Goal: Browse casually: Explore the website without a specific task or goal

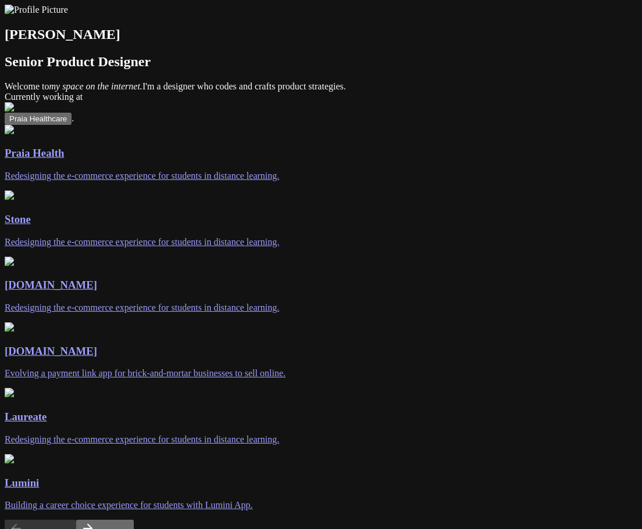
scroll to position [190, 0]
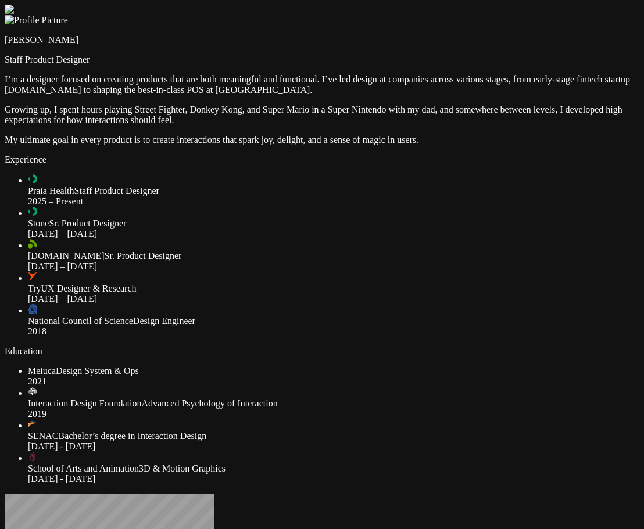
click at [417, 5] on div at bounding box center [322, 5] width 635 height 0
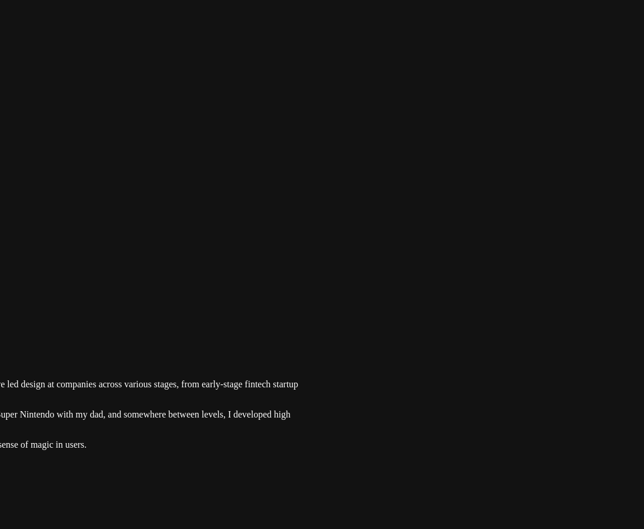
drag, startPoint x: 531, startPoint y: 103, endPoint x: 320, endPoint y: 329, distance: 309.2
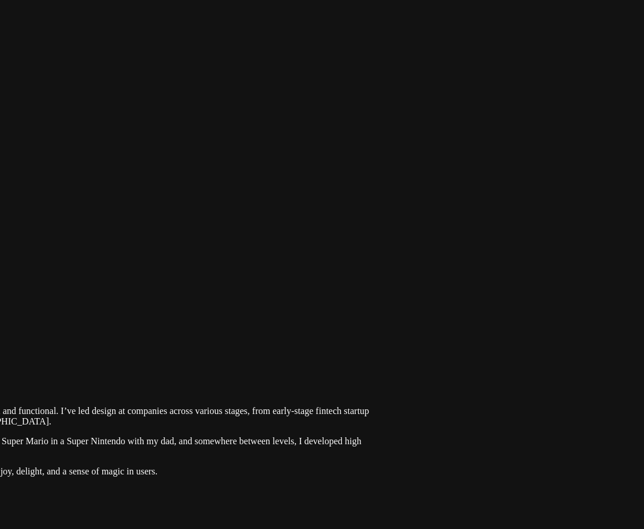
drag, startPoint x: 500, startPoint y: 325, endPoint x: 566, endPoint y: 346, distance: 68.8
click at [378, 337] on div at bounding box center [61, 337] width 635 height 0
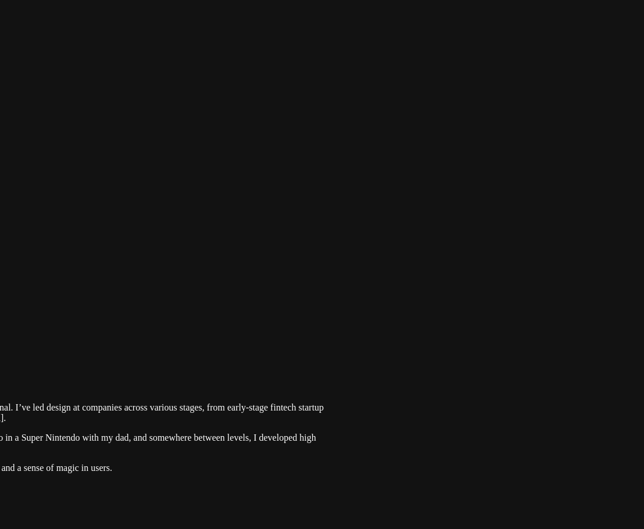
drag, startPoint x: 566, startPoint y: 346, endPoint x: 520, endPoint y: 342, distance: 45.5
click at [333, 333] on div at bounding box center [15, 333] width 635 height 0
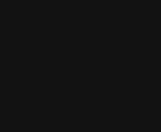
drag, startPoint x: 138, startPoint y: 11, endPoint x: 126, endPoint y: -18, distance: 31.5
drag, startPoint x: 155, startPoint y: 69, endPoint x: 155, endPoint y: -8, distance: 76.7
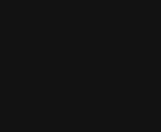
drag, startPoint x: 154, startPoint y: 59, endPoint x: 155, endPoint y: 15, distance: 44.8
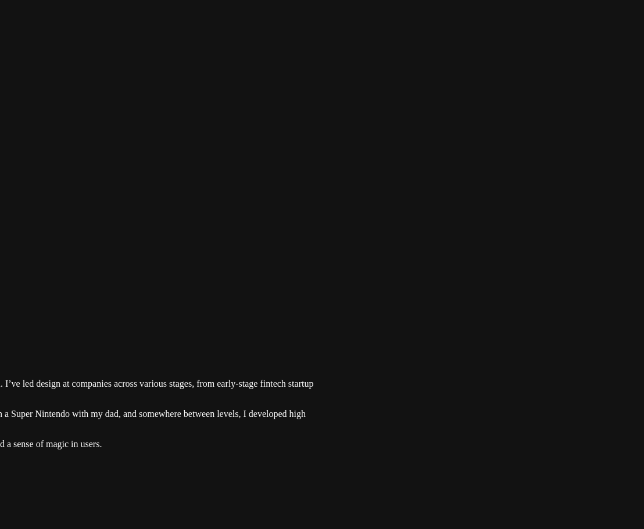
drag, startPoint x: 589, startPoint y: 259, endPoint x: 593, endPoint y: 294, distance: 35.1
click at [323, 309] on div at bounding box center [5, 309] width 635 height 0
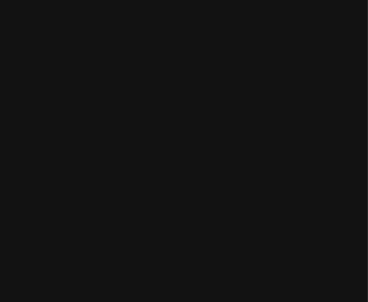
drag, startPoint x: 332, startPoint y: 191, endPoint x: 324, endPoint y: 141, distance: 50.7
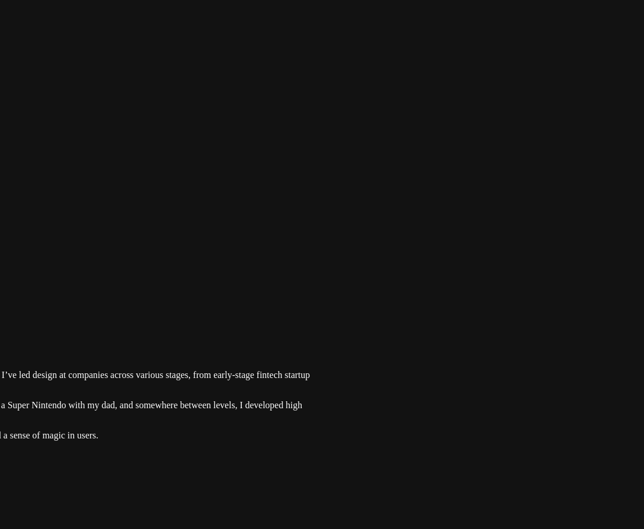
click at [319, 300] on div at bounding box center [1, 300] width 635 height 0
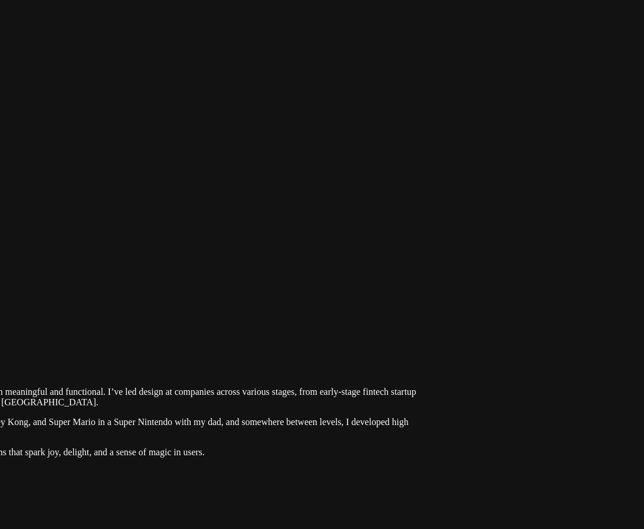
click at [314, 317] on div at bounding box center [108, 317] width 635 height 0
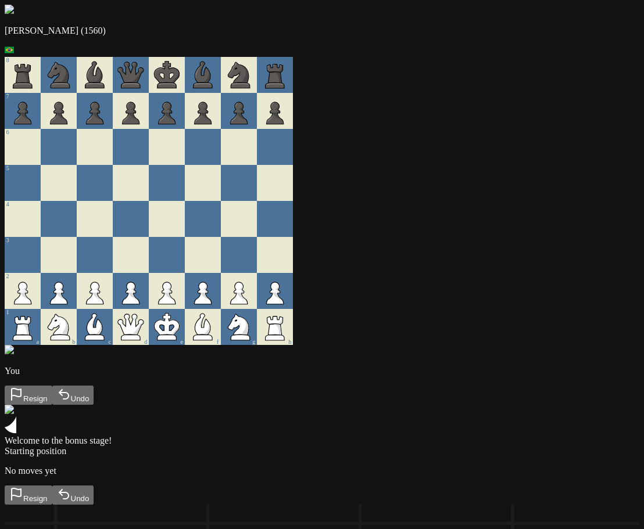
click at [538, 405] on div "Welcome to the bonus stage!" at bounding box center [322, 425] width 635 height 41
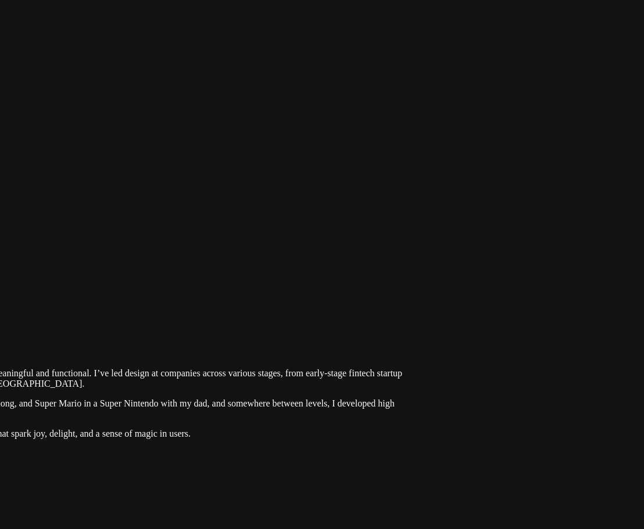
drag, startPoint x: 550, startPoint y: 66, endPoint x: 323, endPoint y: 360, distance: 372.0
click at [323, 299] on div at bounding box center [94, 299] width 635 height 0
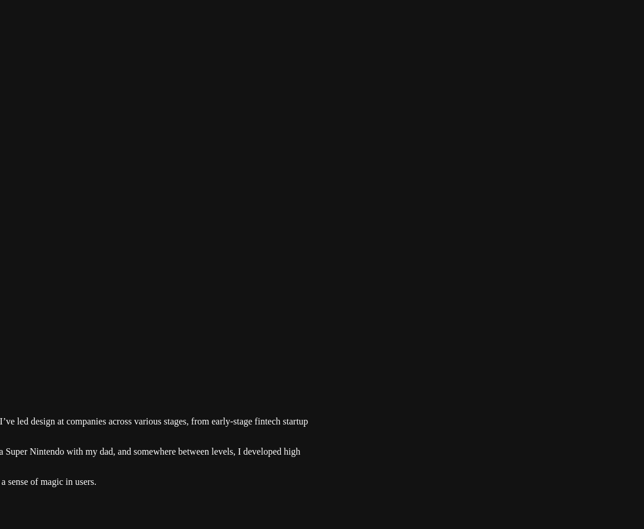
drag, startPoint x: 346, startPoint y: 180, endPoint x: 252, endPoint y: 228, distance: 105.8
click at [252, 347] on div at bounding box center [0, 347] width 635 height 0
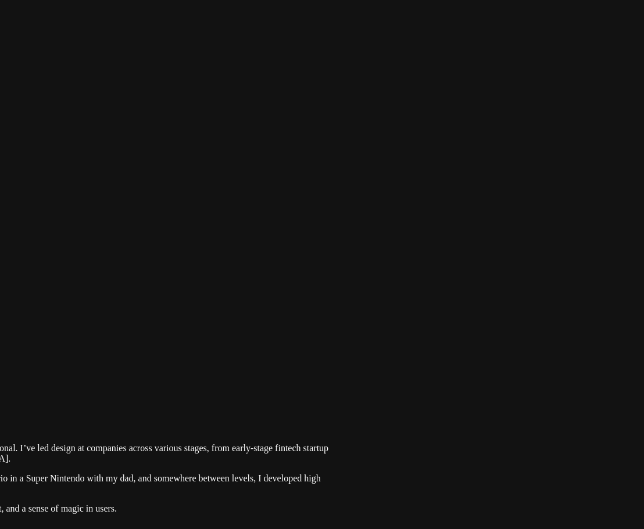
drag, startPoint x: 496, startPoint y: 38, endPoint x: 195, endPoint y: 407, distance: 476.7
click at [195, 374] on div at bounding box center [20, 374] width 635 height 0
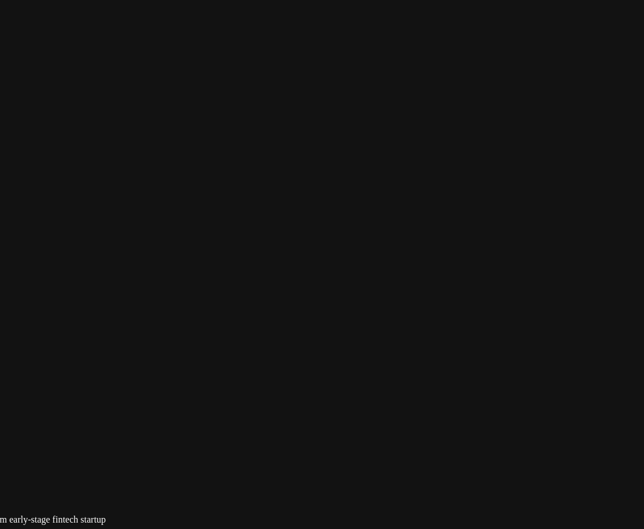
drag, startPoint x: 607, startPoint y: 306, endPoint x: 337, endPoint y: 377, distance: 279.4
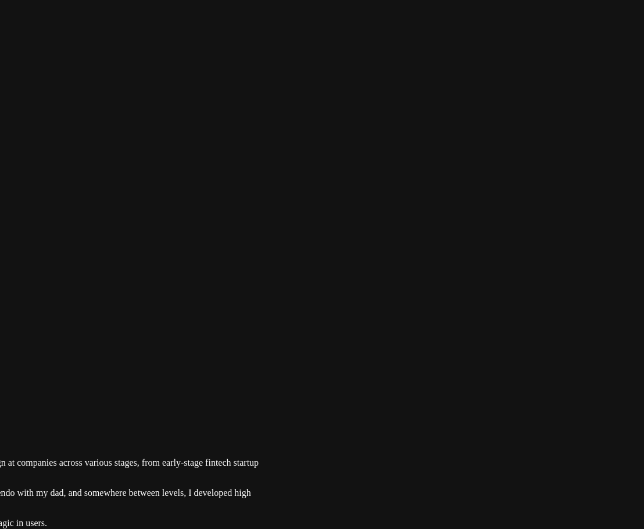
drag, startPoint x: 505, startPoint y: 270, endPoint x: 534, endPoint y: 264, distance: 30.2
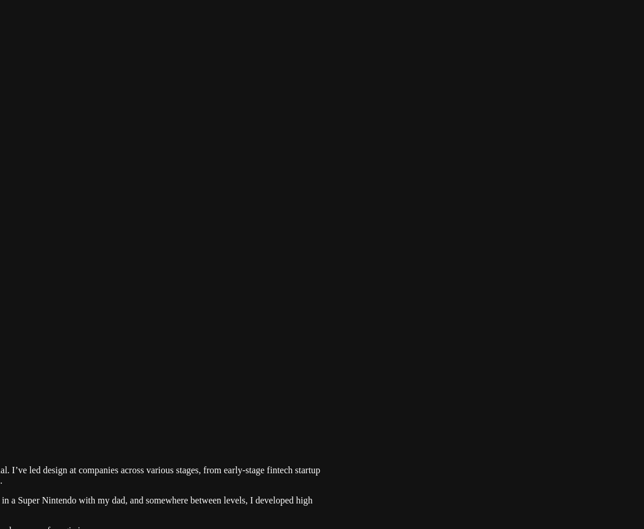
drag, startPoint x: 569, startPoint y: 285, endPoint x: 599, endPoint y: 296, distance: 32.2
click at [330, 396] on div at bounding box center [12, 396] width 635 height 0
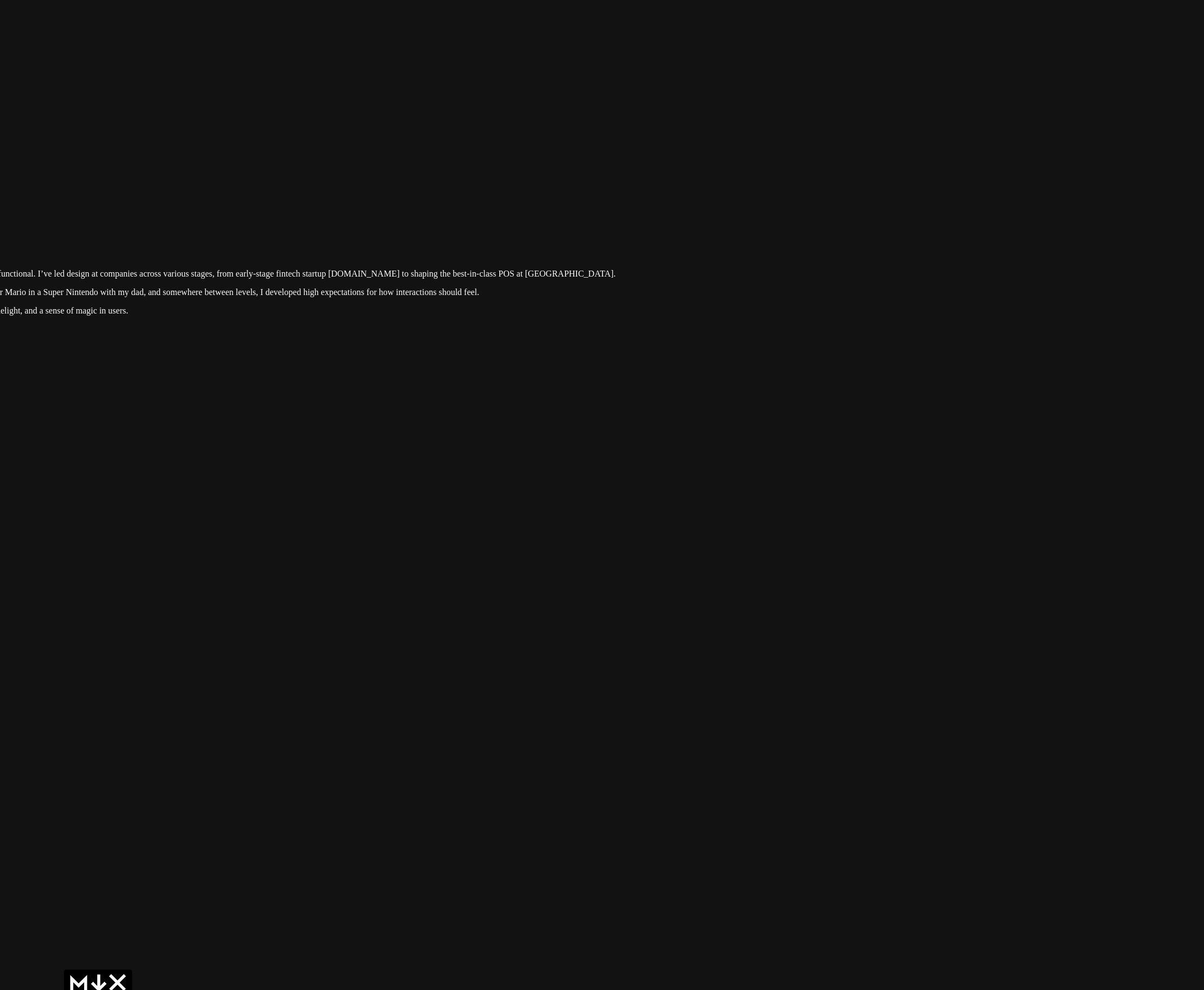
drag, startPoint x: 1075, startPoint y: 353, endPoint x: 1110, endPoint y: 319, distance: 48.8
click at [601, 204] on div at bounding box center [338, 204] width 1196 height 0
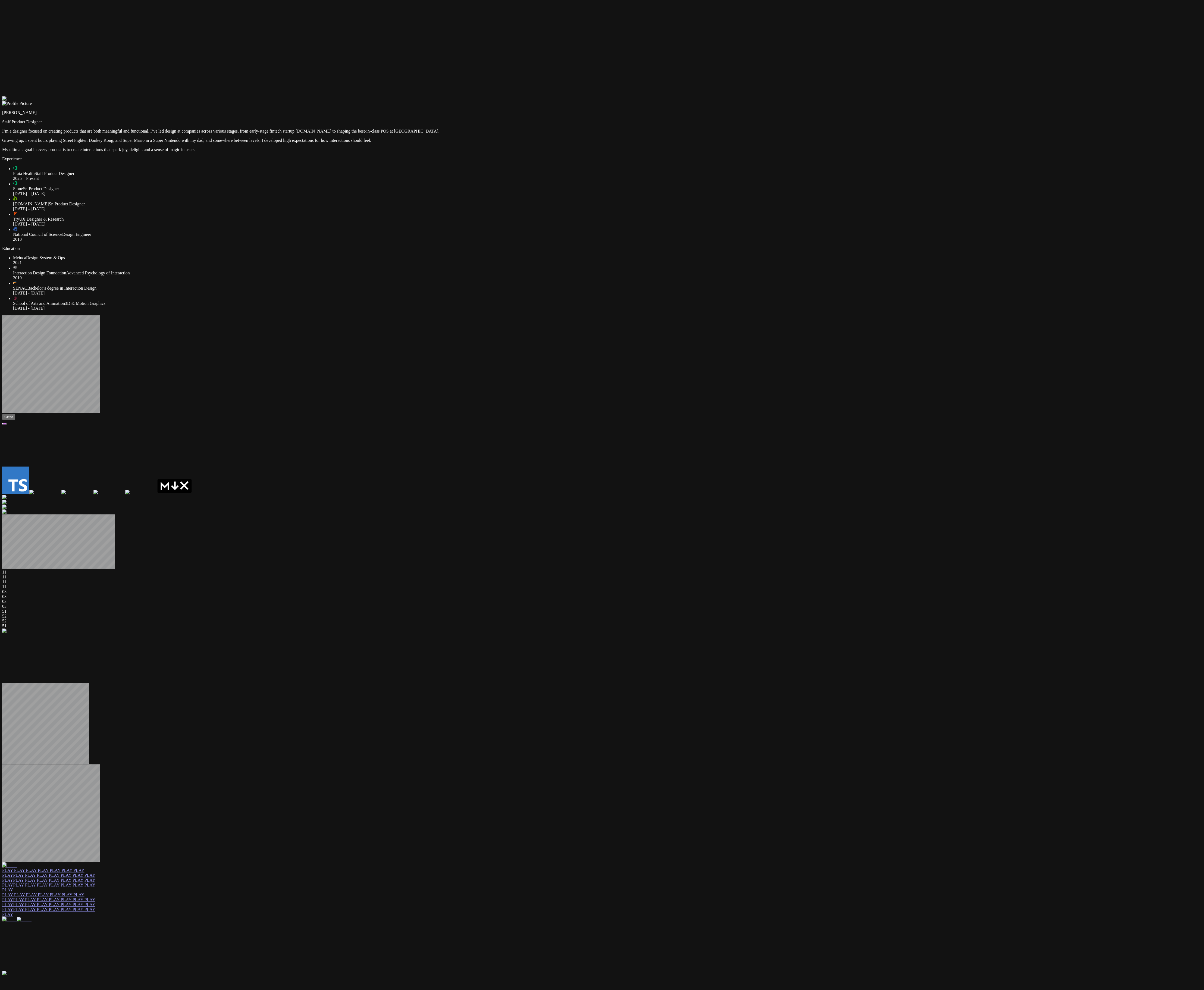
drag, startPoint x: 813, startPoint y: 381, endPoint x: 918, endPoint y: 322, distance: 120.4
click at [301, 96] on div at bounding box center [602, 96] width 1200 height 0
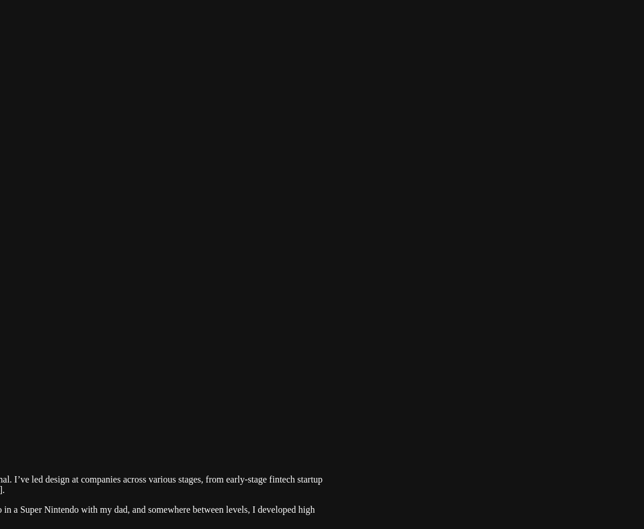
drag, startPoint x: 561, startPoint y: 258, endPoint x: 199, endPoint y: 238, distance: 363.3
click at [199, 405] on div at bounding box center [14, 405] width 635 height 0
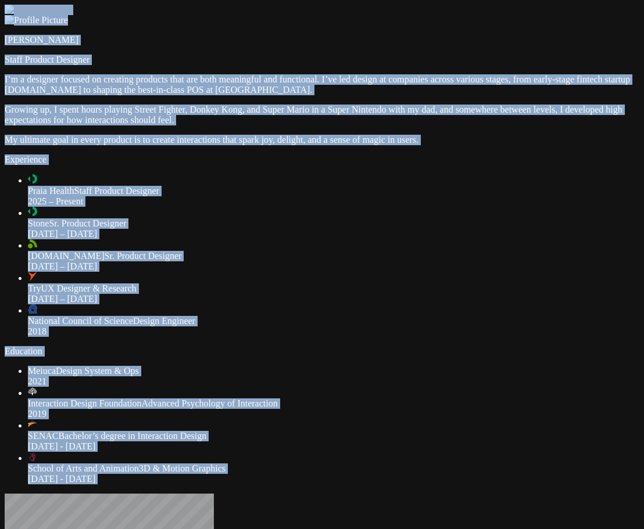
click at [519, 5] on div at bounding box center [322, 5] width 635 height 0
click at [536, 5] on div at bounding box center [322, 5] width 635 height 0
click at [520, 5] on div at bounding box center [322, 5] width 635 height 0
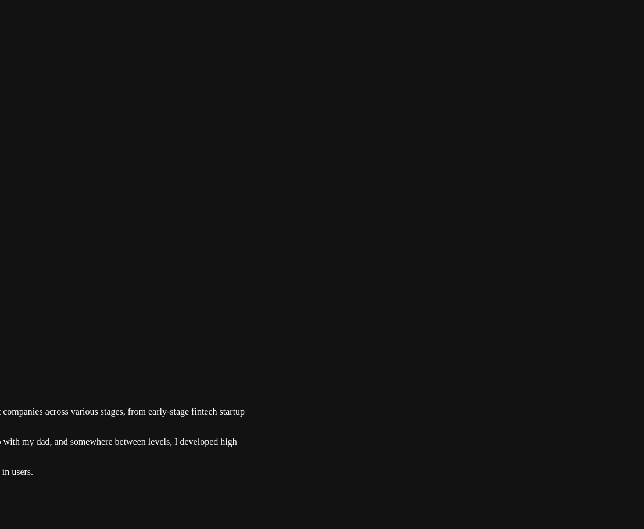
drag, startPoint x: 554, startPoint y: 50, endPoint x: 169, endPoint y: 382, distance: 508.9
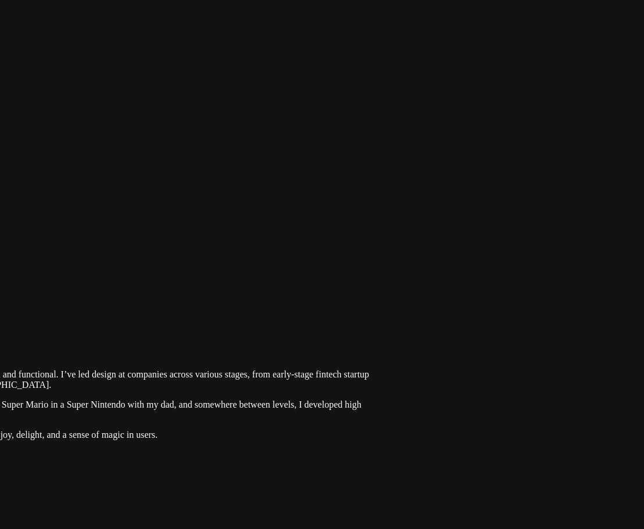
drag, startPoint x: 524, startPoint y: 27, endPoint x: 224, endPoint y: 361, distance: 448.6
click at [224, 300] on div at bounding box center [61, 300] width 635 height 0
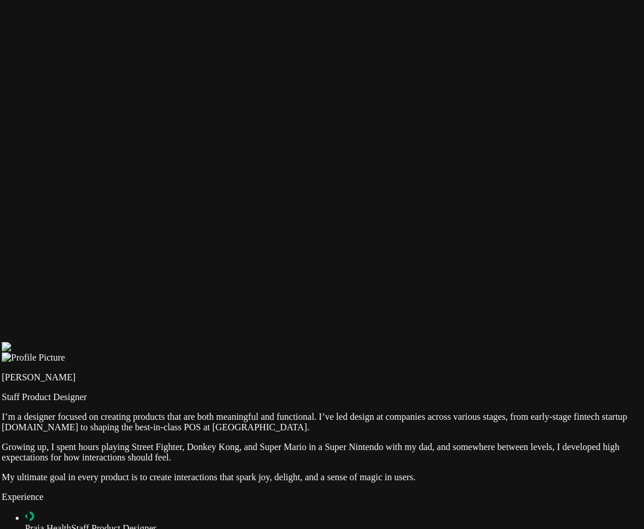
drag, startPoint x: 599, startPoint y: 141, endPoint x: 589, endPoint y: 135, distance: 11.2
click at [589, 342] on div at bounding box center [319, 342] width 635 height 0
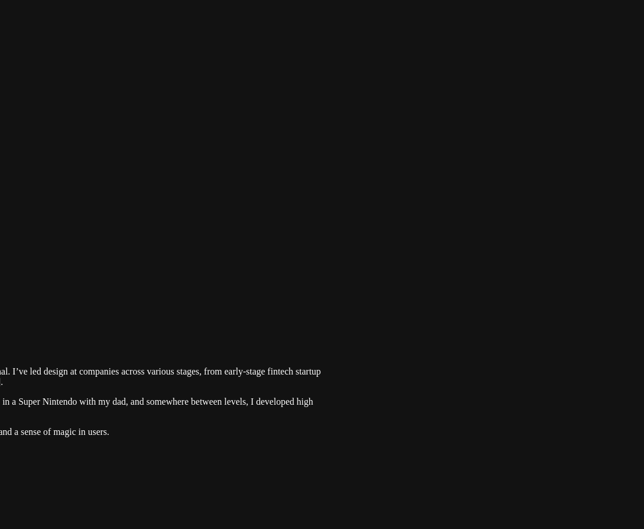
click at [203, 297] on div at bounding box center [12, 297] width 635 height 0
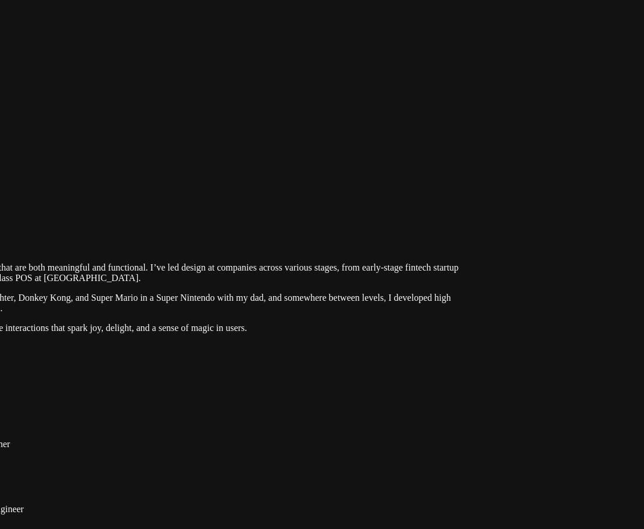
drag, startPoint x: 520, startPoint y: 255, endPoint x: 319, endPoint y: 465, distance: 291.5
click at [323, 193] on div at bounding box center [150, 193] width 635 height 0
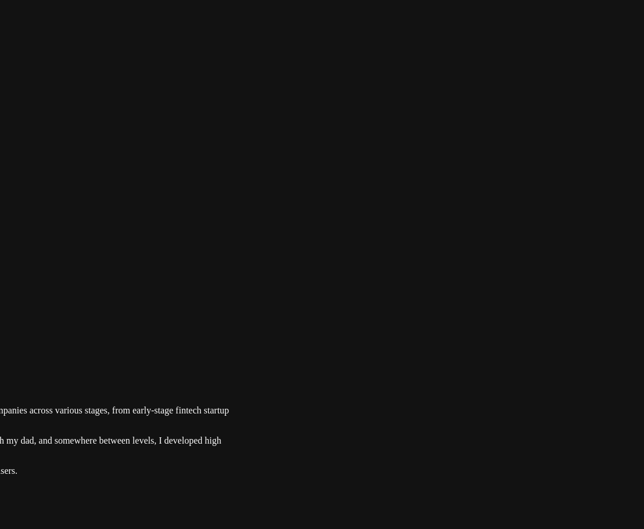
drag, startPoint x: 599, startPoint y: 237, endPoint x: 392, endPoint y: 363, distance: 242.3
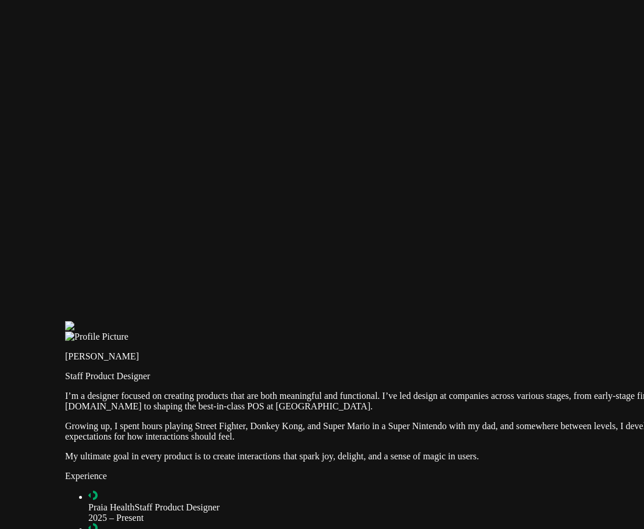
drag, startPoint x: 169, startPoint y: 160, endPoint x: 715, endPoint y: 146, distance: 547.1
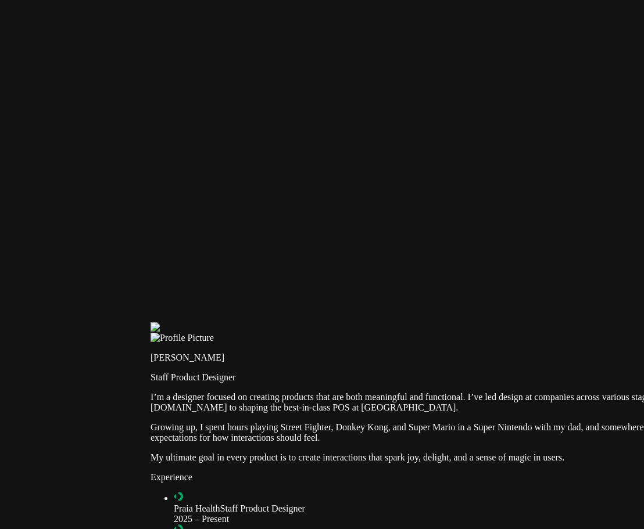
click at [267, 323] on div at bounding box center [468, 323] width 635 height 0
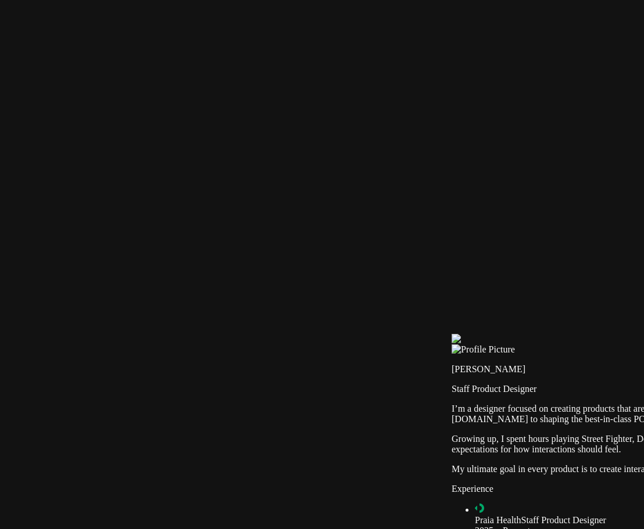
drag, startPoint x: 246, startPoint y: 157, endPoint x: 553, endPoint y: 167, distance: 307.6
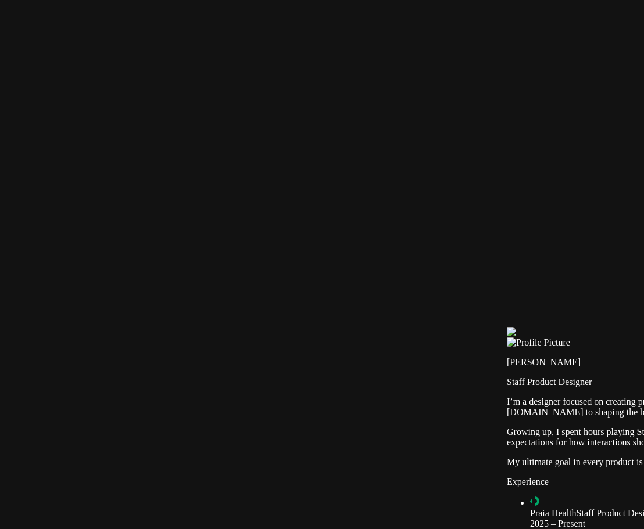
drag, startPoint x: 114, startPoint y: 30, endPoint x: 592, endPoint y: 345, distance: 572.8
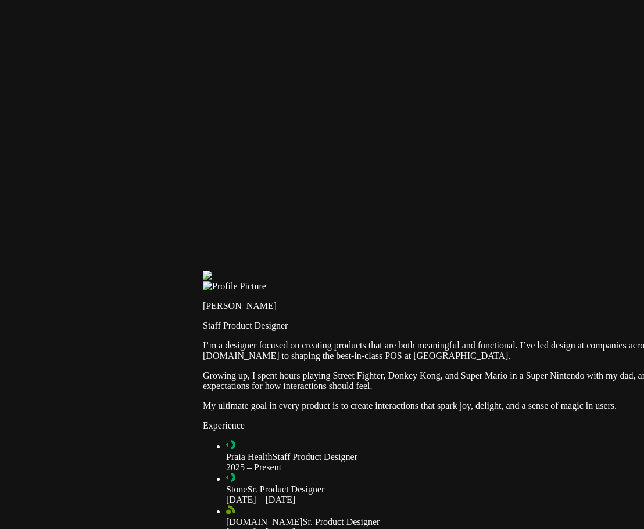
drag, startPoint x: 518, startPoint y: 283, endPoint x: 197, endPoint y: 232, distance: 324.9
click at [203, 271] on div at bounding box center [520, 271] width 635 height 0
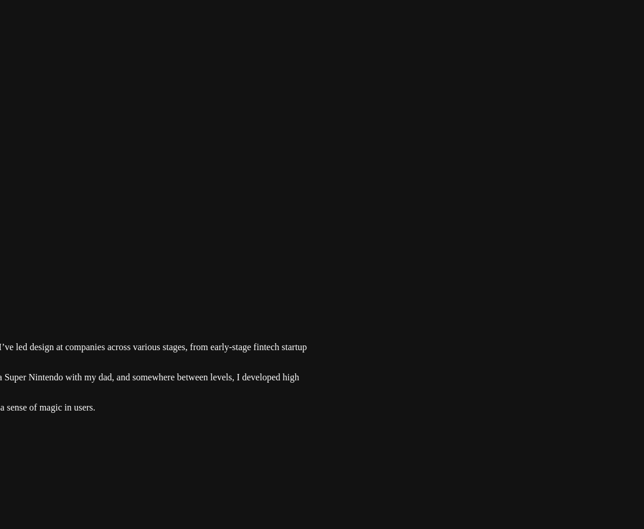
drag, startPoint x: 639, startPoint y: 239, endPoint x: 132, endPoint y: 244, distance: 507.4
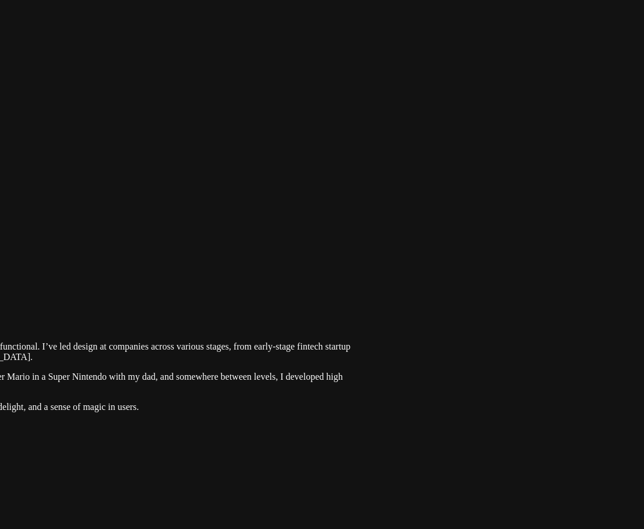
drag, startPoint x: 535, startPoint y: 42, endPoint x: 247, endPoint y: 313, distance: 395.5
click at [248, 272] on div at bounding box center [42, 272] width 635 height 0
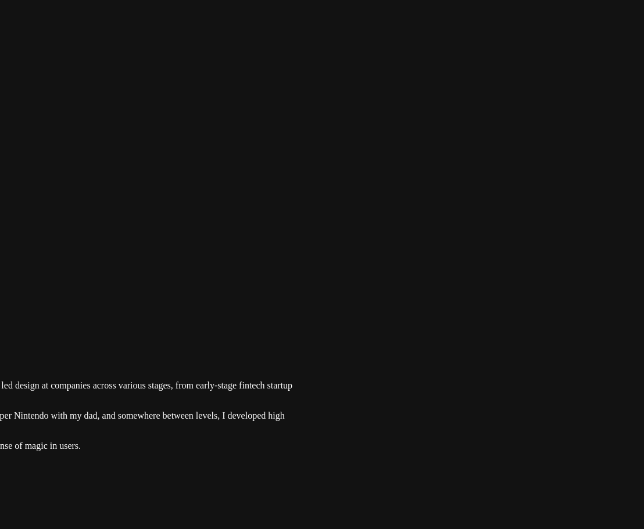
drag, startPoint x: 594, startPoint y: 322, endPoint x: 613, endPoint y: 341, distance: 26.7
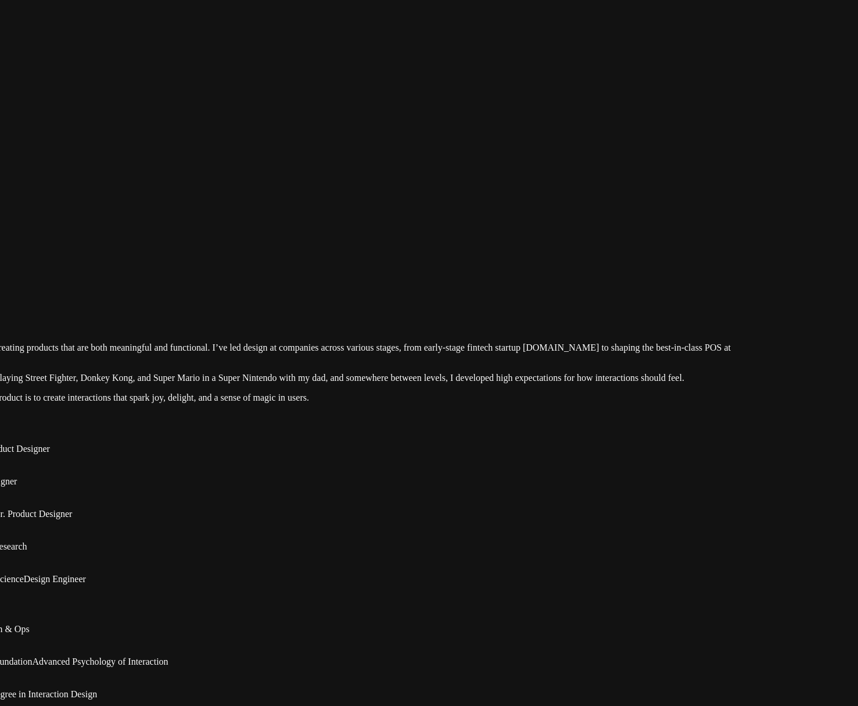
drag, startPoint x: 660, startPoint y: 312, endPoint x: 498, endPoint y: 347, distance: 166.4
click at [498, 273] on div at bounding box center [319, 273] width 849 height 0
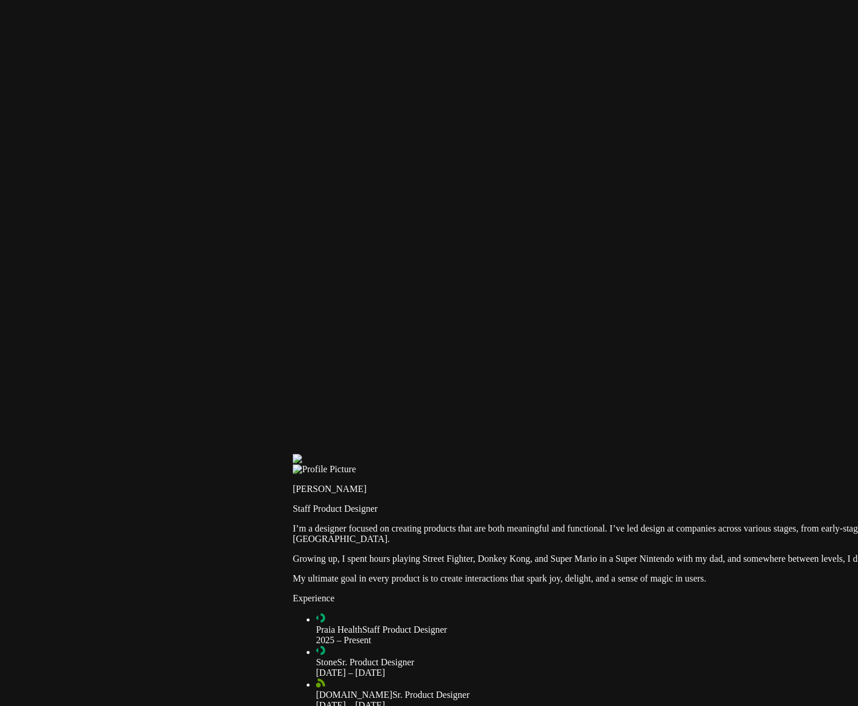
drag, startPoint x: 394, startPoint y: 40, endPoint x: 851, endPoint y: 277, distance: 515.2
click at [643, 454] on div at bounding box center [717, 454] width 849 height 0
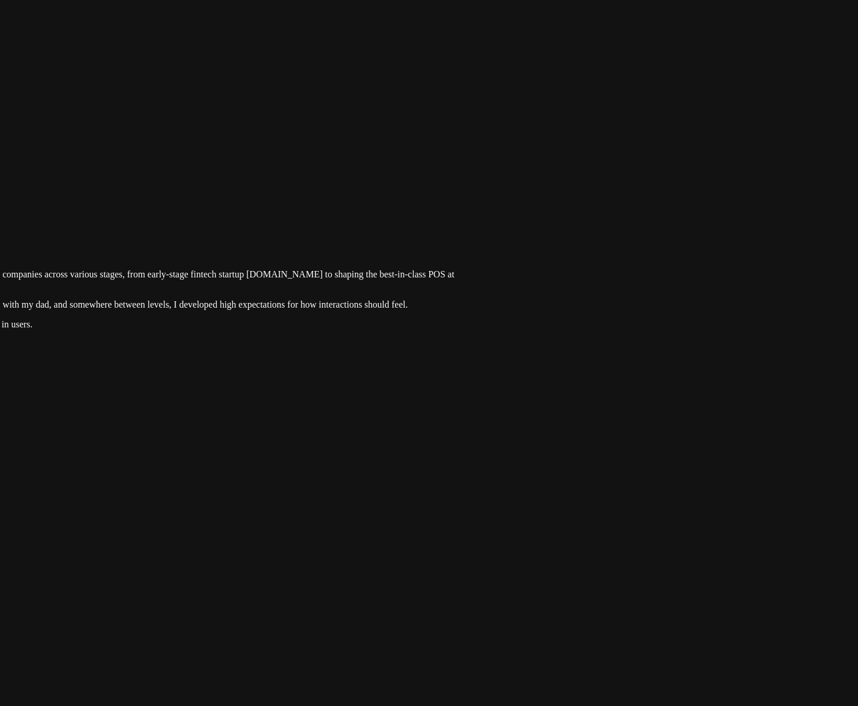
drag, startPoint x: 812, startPoint y: 277, endPoint x: 138, endPoint y: 22, distance: 720.7
click at [138, 199] on div at bounding box center [43, 199] width 849 height 0
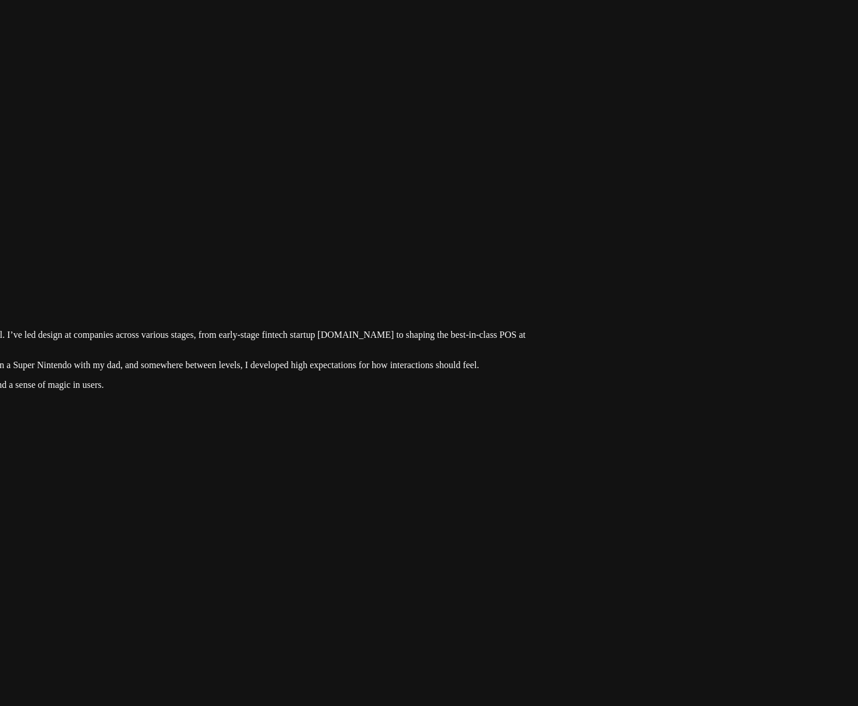
drag, startPoint x: 754, startPoint y: 291, endPoint x: 829, endPoint y: 356, distance: 98.9
click at [539, 260] on div at bounding box center [114, 260] width 849 height 0
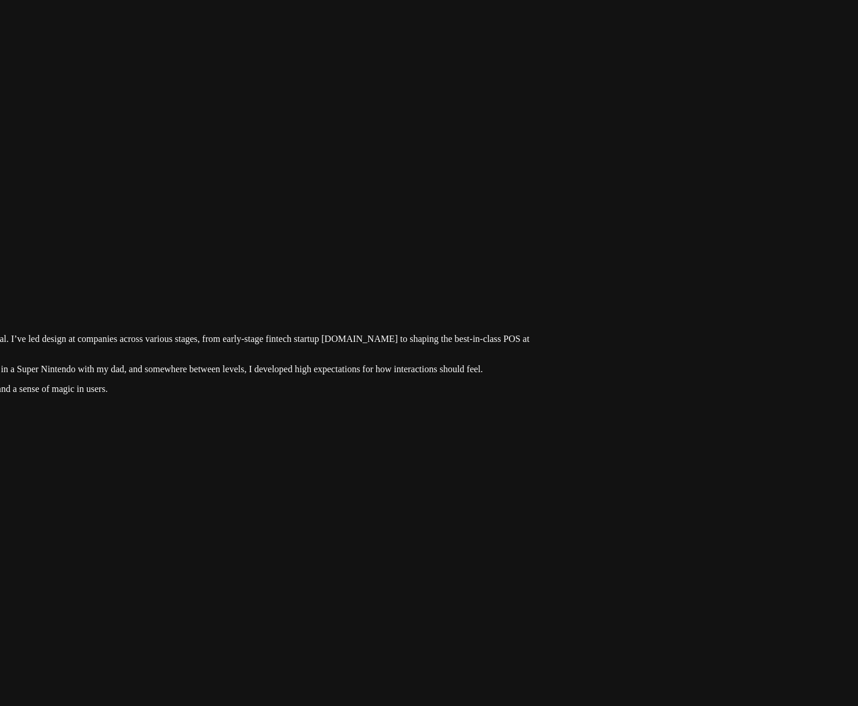
drag, startPoint x: 733, startPoint y: 329, endPoint x: 747, endPoint y: 342, distance: 19.7
click at [543, 264] on div at bounding box center [118, 264] width 849 height 0
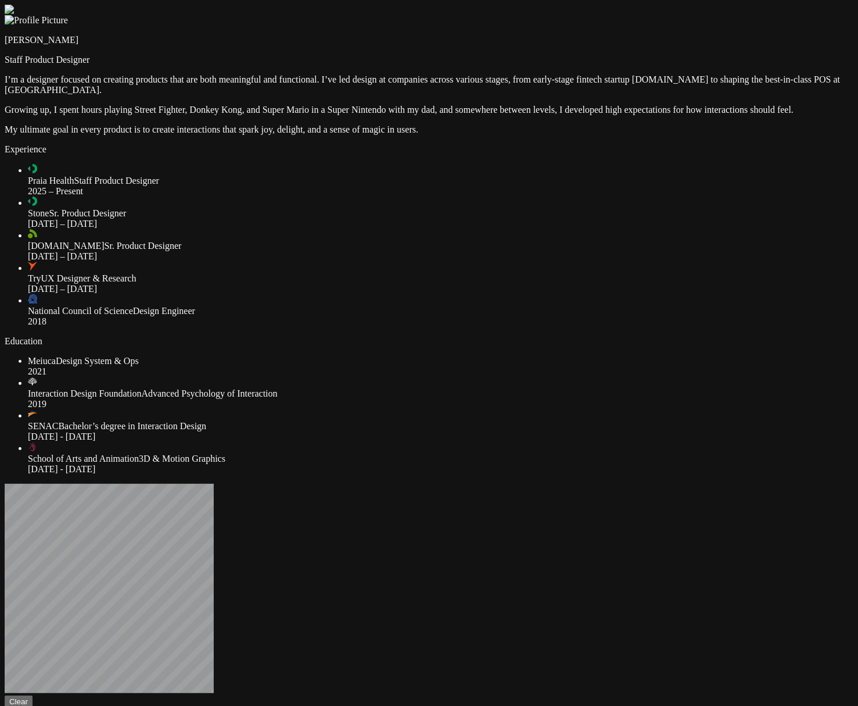
drag, startPoint x: 0, startPoint y: 0, endPoint x: 647, endPoint y: 117, distance: 657.4
click at [647, 5] on div at bounding box center [429, 5] width 849 height 0
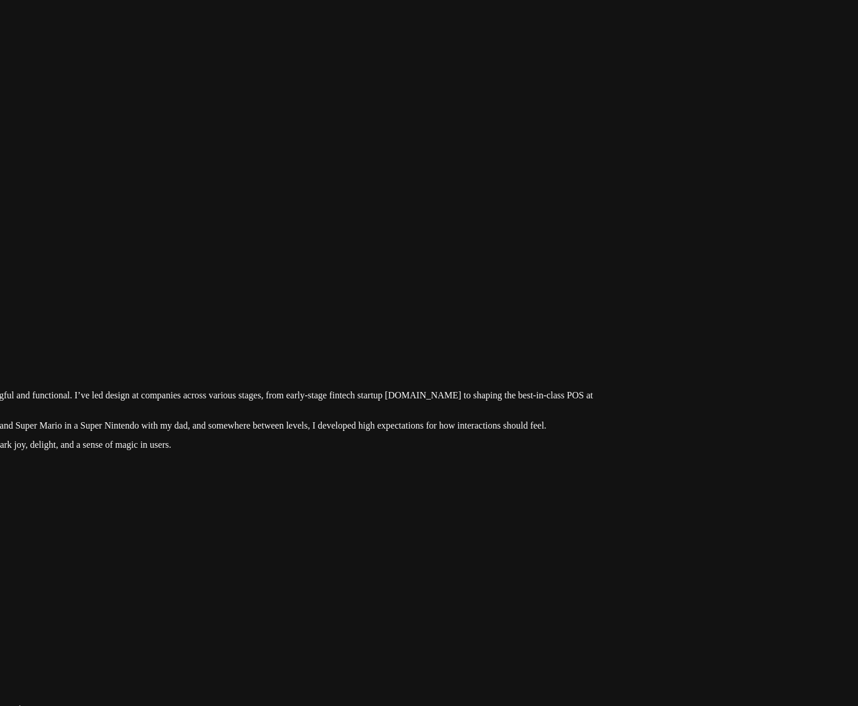
drag, startPoint x: 656, startPoint y: 105, endPoint x: 408, endPoint y: 420, distance: 400.6
click at [408, 320] on div at bounding box center [182, 320] width 849 height 0
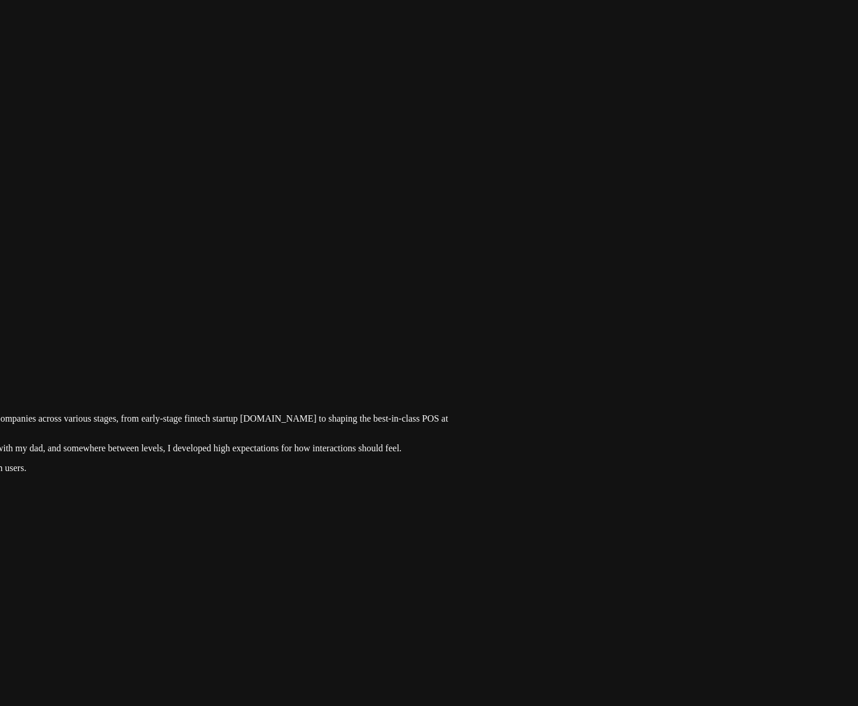
drag, startPoint x: 700, startPoint y: 337, endPoint x: 680, endPoint y: 371, distance: 39.1
click at [461, 344] on div at bounding box center [36, 344] width 849 height 0
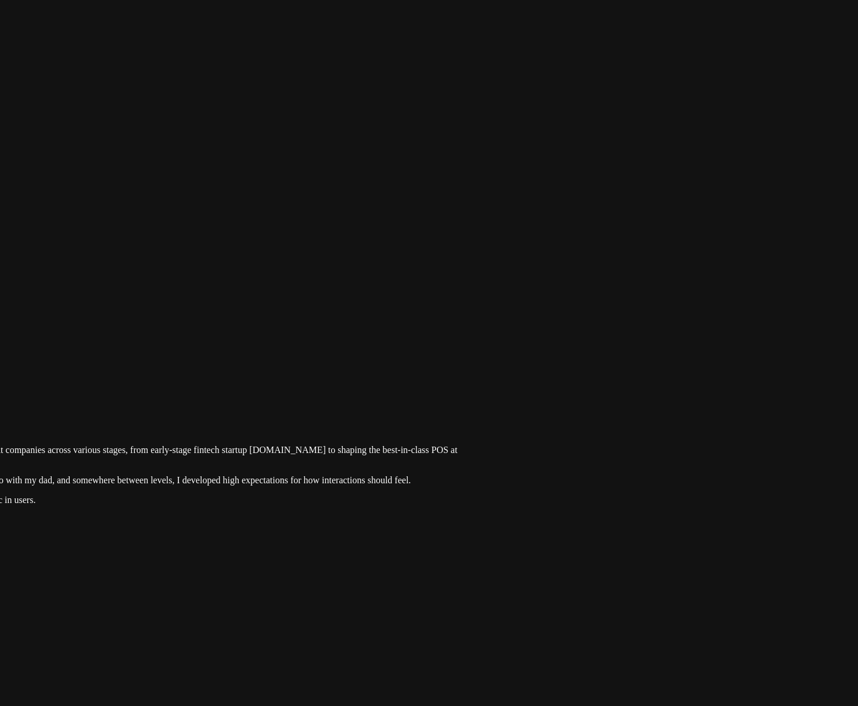
drag, startPoint x: 646, startPoint y: 416, endPoint x: 613, endPoint y: 516, distance: 105.5
click at [471, 375] on div at bounding box center [46, 375] width 849 height 0
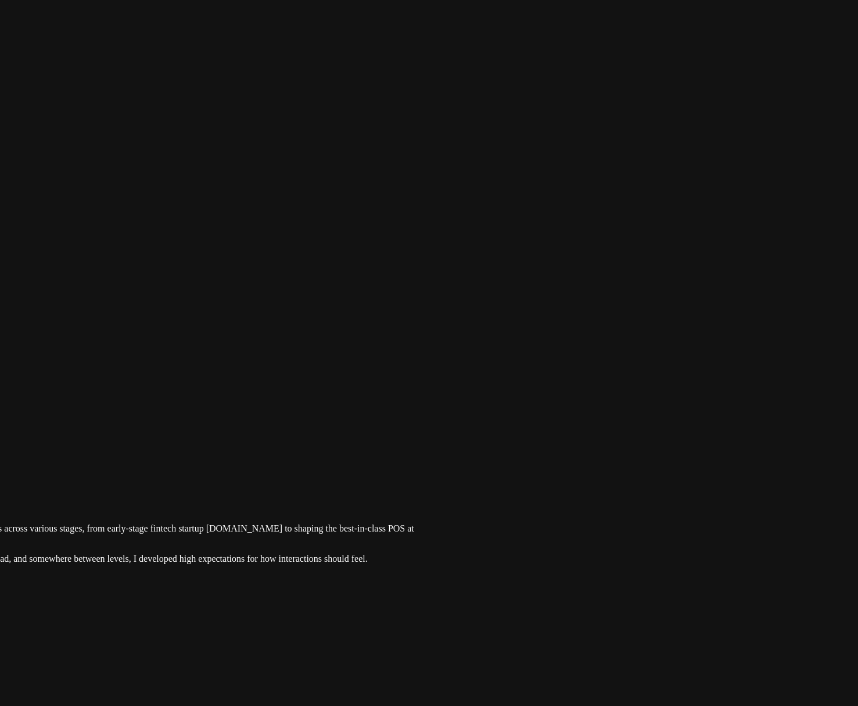
drag, startPoint x: 679, startPoint y: 459, endPoint x: 619, endPoint y: 489, distance: 67.6
click at [428, 454] on div at bounding box center [3, 454] width 849 height 0
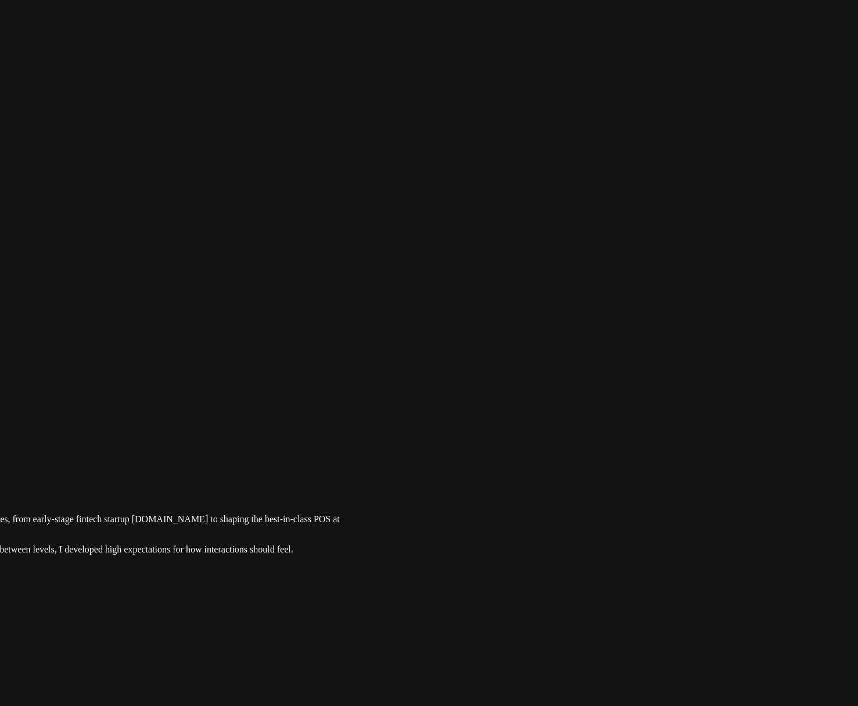
drag, startPoint x: 620, startPoint y: 489, endPoint x: 453, endPoint y: 479, distance: 166.6
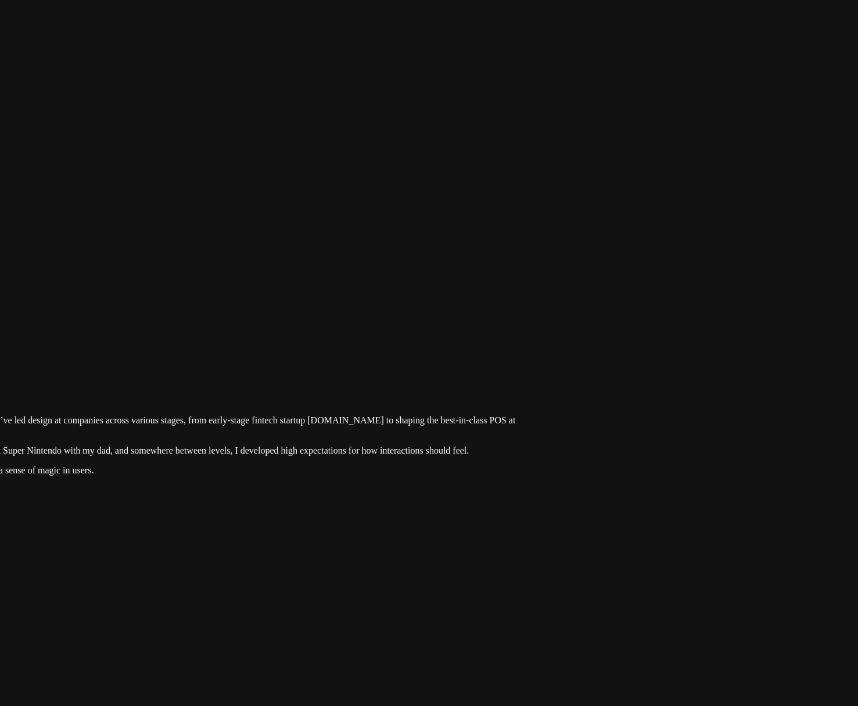
drag, startPoint x: 516, startPoint y: 556, endPoint x: 712, endPoint y: 457, distance: 219.4
click at [529, 345] on div at bounding box center [104, 345] width 849 height 0
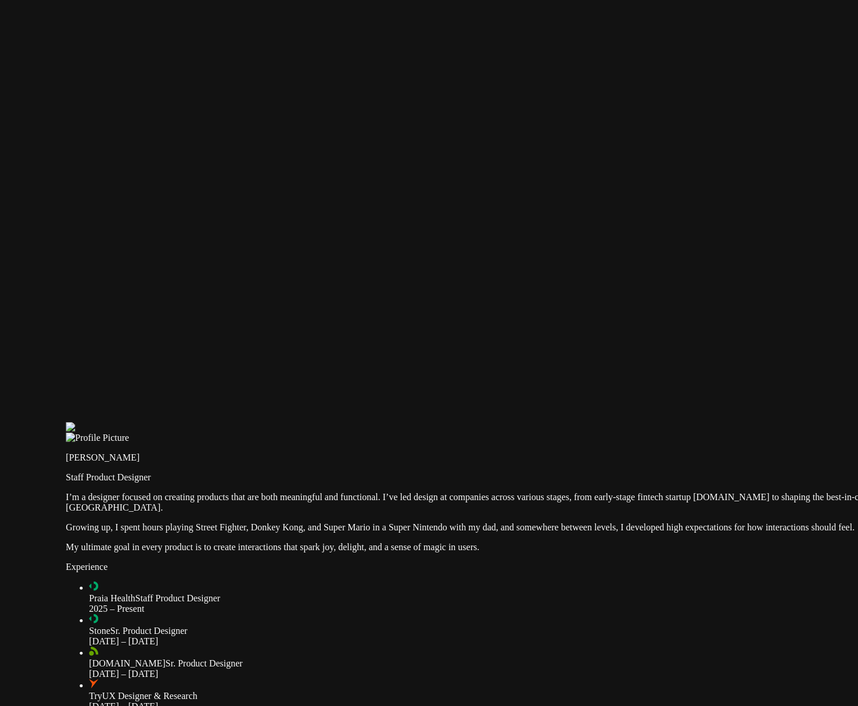
drag, startPoint x: 895, startPoint y: 584, endPoint x: 781, endPoint y: 566, distance: 115.4
click at [286, 422] on div at bounding box center [490, 422] width 849 height 0
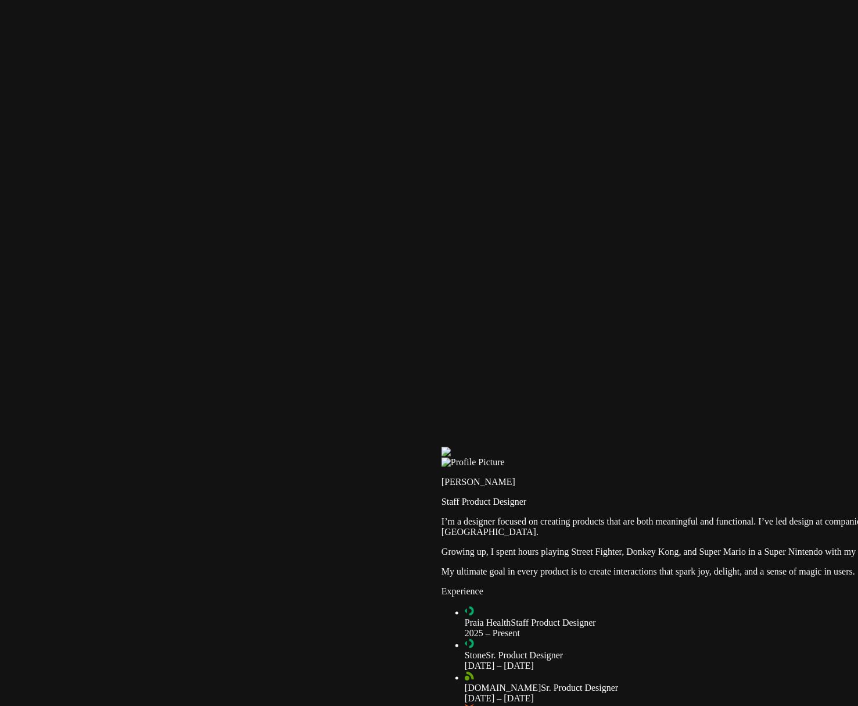
drag, startPoint x: 213, startPoint y: 446, endPoint x: 619, endPoint y: 473, distance: 407.2
click at [619, 447] on div at bounding box center [866, 447] width 849 height 0
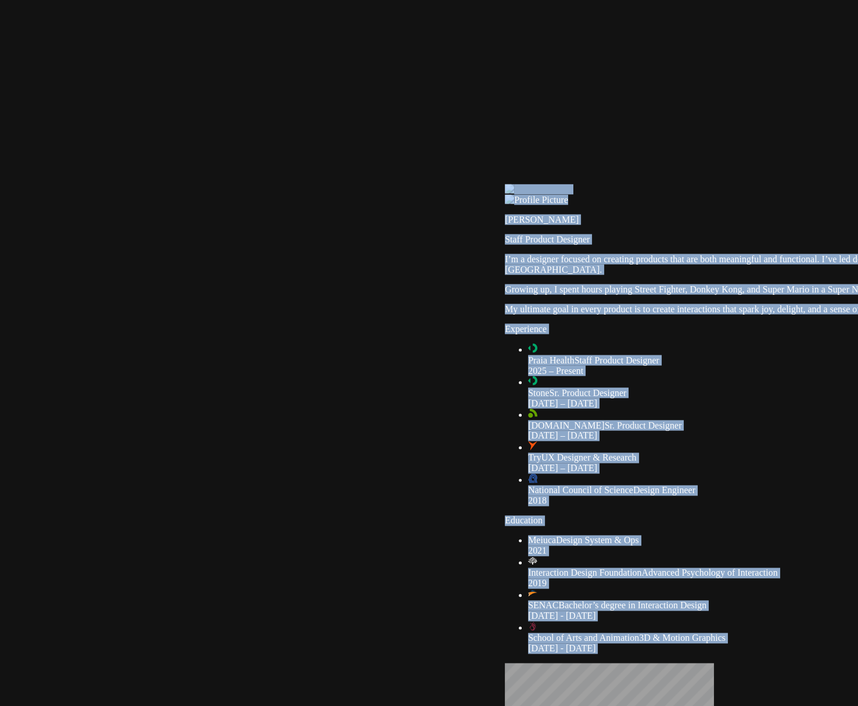
drag, startPoint x: 582, startPoint y: 466, endPoint x: 739, endPoint y: 221, distance: 291.0
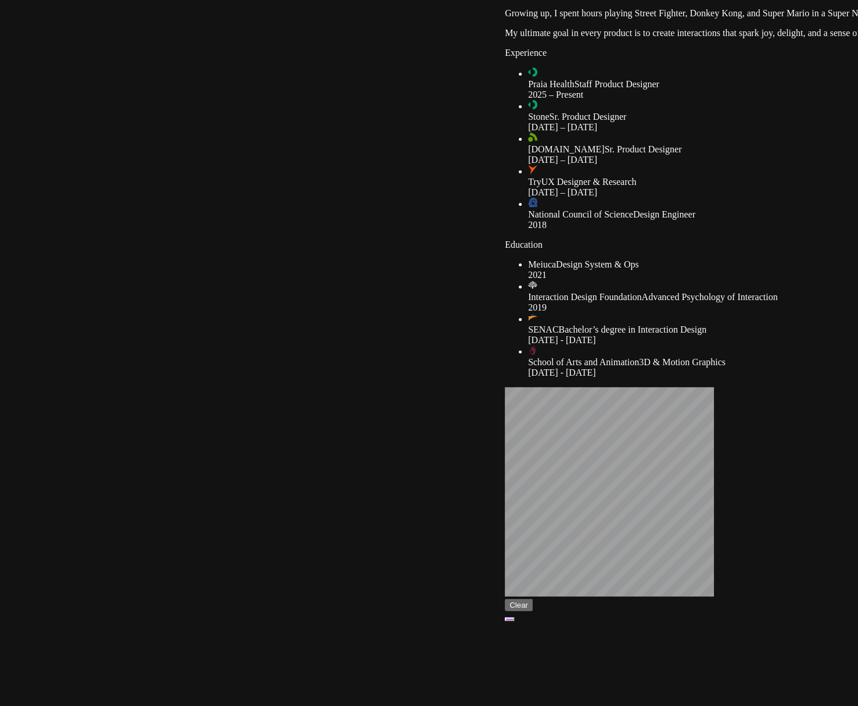
drag, startPoint x: 412, startPoint y: 484, endPoint x: 538, endPoint y: 184, distance: 324.6
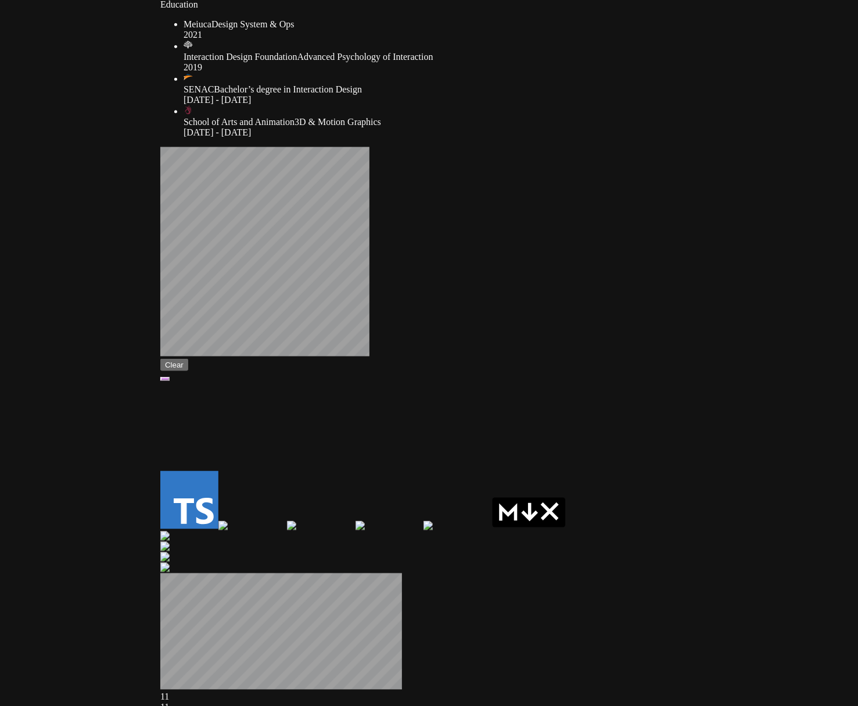
drag, startPoint x: 521, startPoint y: 503, endPoint x: 219, endPoint y: 321, distance: 353.3
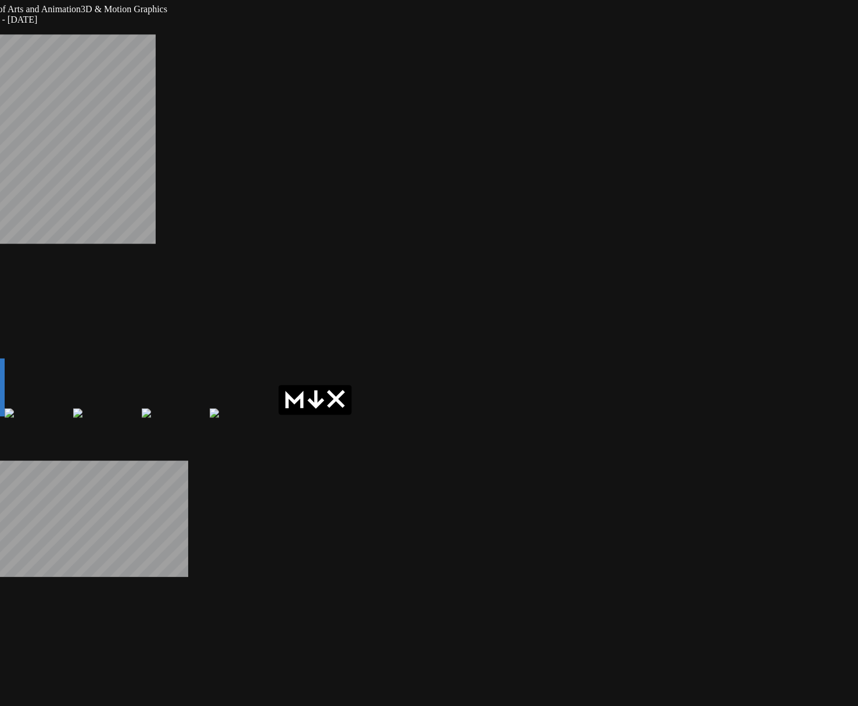
drag, startPoint x: 668, startPoint y: 466, endPoint x: 455, endPoint y: 328, distance: 254.4
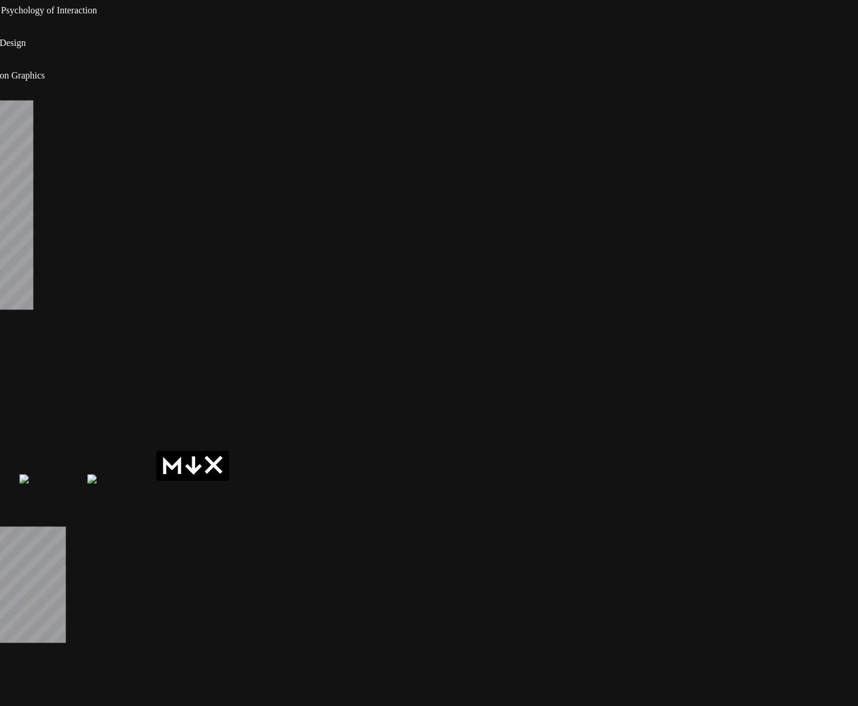
drag, startPoint x: 584, startPoint y: 348, endPoint x: 338, endPoint y: 442, distance: 262.9
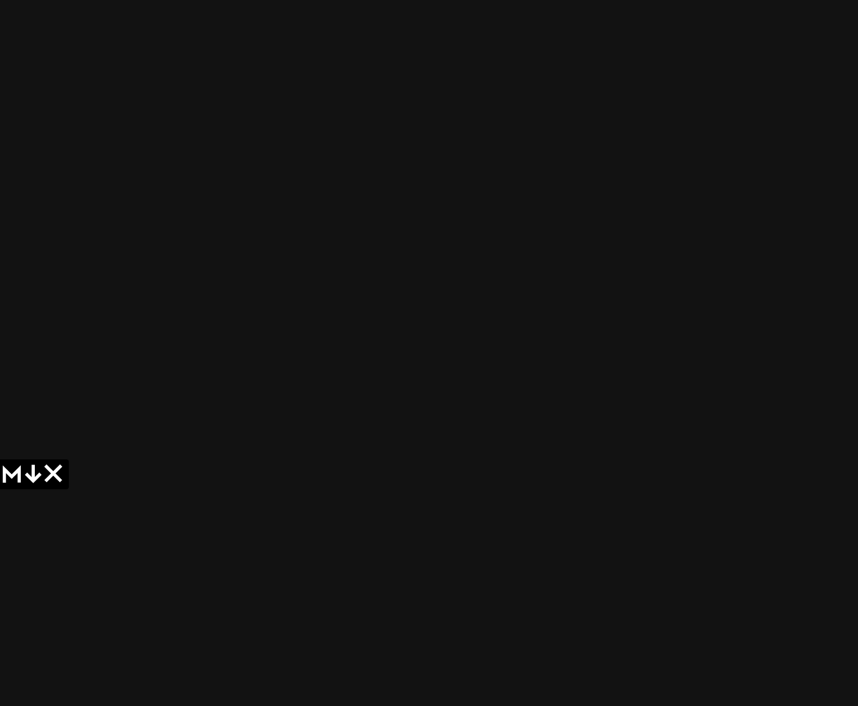
drag, startPoint x: 613, startPoint y: 389, endPoint x: 579, endPoint y: 370, distance: 39.1
drag, startPoint x: 611, startPoint y: 415, endPoint x: 426, endPoint y: 269, distance: 236.3
drag, startPoint x: 738, startPoint y: 312, endPoint x: 726, endPoint y: 386, distance: 74.8
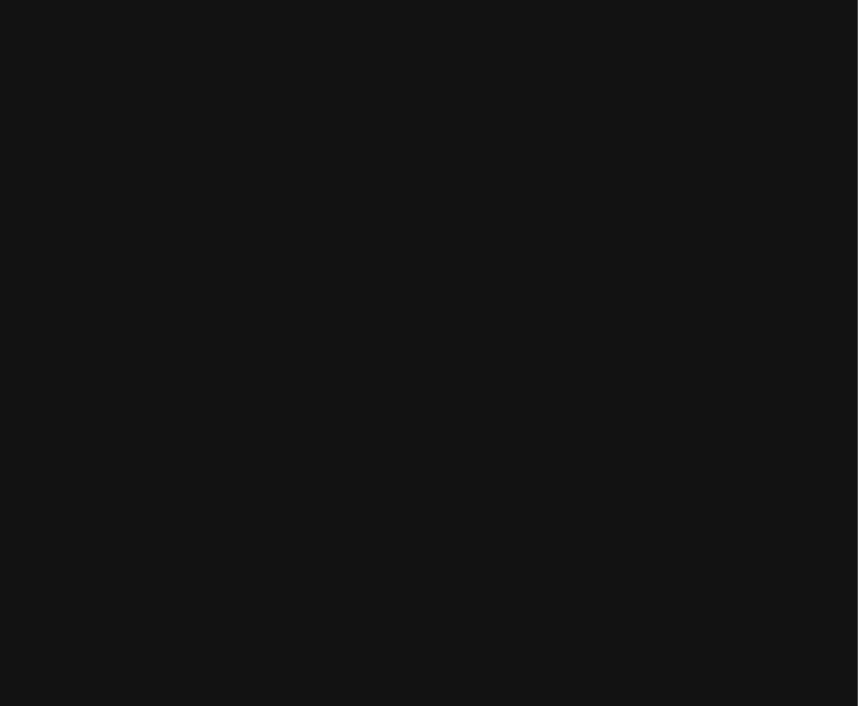
drag, startPoint x: 761, startPoint y: 268, endPoint x: 726, endPoint y: 501, distance: 235.7
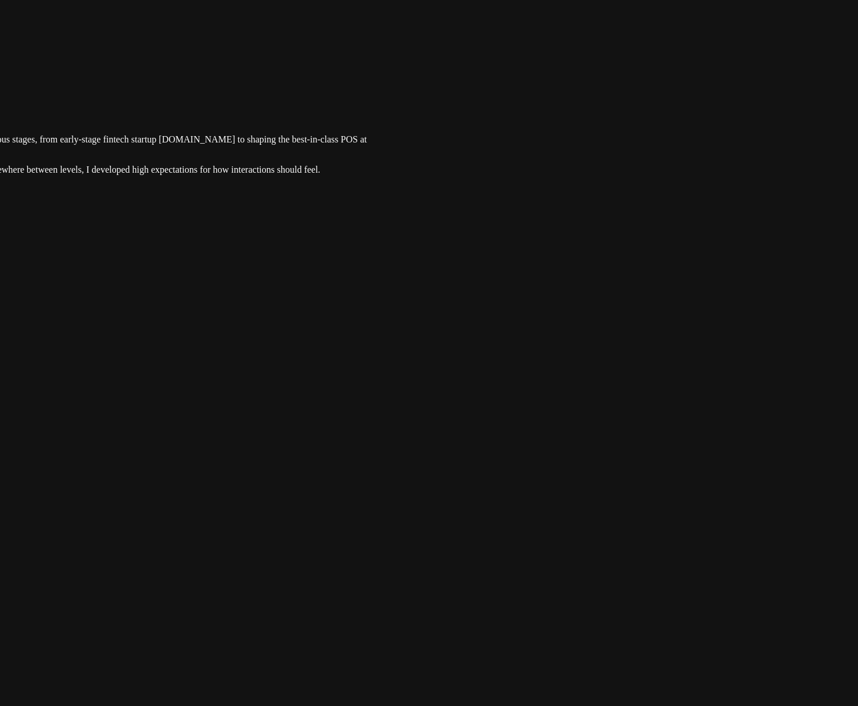
drag, startPoint x: 653, startPoint y: 282, endPoint x: 674, endPoint y: 471, distance: 190.1
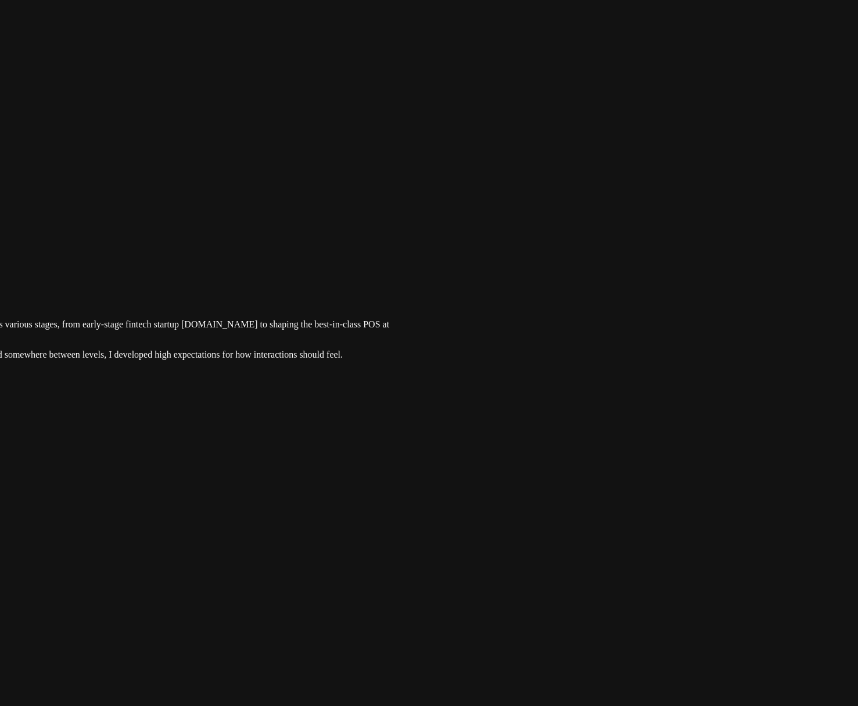
drag, startPoint x: 557, startPoint y: 171, endPoint x: 582, endPoint y: 366, distance: 196.3
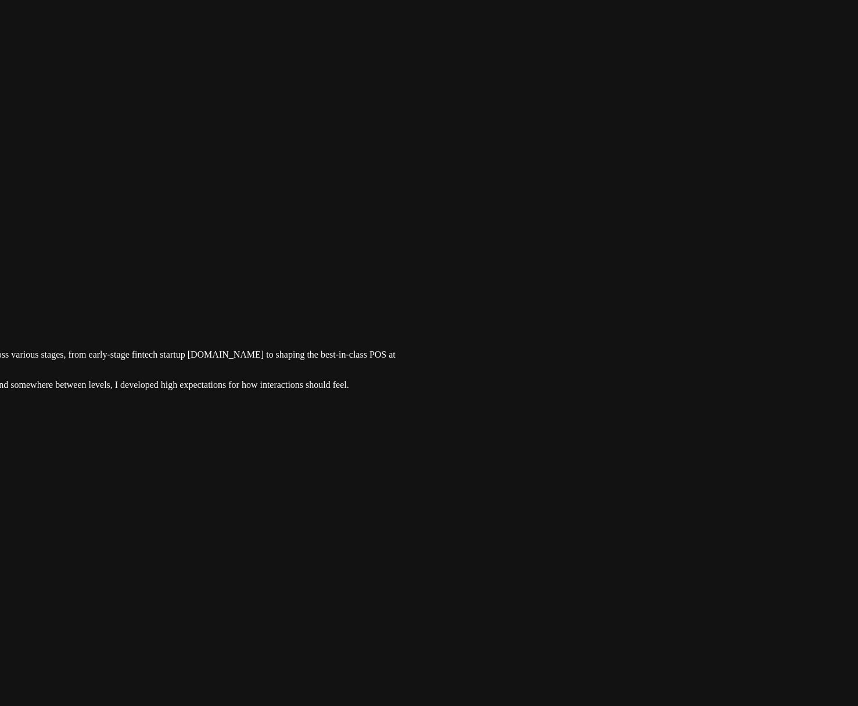
drag, startPoint x: 610, startPoint y: 280, endPoint x: 633, endPoint y: 387, distance: 109.4
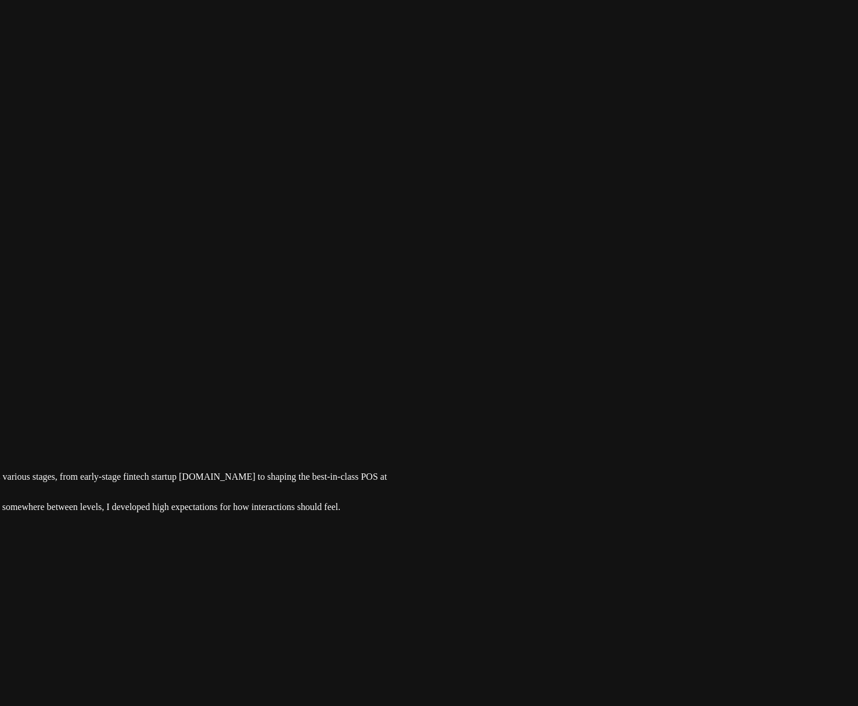
drag, startPoint x: 803, startPoint y: 314, endPoint x: 767, endPoint y: 364, distance: 60.8
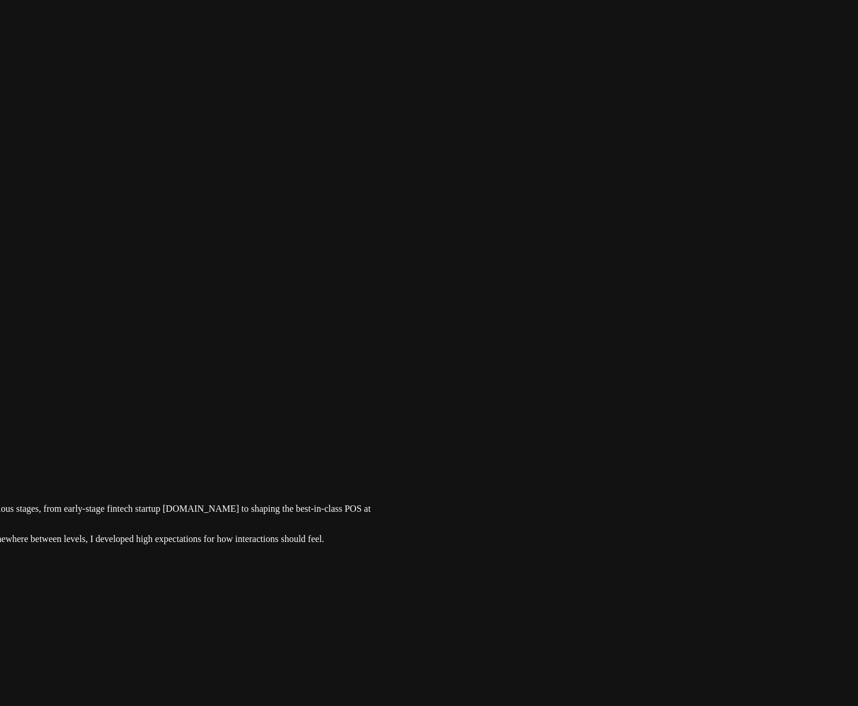
drag, startPoint x: 721, startPoint y: 210, endPoint x: 694, endPoint y: 231, distance: 34.0
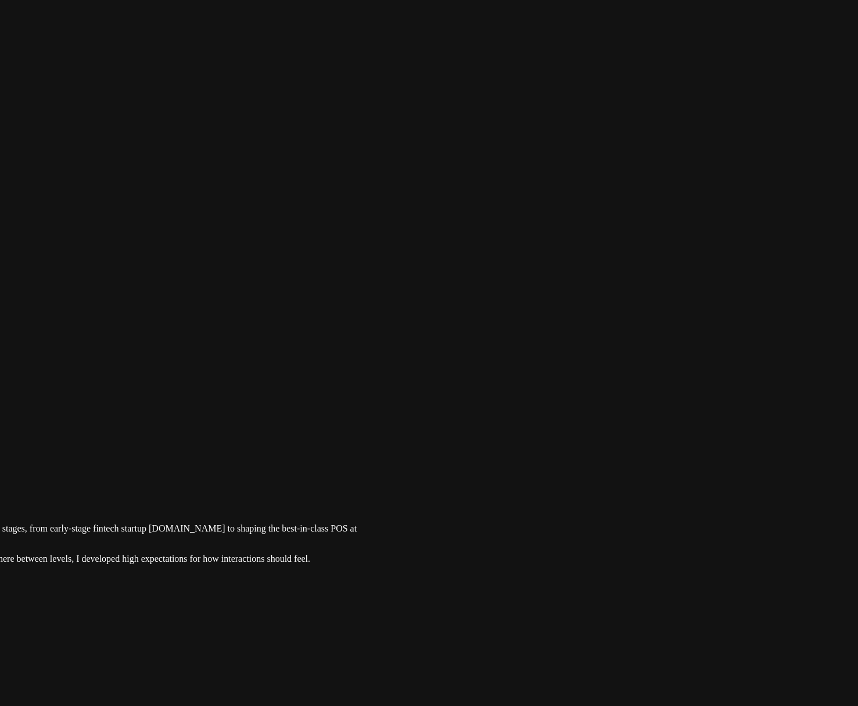
drag, startPoint x: 674, startPoint y: 360, endPoint x: 661, endPoint y: 381, distance: 24.5
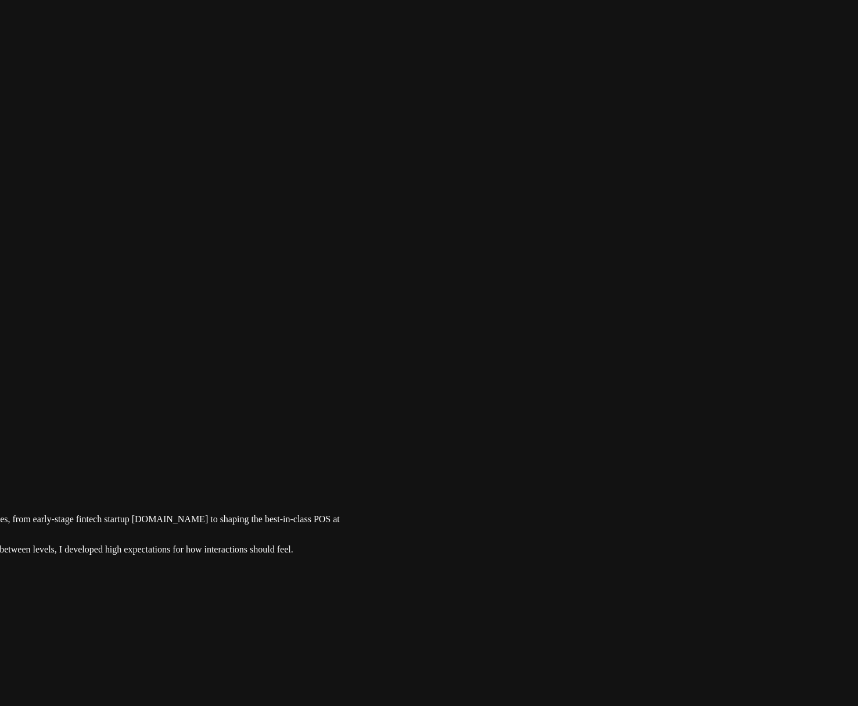
drag, startPoint x: 775, startPoint y: 447, endPoint x: 600, endPoint y: 359, distance: 195.7
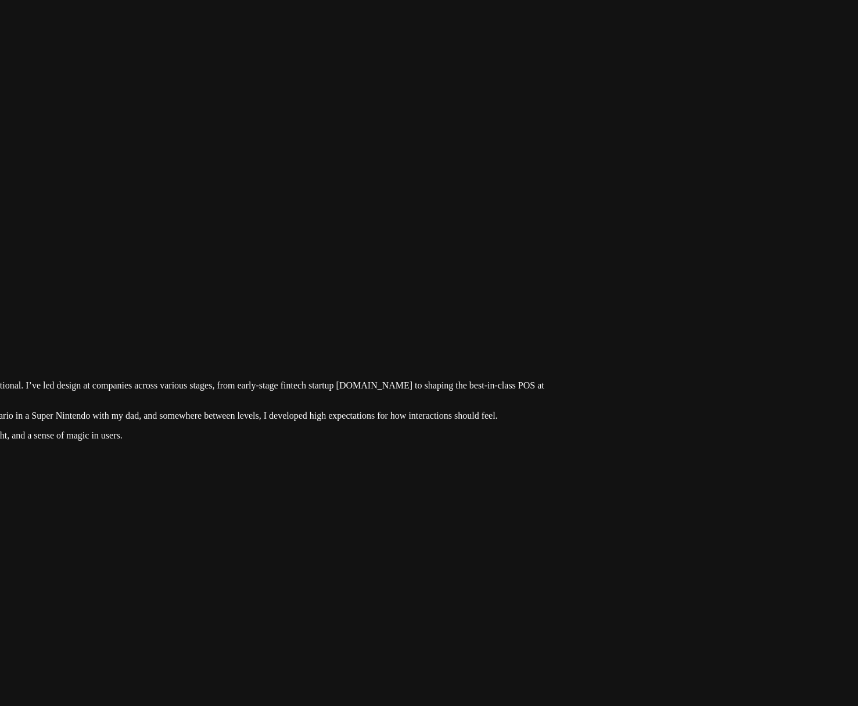
drag, startPoint x: 552, startPoint y: 432, endPoint x: 768, endPoint y: 375, distance: 223.7
click at [558, 310] on div at bounding box center [133, 310] width 849 height 0
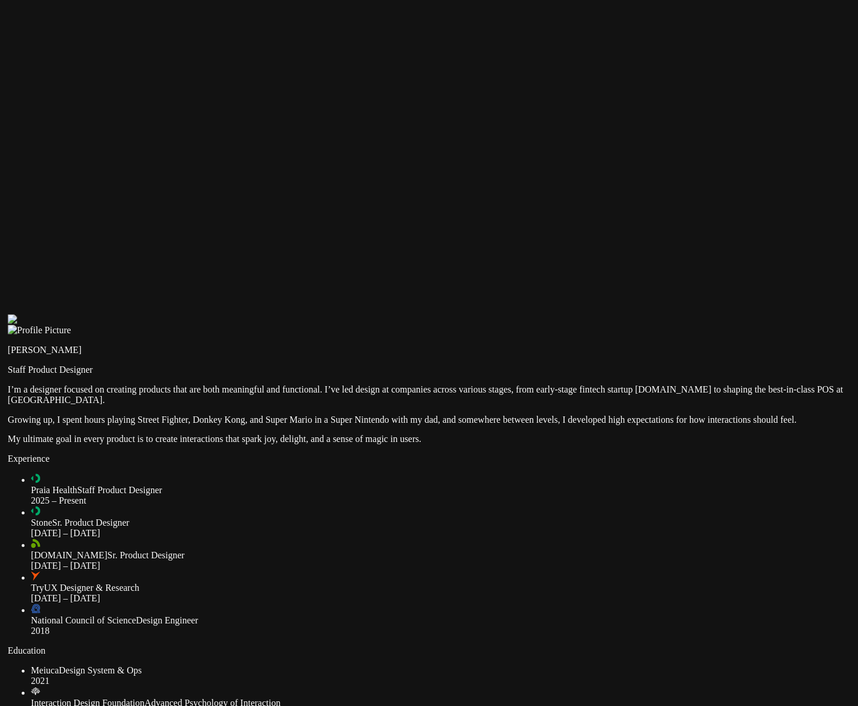
drag, startPoint x: 359, startPoint y: 438, endPoint x: 794, endPoint y: 466, distance: 435.7
click at [792, 314] on div at bounding box center [432, 314] width 849 height 0
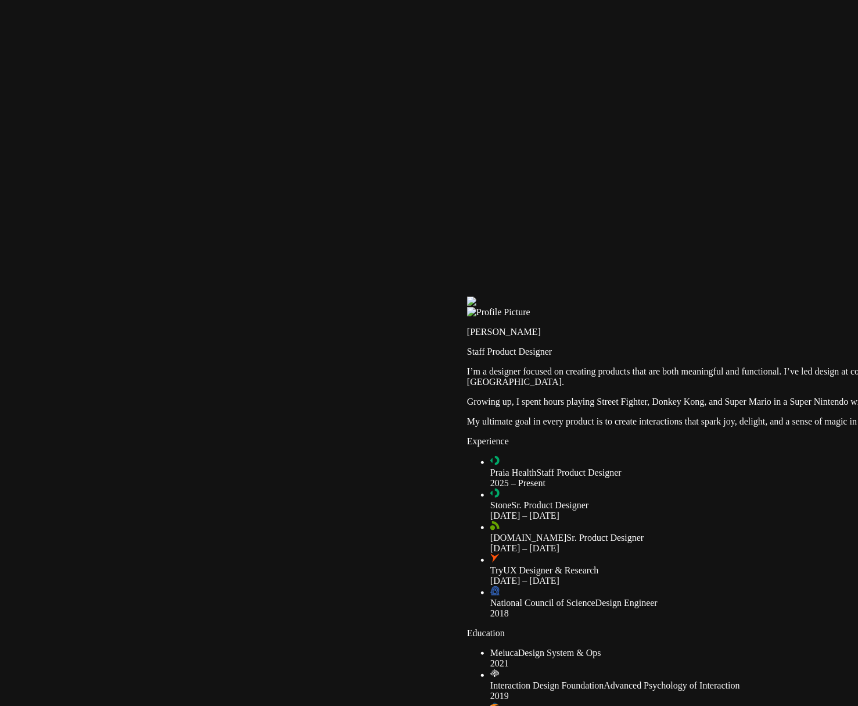
drag, startPoint x: 282, startPoint y: 428, endPoint x: 563, endPoint y: 389, distance: 283.3
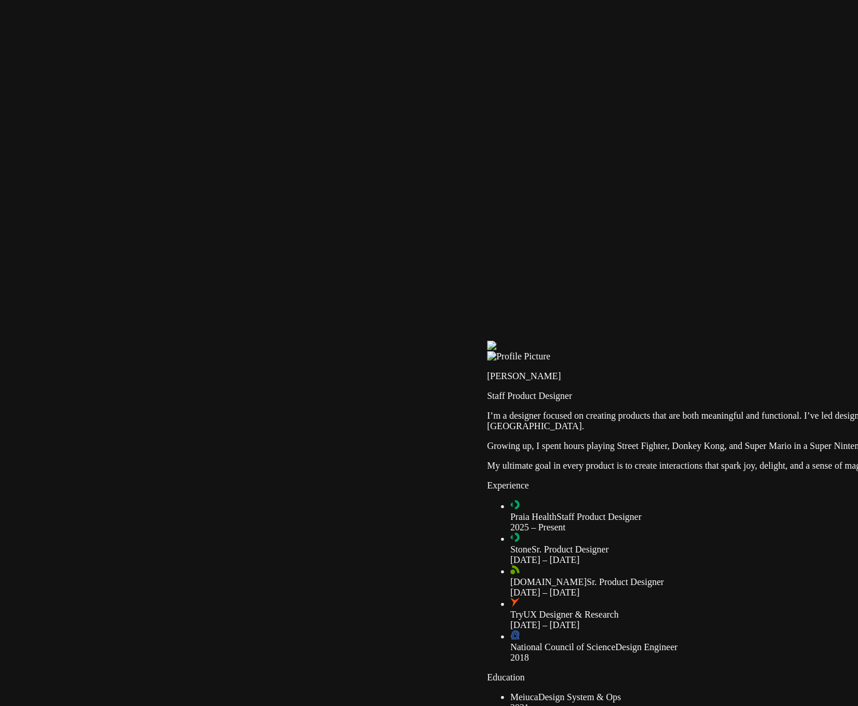
drag, startPoint x: 175, startPoint y: 159, endPoint x: 36, endPoint y: 84, distance: 158.1
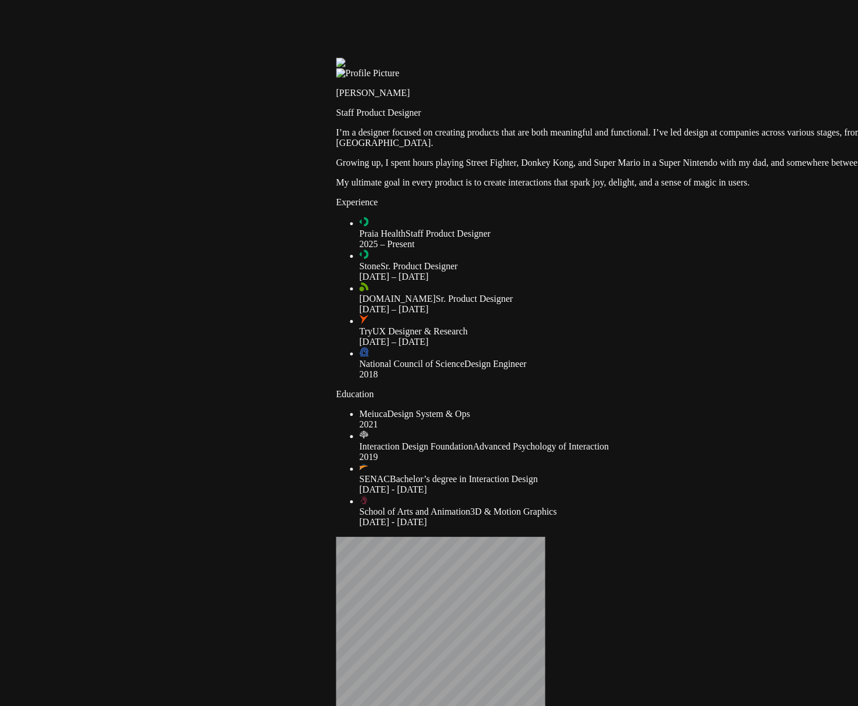
drag, startPoint x: 400, startPoint y: 344, endPoint x: 406, endPoint y: 124, distance: 219.8
click at [406, 58] on div at bounding box center [761, 58] width 849 height 0
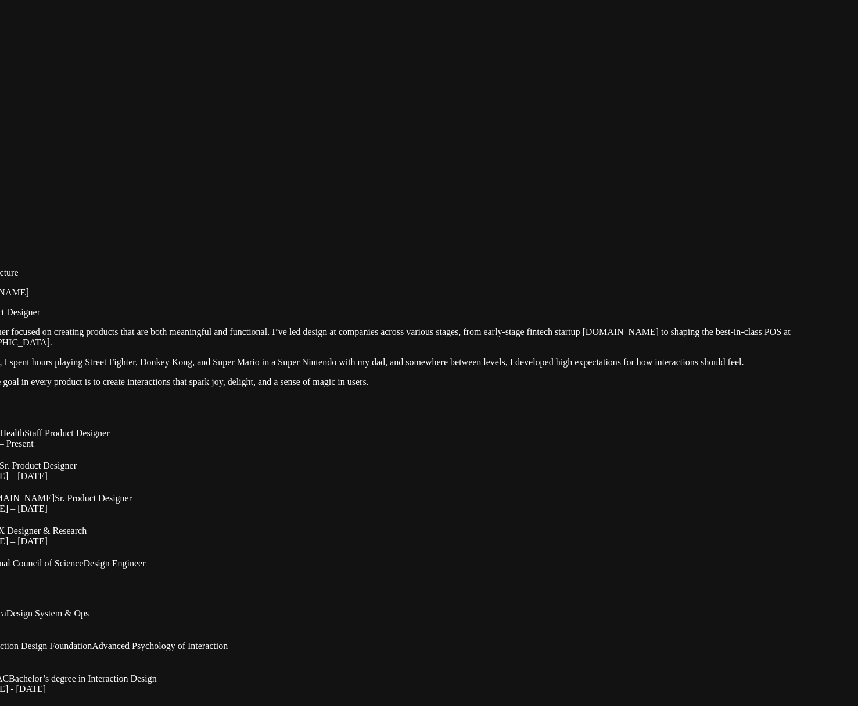
drag, startPoint x: 468, startPoint y: 120, endPoint x: 55, endPoint y: 380, distance: 488.9
click at [54, 257] on div at bounding box center [379, 257] width 849 height 0
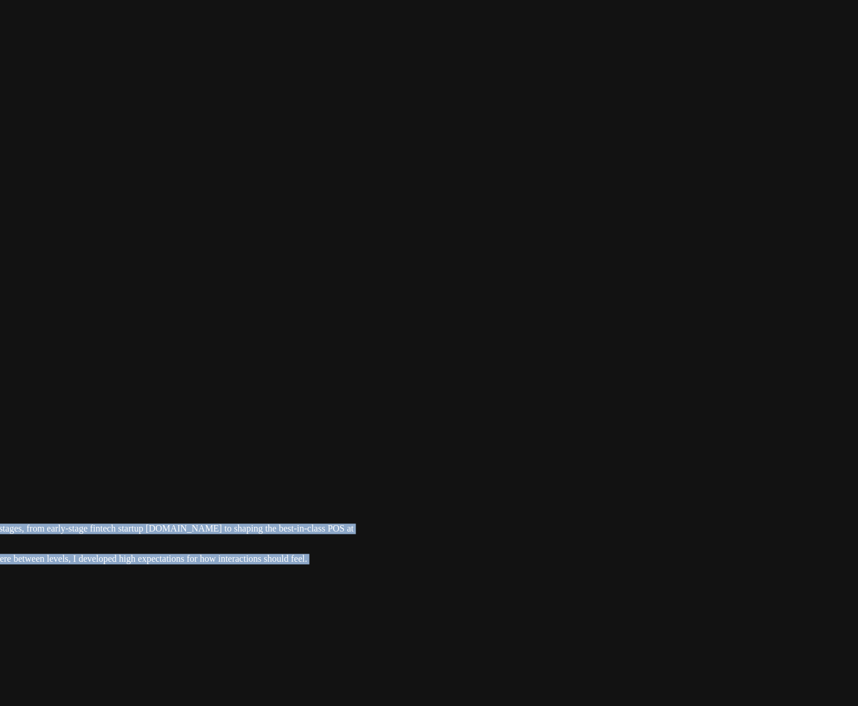
drag, startPoint x: 759, startPoint y: 63, endPoint x: 354, endPoint y: 366, distance: 505.0
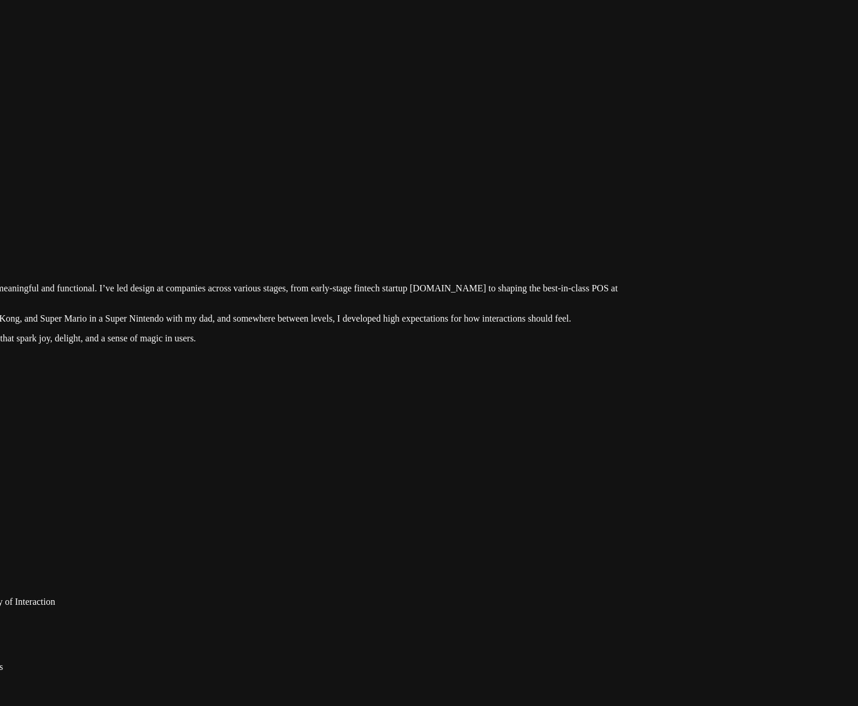
drag, startPoint x: 712, startPoint y: 98, endPoint x: 391, endPoint y: 402, distance: 442.8
click at [391, 213] on div at bounding box center [206, 213] width 849 height 0
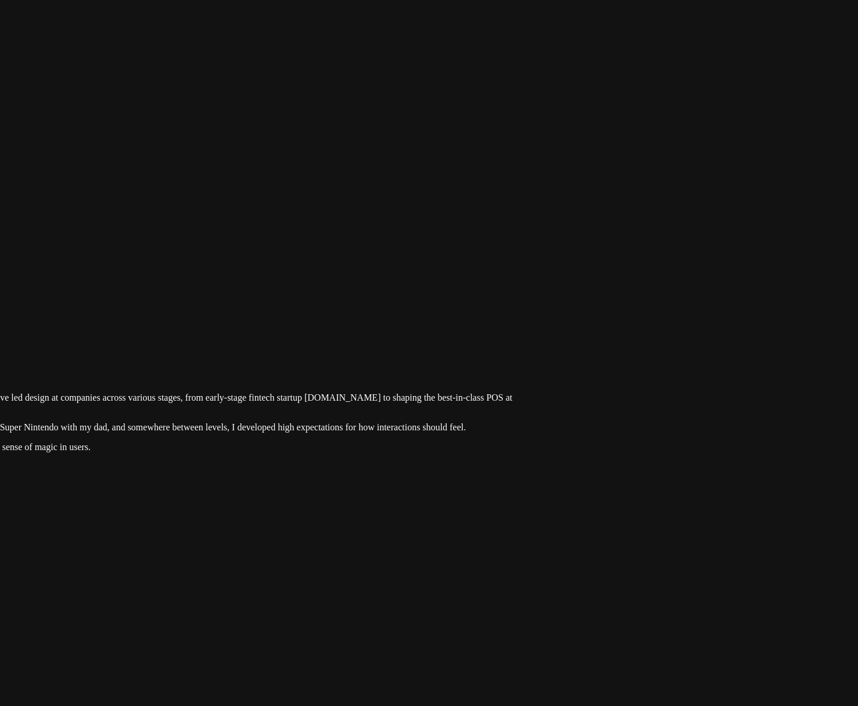
drag, startPoint x: 744, startPoint y: 239, endPoint x: 738, endPoint y: 253, distance: 15.3
click at [526, 323] on div at bounding box center [101, 323] width 849 height 0
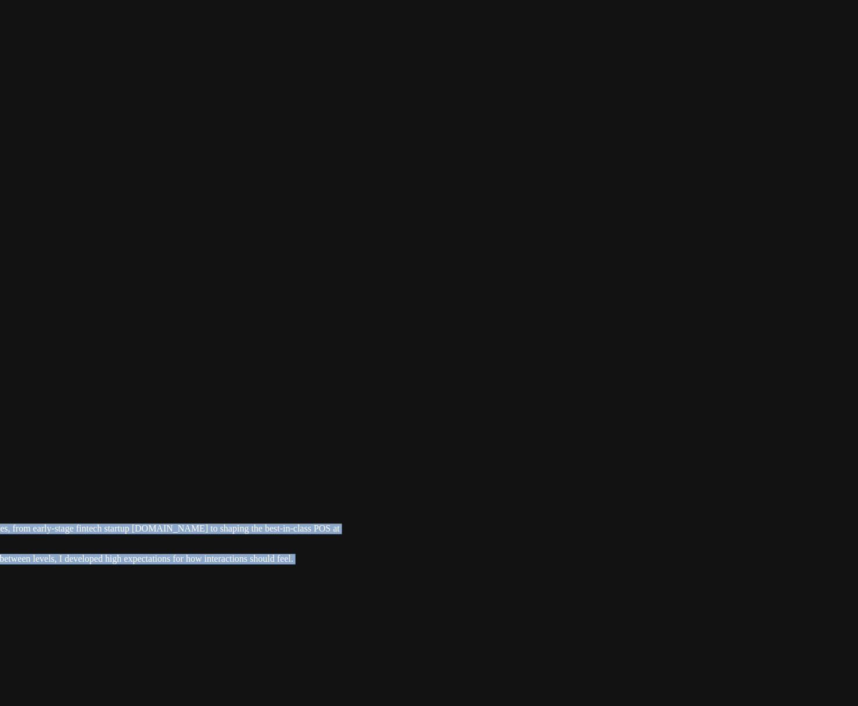
drag, startPoint x: 738, startPoint y: 208, endPoint x: 245, endPoint y: 568, distance: 610.6
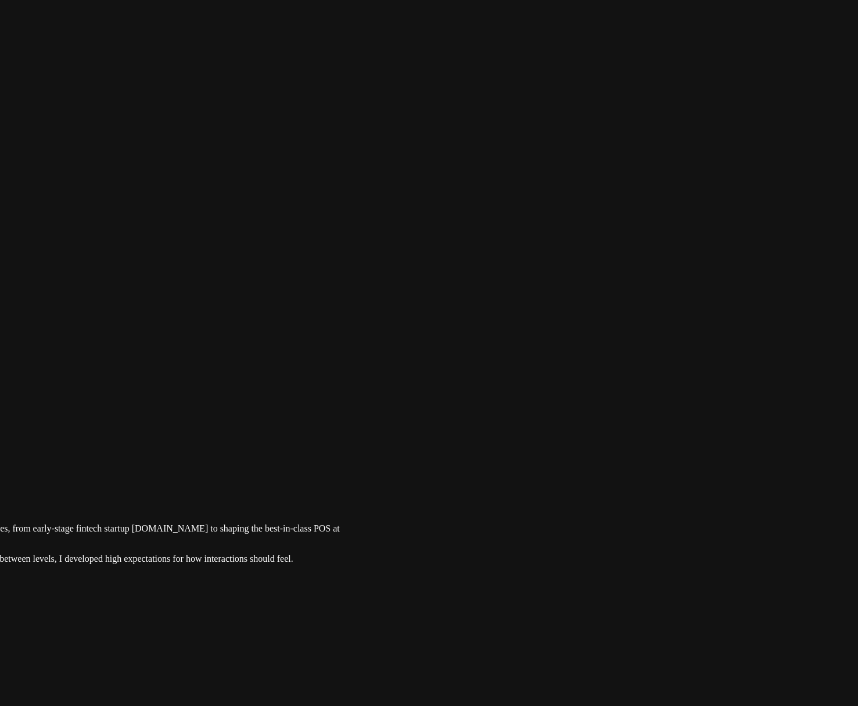
drag, startPoint x: 717, startPoint y: 334, endPoint x: 715, endPoint y: 365, distance: 31.5
drag, startPoint x: 493, startPoint y: 216, endPoint x: 654, endPoint y: 226, distance: 161.3
click at [514, 454] on div at bounding box center [89, 454] width 849 height 0
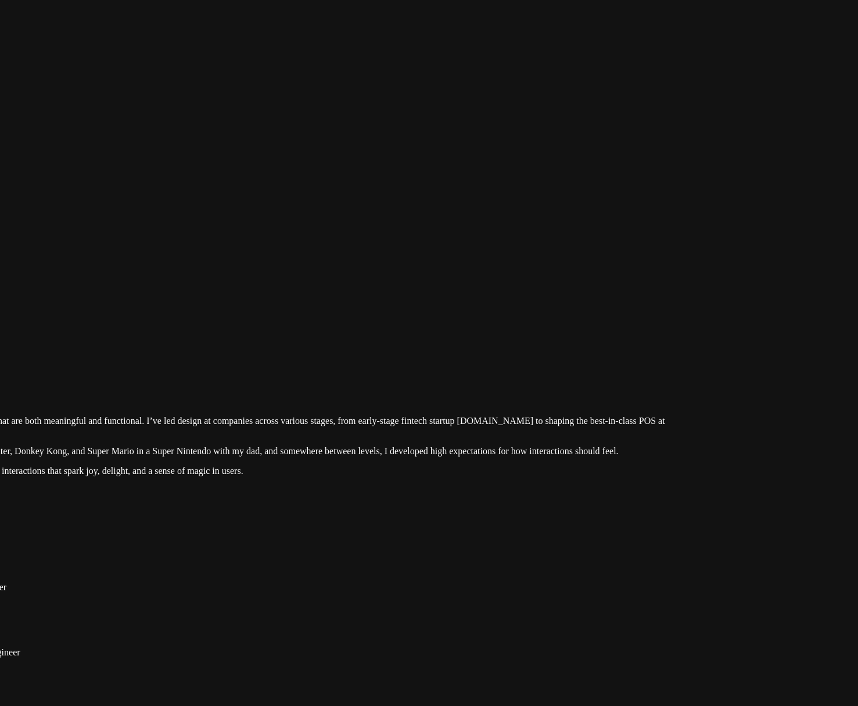
drag, startPoint x: 758, startPoint y: 347, endPoint x: 920, endPoint y: 235, distance: 196.4
click at [530, 345] on div at bounding box center [250, 345] width 849 height 0
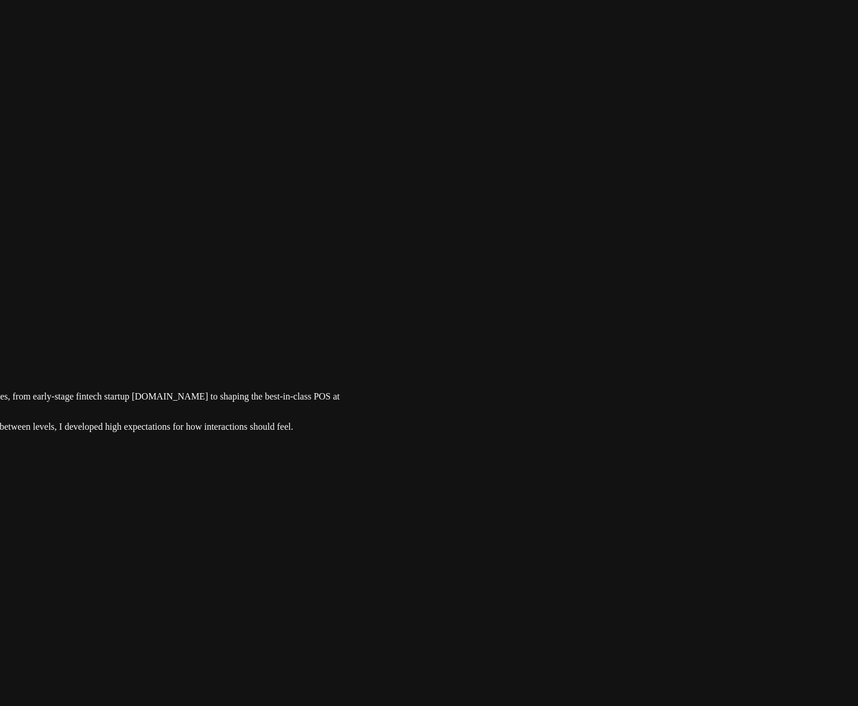
drag, startPoint x: 509, startPoint y: 212, endPoint x: 154, endPoint y: 187, distance: 356.0
drag, startPoint x: 684, startPoint y: 414, endPoint x: 722, endPoint y: 286, distance: 133.5
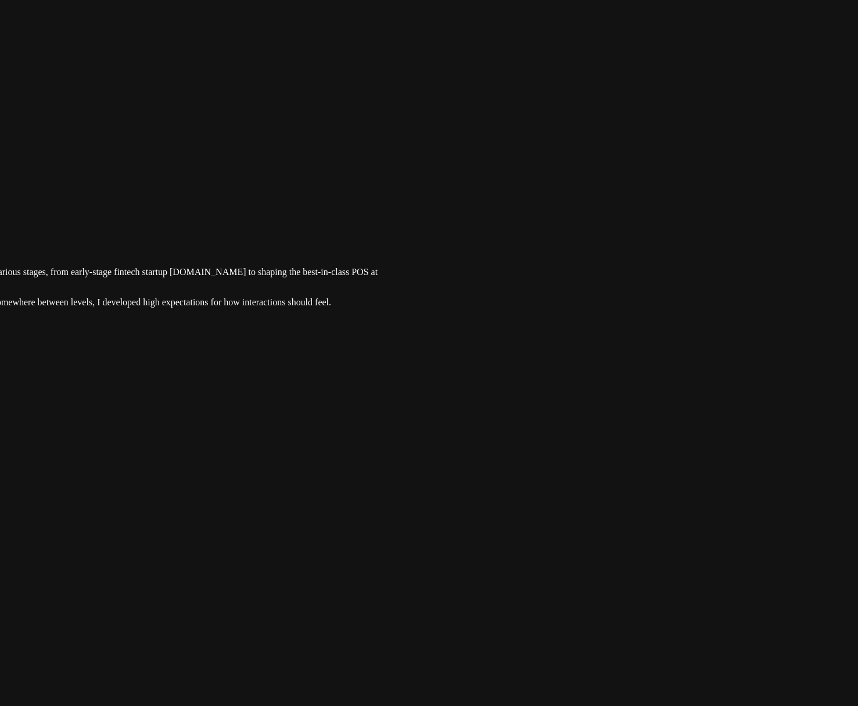
drag, startPoint x: 665, startPoint y: 349, endPoint x: 684, endPoint y: 267, distance: 83.6
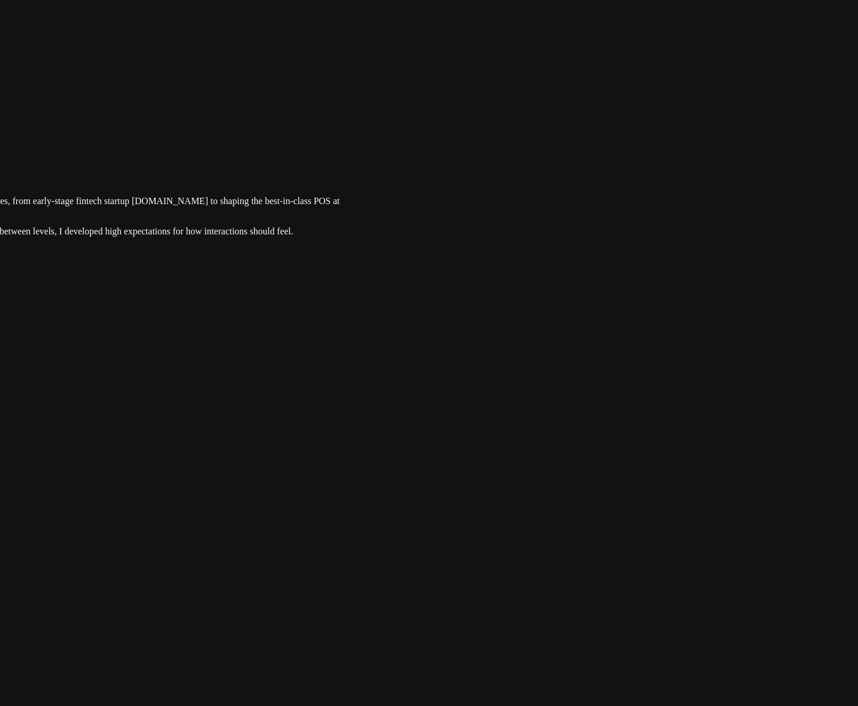
drag, startPoint x: 711, startPoint y: 236, endPoint x: 656, endPoint y: 251, distance: 57.8
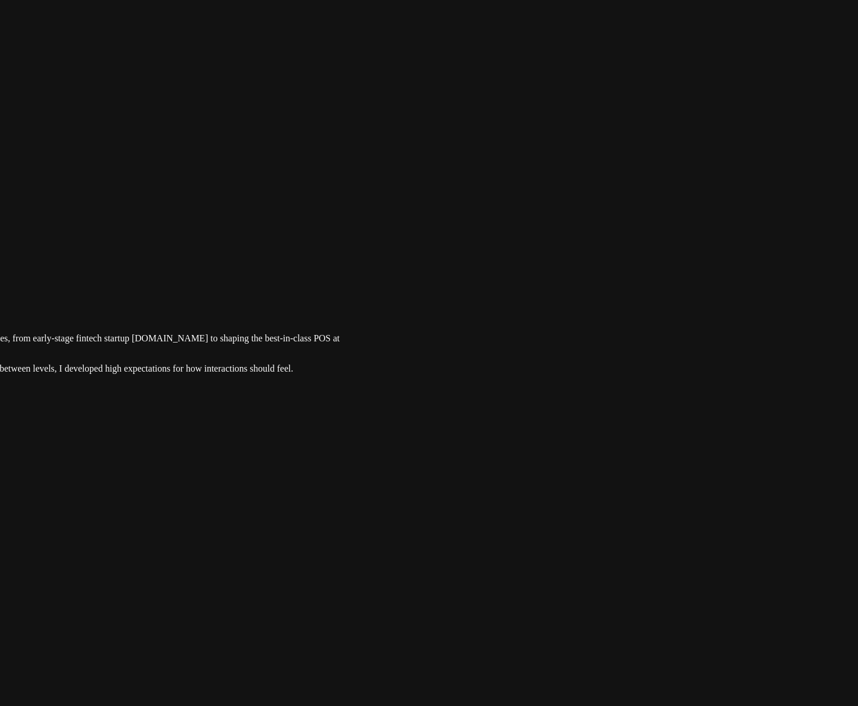
drag, startPoint x: 640, startPoint y: 232, endPoint x: 496, endPoint y: 438, distance: 250.9
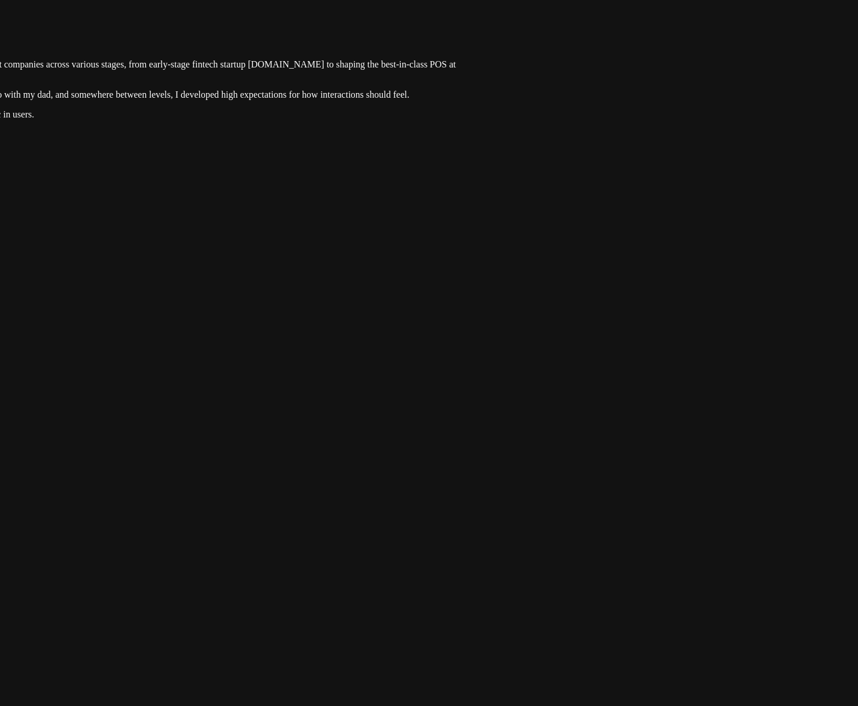
drag, startPoint x: 664, startPoint y: 326, endPoint x: 781, endPoint y: -48, distance: 392.3
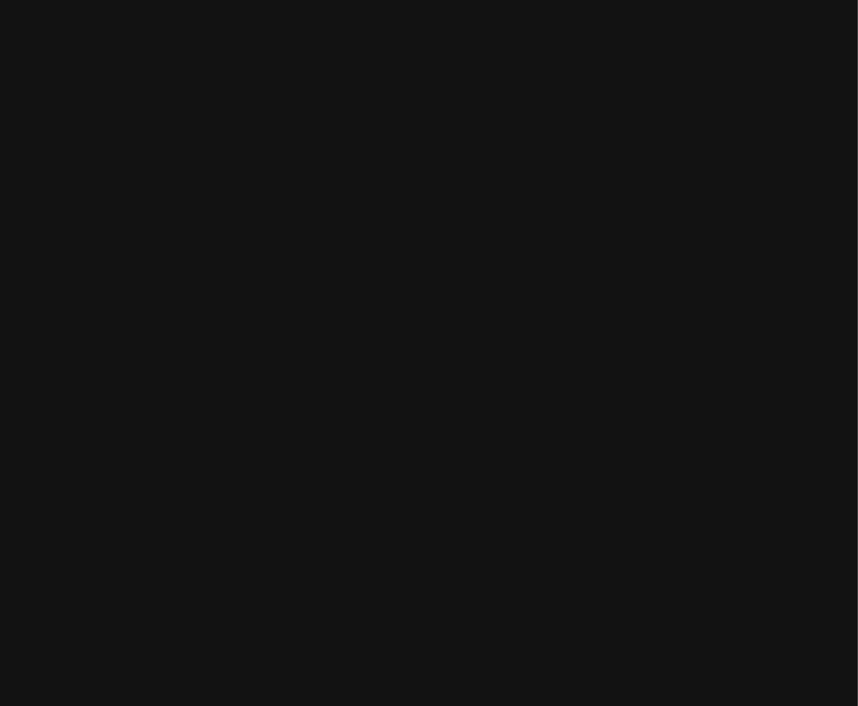
drag, startPoint x: 727, startPoint y: 351, endPoint x: 652, endPoint y: 73, distance: 287.8
drag, startPoint x: 711, startPoint y: 305, endPoint x: 671, endPoint y: 156, distance: 153.7
drag, startPoint x: 449, startPoint y: 327, endPoint x: 817, endPoint y: 342, distance: 368.2
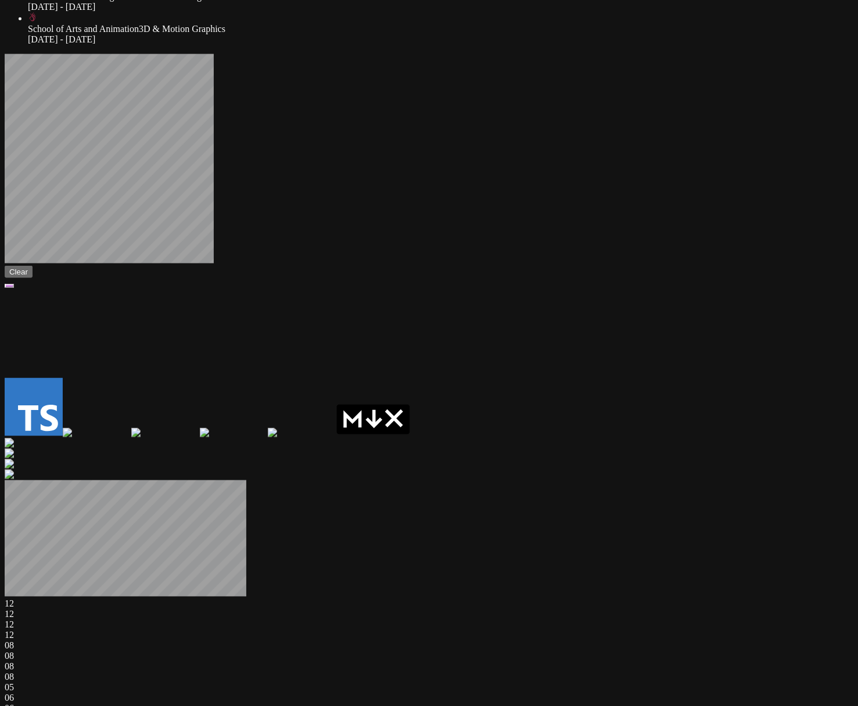
drag, startPoint x: 431, startPoint y: 387, endPoint x: 687, endPoint y: 407, distance: 257.1
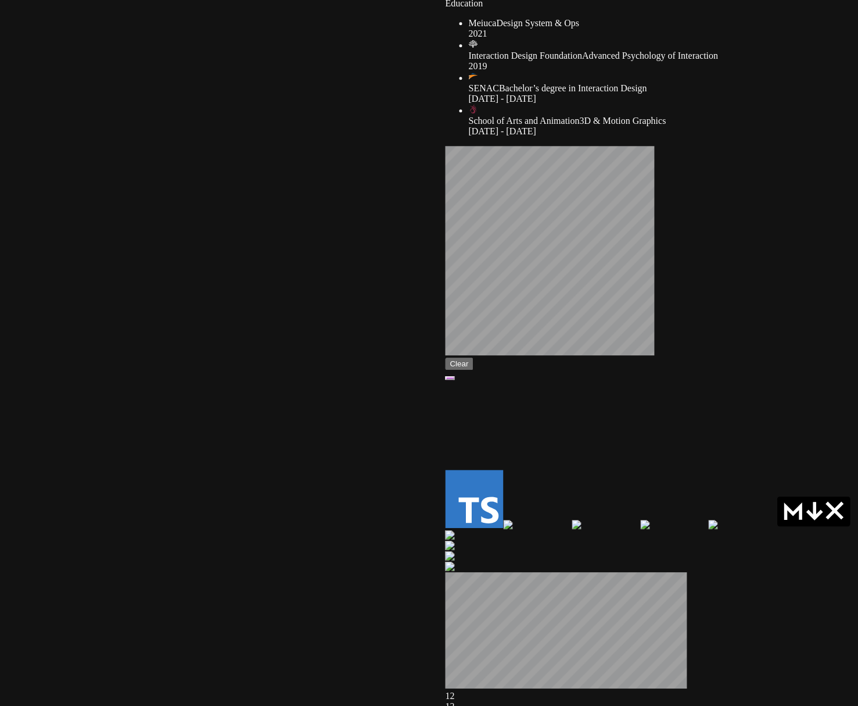
drag, startPoint x: 254, startPoint y: 351, endPoint x: 550, endPoint y: 428, distance: 305.6
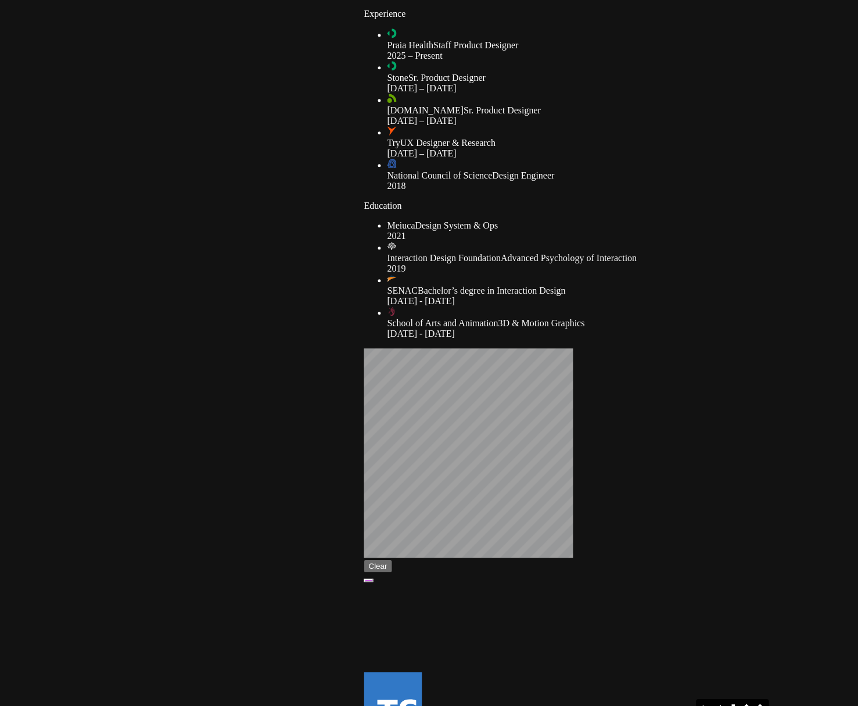
drag, startPoint x: 306, startPoint y: 239, endPoint x: 212, endPoint y: 491, distance: 268.5
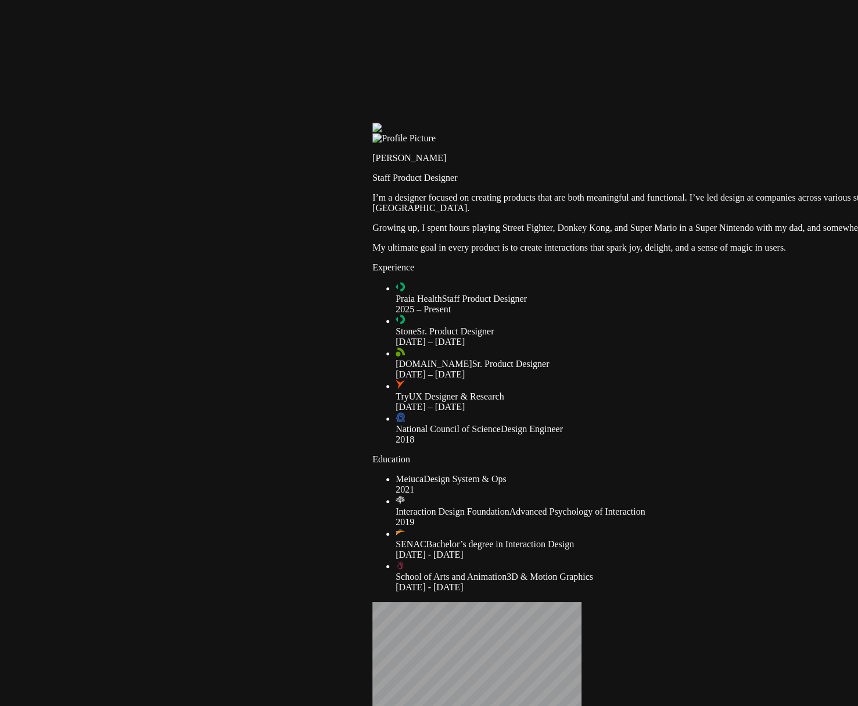
drag, startPoint x: 156, startPoint y: 405, endPoint x: 183, endPoint y: 618, distance: 214.9
click at [373, 123] on div at bounding box center [797, 123] width 849 height 0
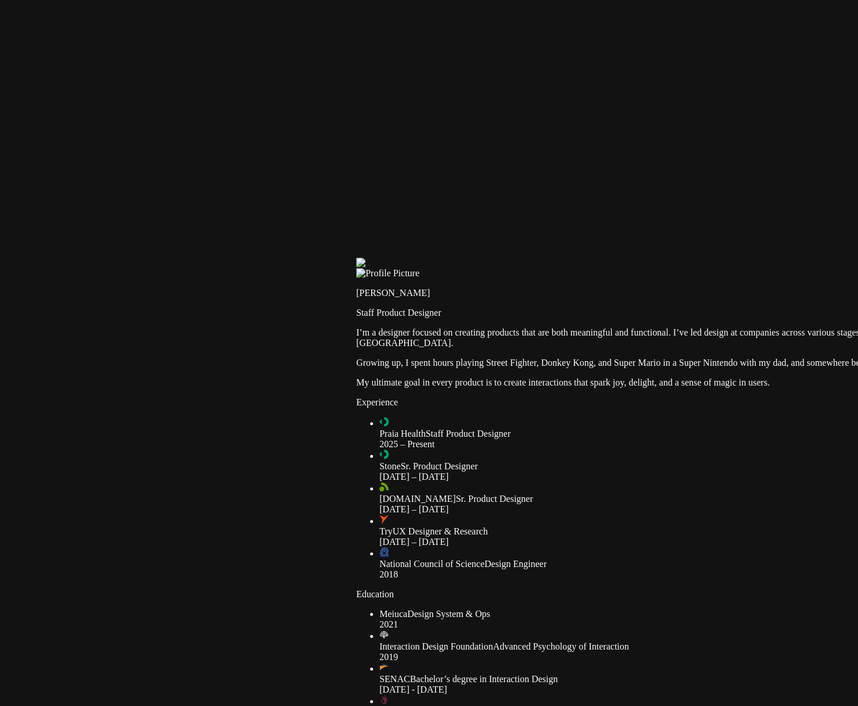
drag, startPoint x: 427, startPoint y: 238, endPoint x: 402, endPoint y: 412, distance: 175.5
click at [403, 257] on div at bounding box center [780, 257] width 849 height 0
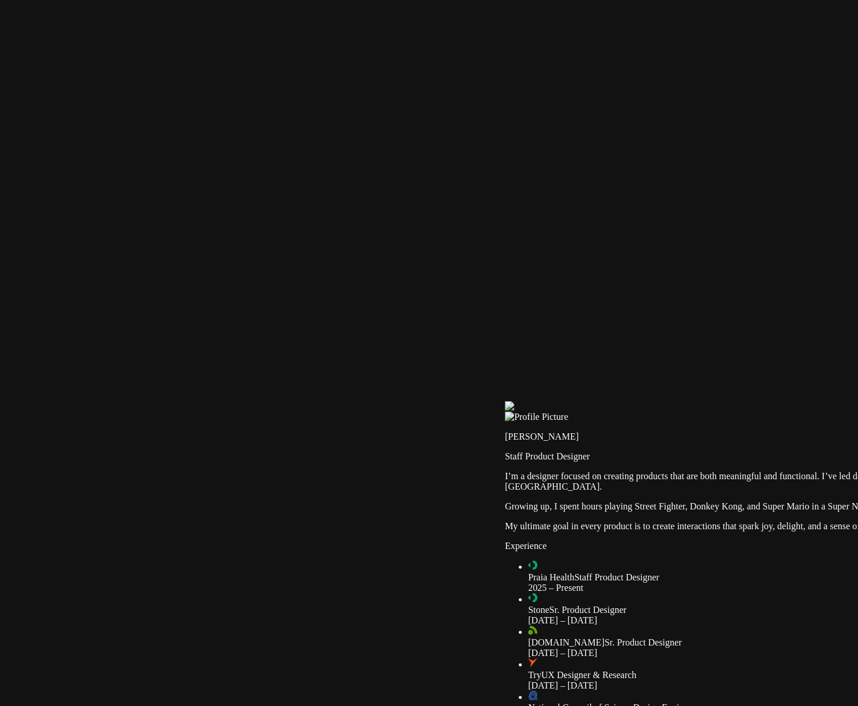
drag, startPoint x: 526, startPoint y: 326, endPoint x: 728, endPoint y: 414, distance: 220.7
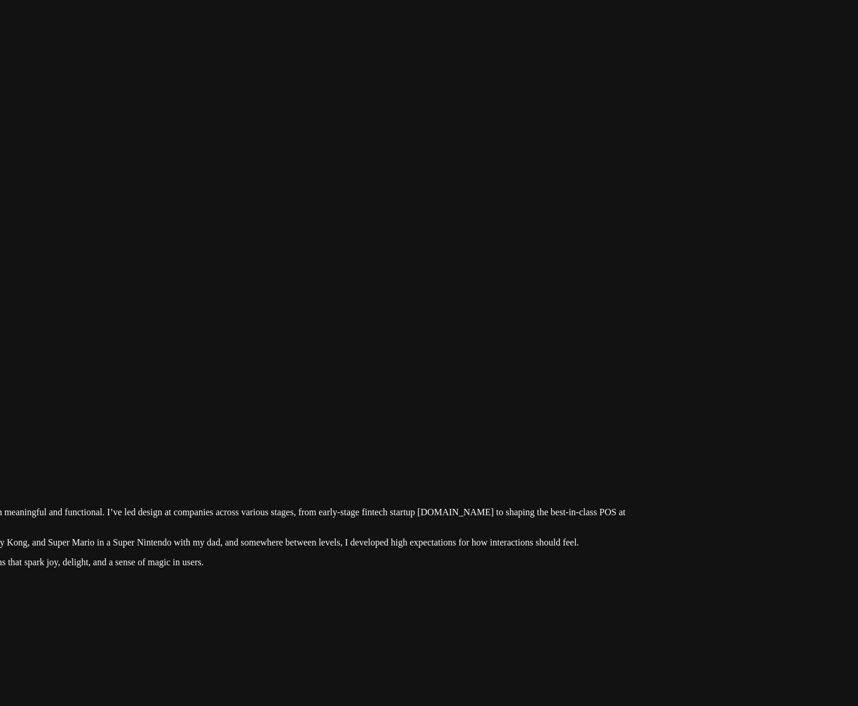
drag, startPoint x: 786, startPoint y: 320, endPoint x: 70, endPoint y: 303, distance: 715.7
click at [70, 438] on div at bounding box center [214, 438] width 849 height 0
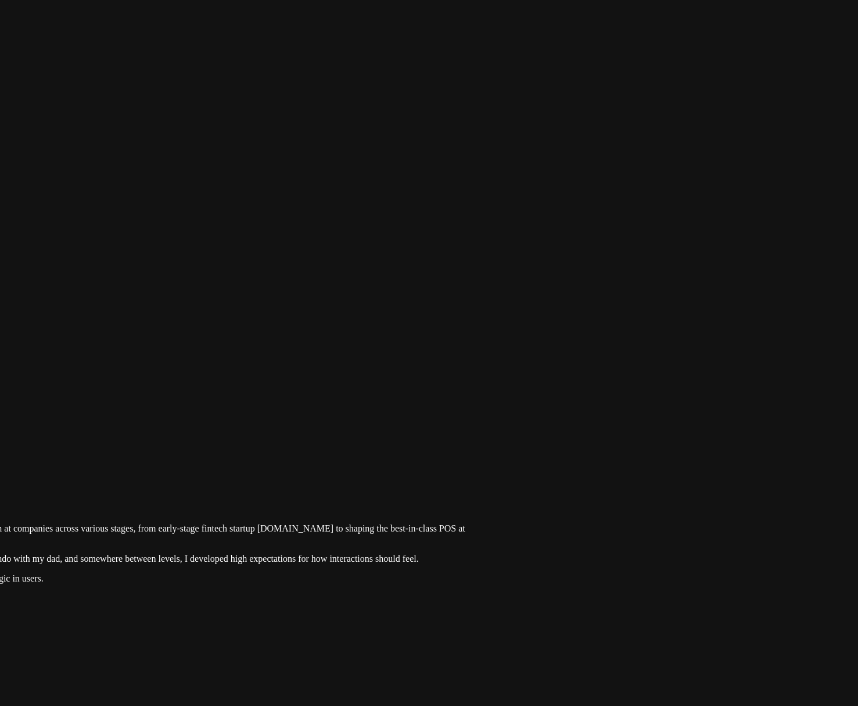
drag, startPoint x: 616, startPoint y: 213, endPoint x: 328, endPoint y: 240, distance: 289.0
click at [329, 454] on div at bounding box center [54, 454] width 849 height 0
drag, startPoint x: 675, startPoint y: 253, endPoint x: 498, endPoint y: 291, distance: 181.8
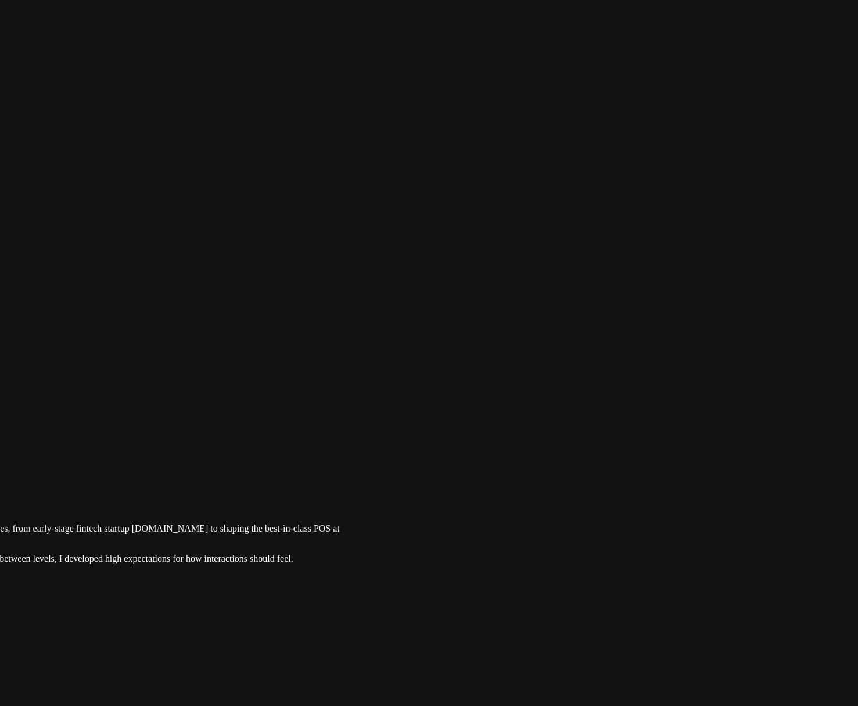
drag, startPoint x: 516, startPoint y: 276, endPoint x: 452, endPoint y: 317, distance: 76.9
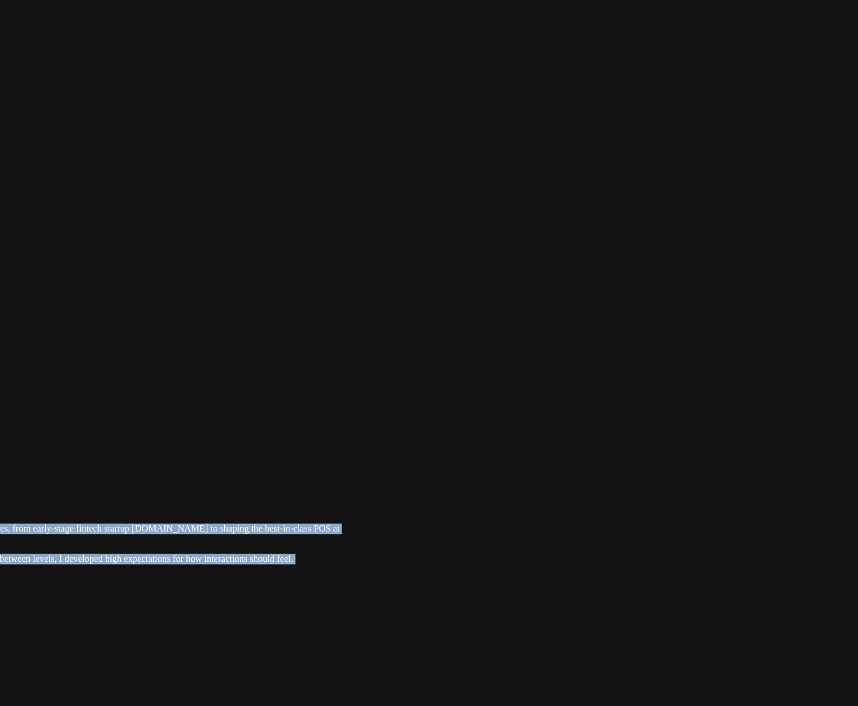
drag, startPoint x: 536, startPoint y: 331, endPoint x: 452, endPoint y: 368, distance: 91.9
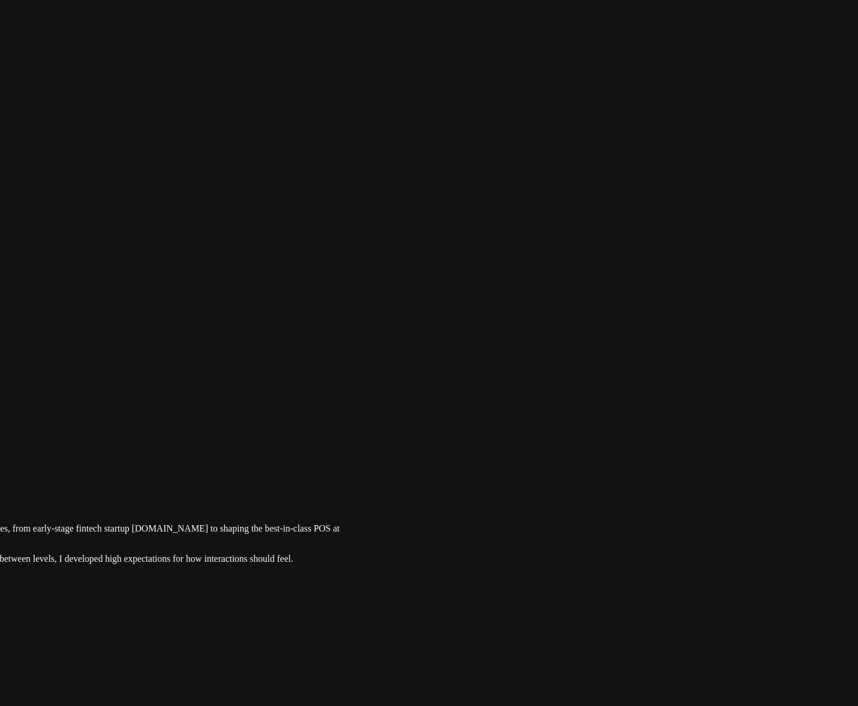
drag, startPoint x: 524, startPoint y: 296, endPoint x: 527, endPoint y: 302, distance: 6.8
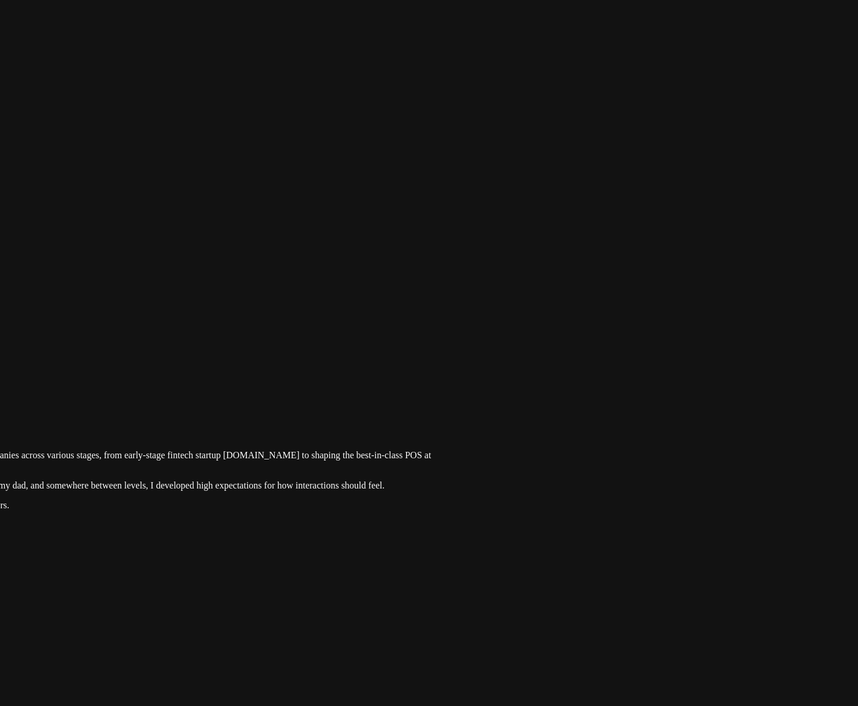
drag, startPoint x: 523, startPoint y: 401, endPoint x: 673, endPoint y: 222, distance: 233.5
click at [445, 380] on div at bounding box center [19, 380] width 849 height 0
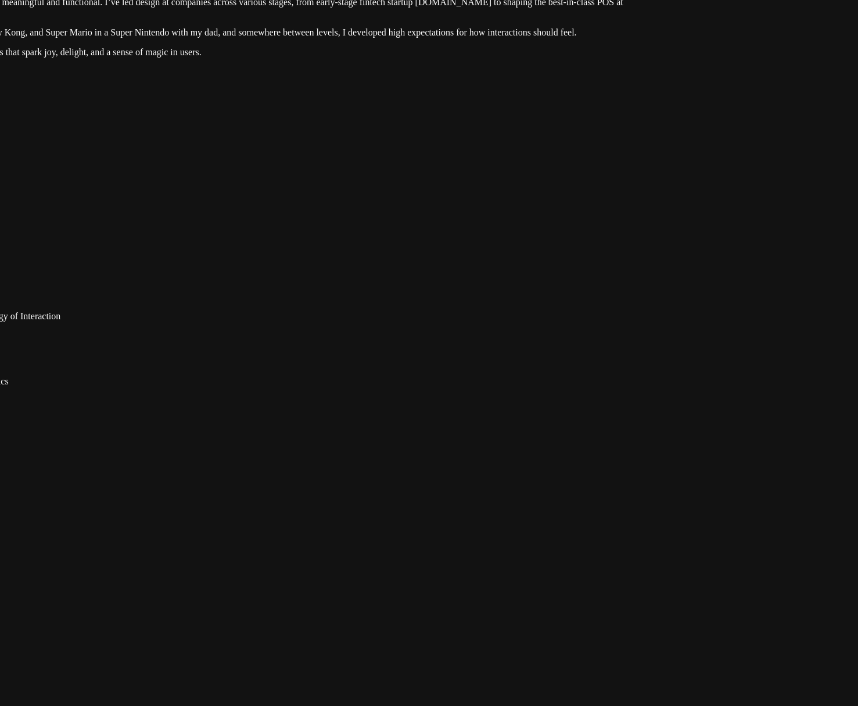
drag, startPoint x: 585, startPoint y: 518, endPoint x: 634, endPoint y: 152, distance: 369.4
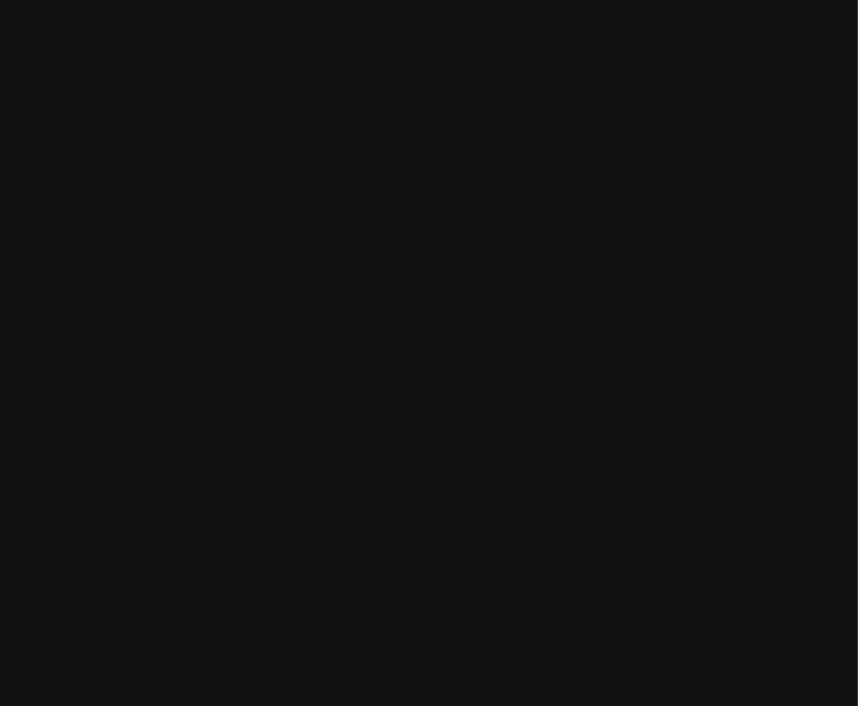
drag, startPoint x: 571, startPoint y: 448, endPoint x: 507, endPoint y: 373, distance: 98.2
drag, startPoint x: 733, startPoint y: 478, endPoint x: 575, endPoint y: 331, distance: 215.5
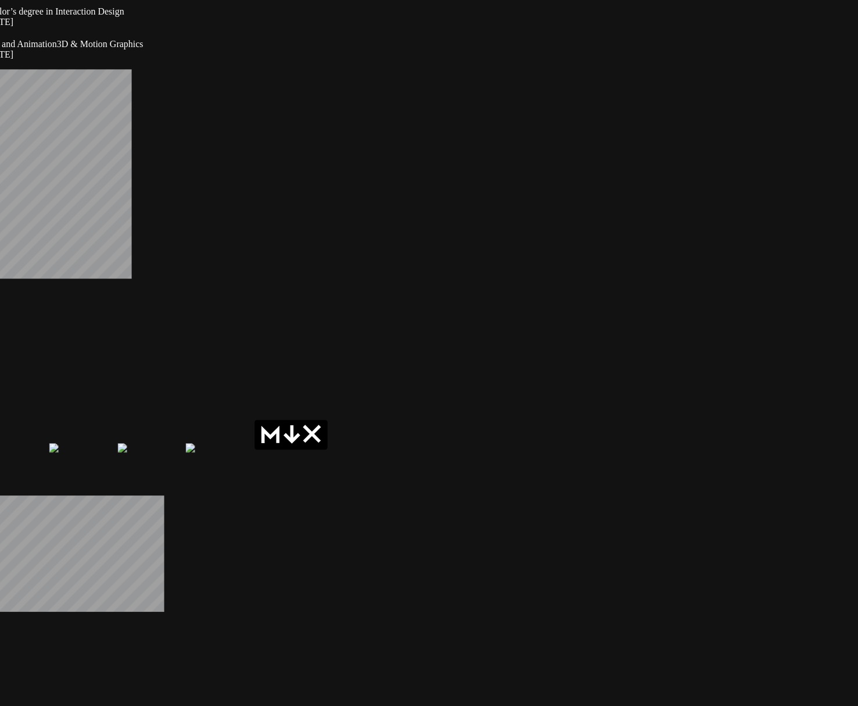
drag, startPoint x: 178, startPoint y: 385, endPoint x: 612, endPoint y: 421, distance: 435.7
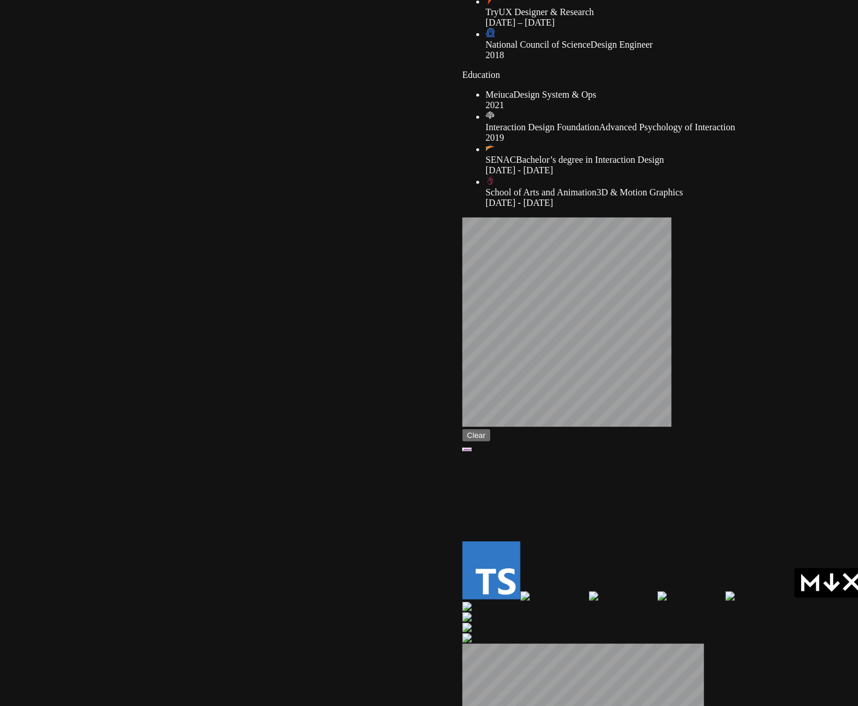
drag, startPoint x: 194, startPoint y: 384, endPoint x: 719, endPoint y: 534, distance: 545.7
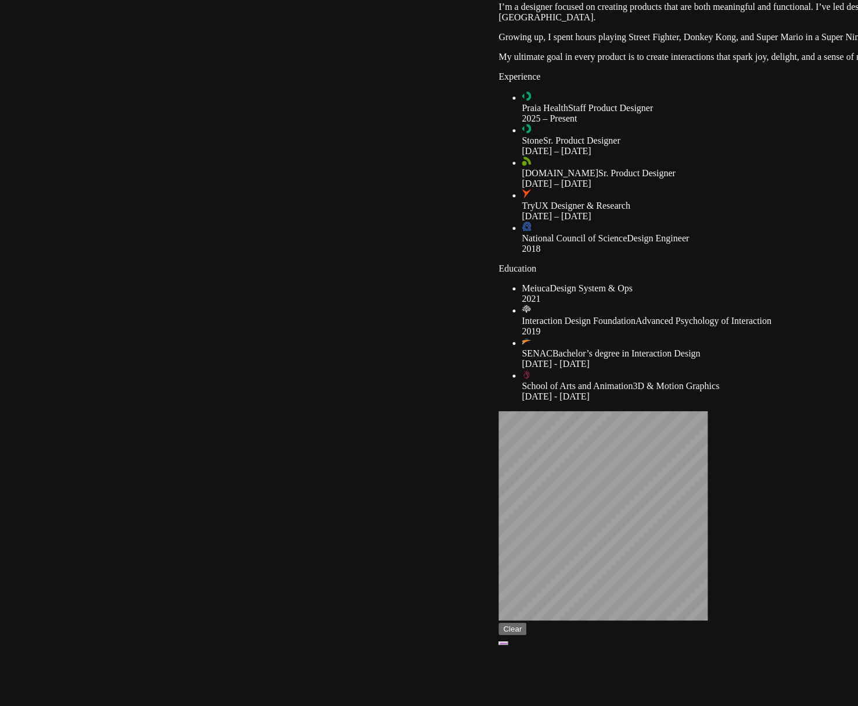
drag, startPoint x: 238, startPoint y: 219, endPoint x: 282, endPoint y: 508, distance: 292.8
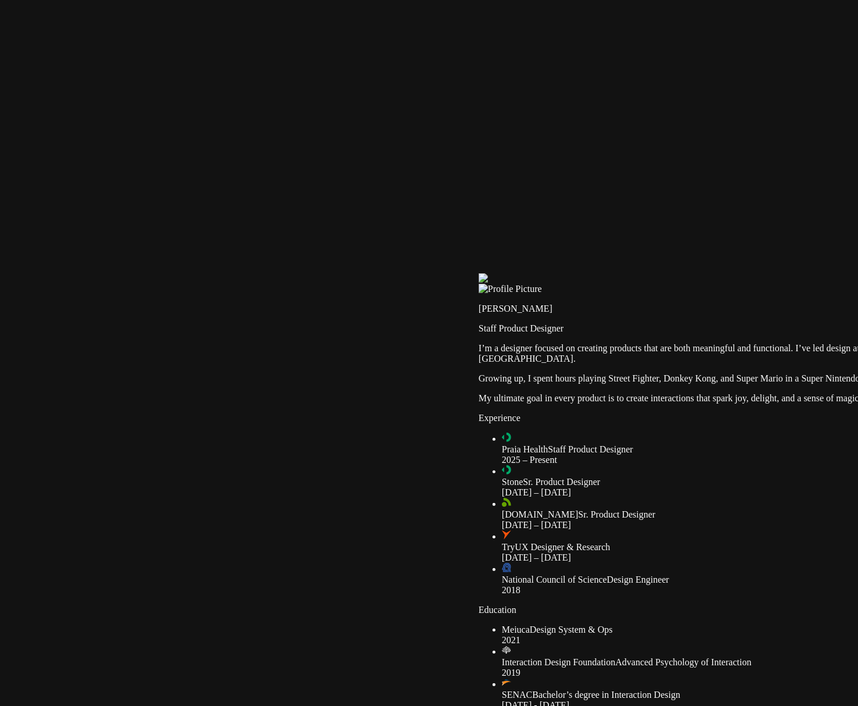
drag, startPoint x: 465, startPoint y: 270, endPoint x: 435, endPoint y: 543, distance: 274.8
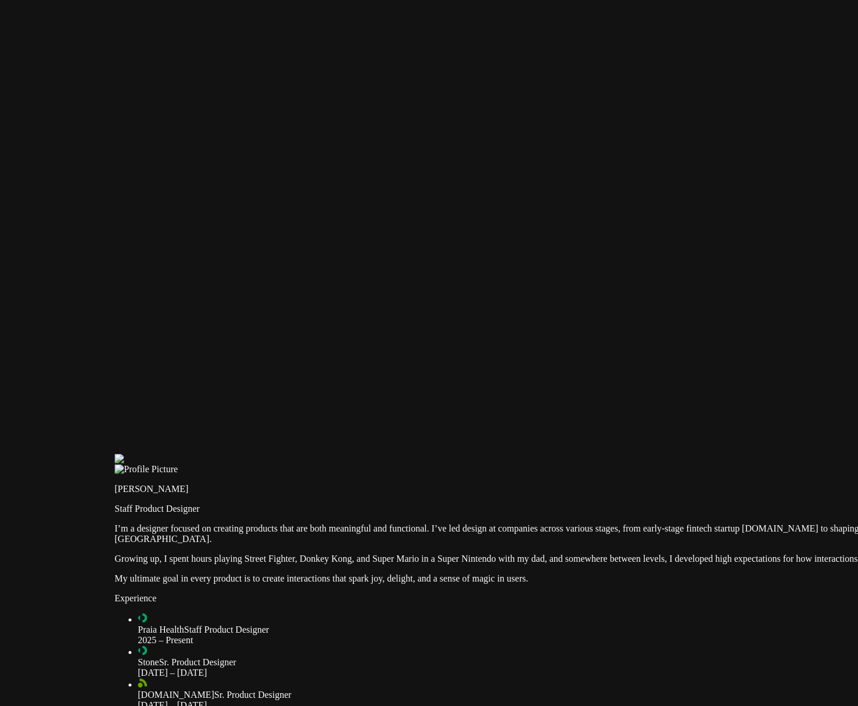
drag, startPoint x: 579, startPoint y: 323, endPoint x: 170, endPoint y: 472, distance: 435.9
click at [185, 454] on div at bounding box center [539, 454] width 849 height 0
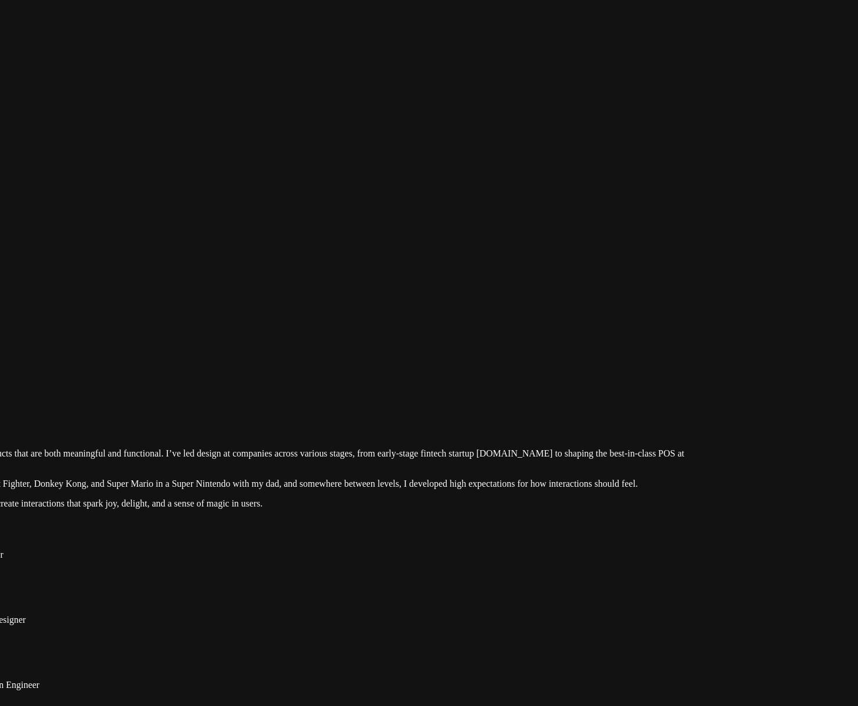
drag, startPoint x: 751, startPoint y: 505, endPoint x: 273, endPoint y: 380, distance: 494.6
click at [273, 378] on div at bounding box center [273, 378] width 849 height 0
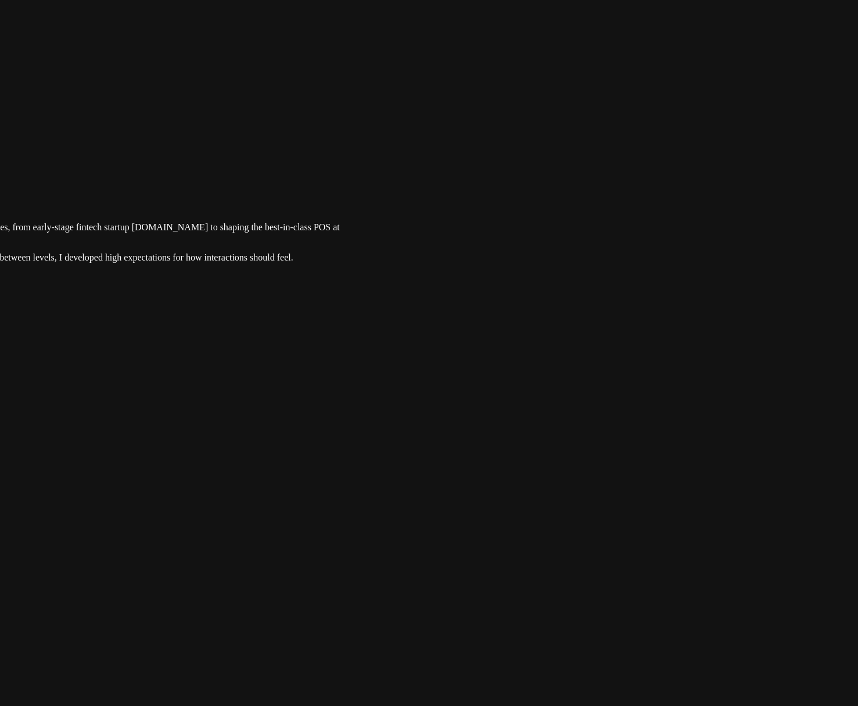
drag, startPoint x: 779, startPoint y: 349, endPoint x: 500, endPoint y: 165, distance: 333.5
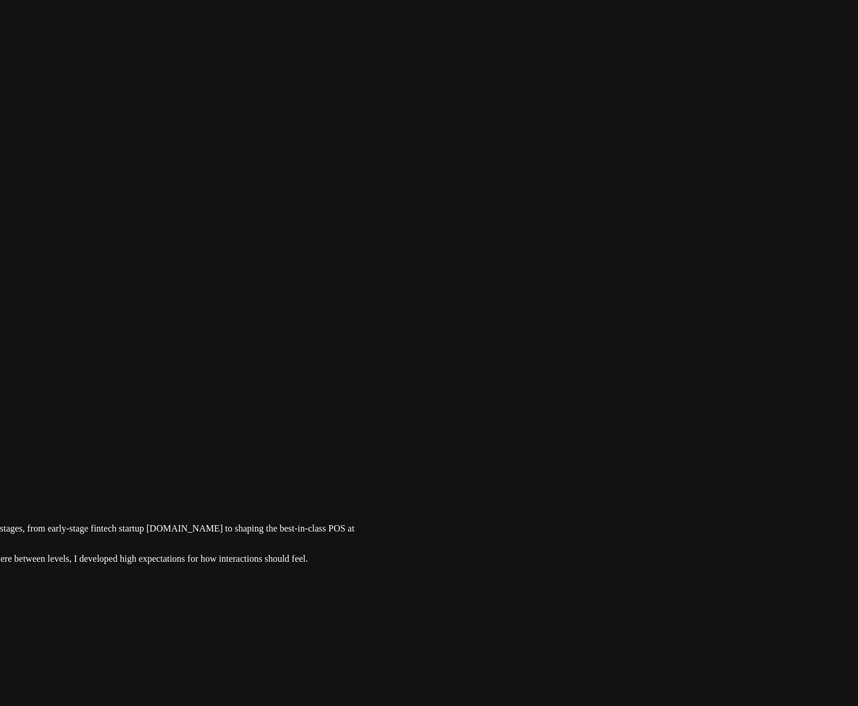
drag, startPoint x: 671, startPoint y: 224, endPoint x: 686, endPoint y: 546, distance: 322.4
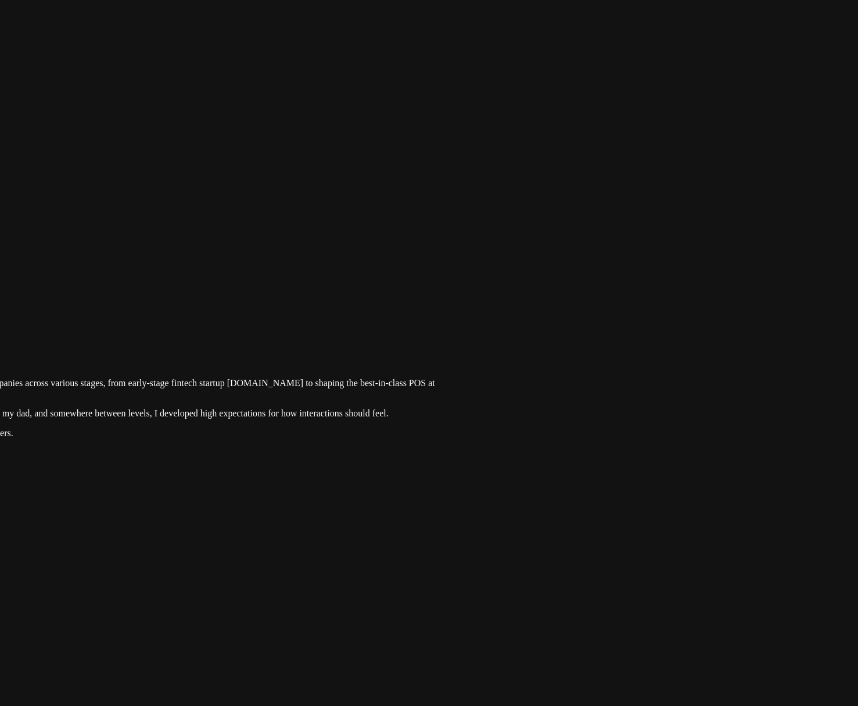
drag
click at [449, 308] on div at bounding box center [24, 308] width 849 height 0
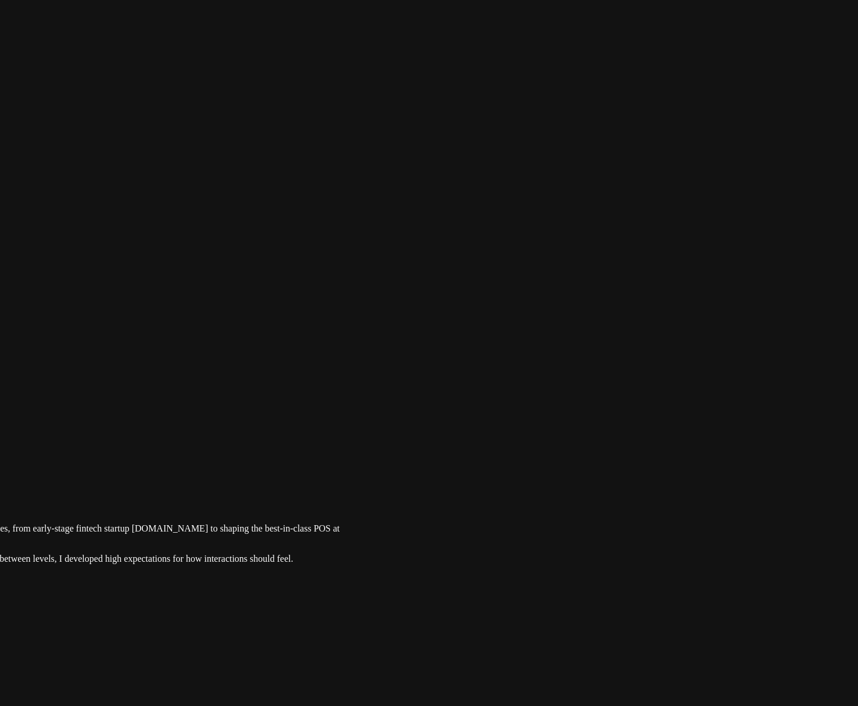
drag, startPoint x: 707, startPoint y: 472, endPoint x: 690, endPoint y: 482, distance: 19.5
drag, startPoint x: 573, startPoint y: 277, endPoint x: 549, endPoint y: 285, distance: 24.4
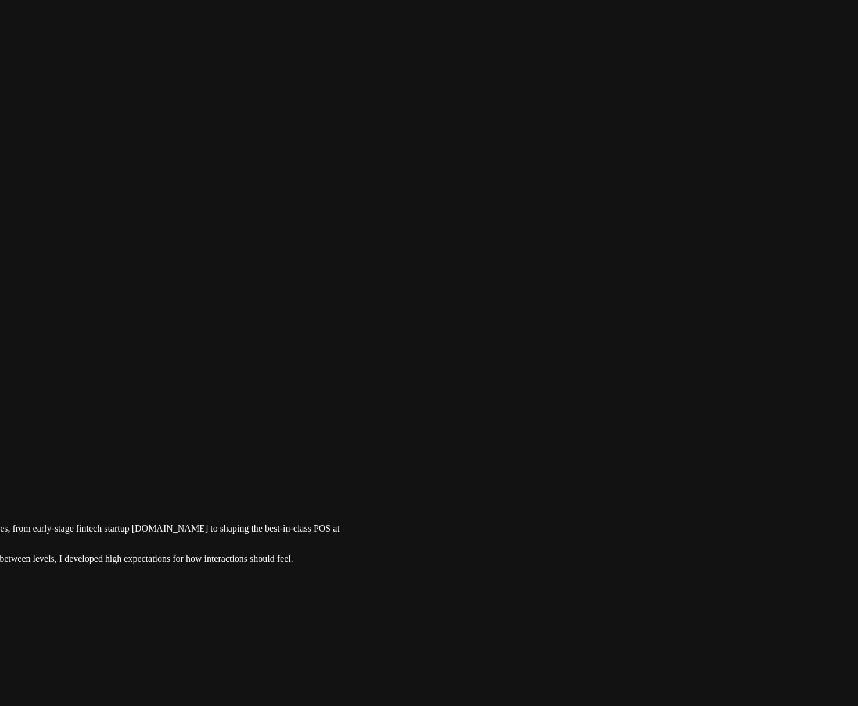
drag, startPoint x: 584, startPoint y: 184, endPoint x: 543, endPoint y: 224, distance: 57.1
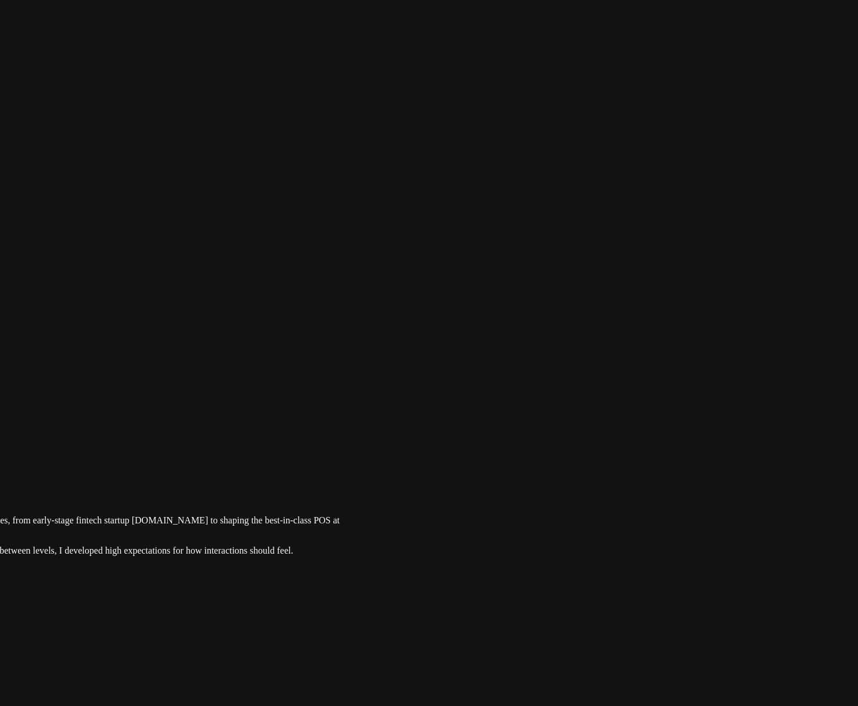
drag, startPoint x: 574, startPoint y: 142, endPoint x: 449, endPoint y: 133, distance: 125.3
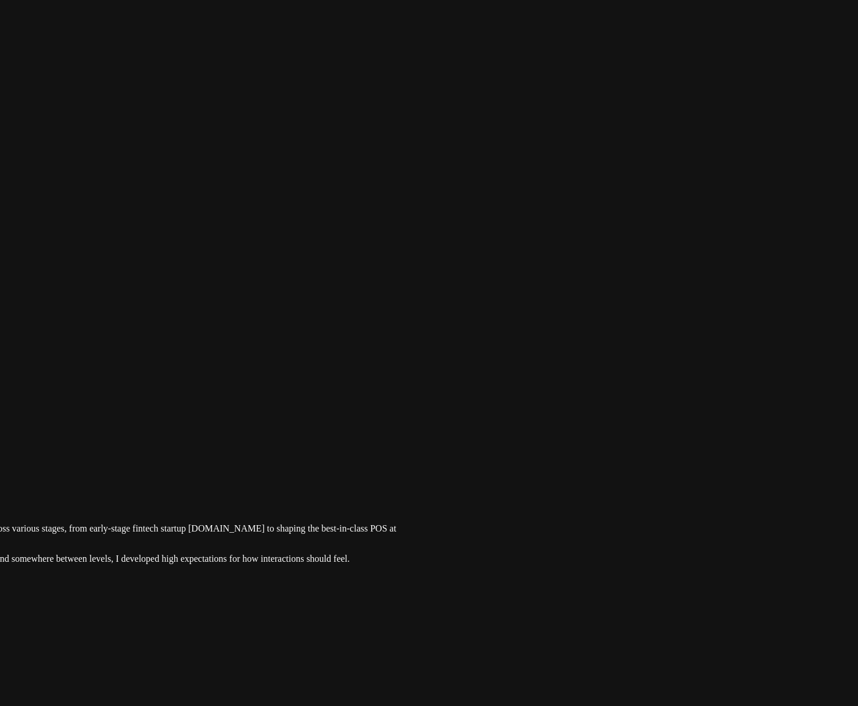
drag, startPoint x: 633, startPoint y: 255, endPoint x: 689, endPoint y: 299, distance: 71.6
drag, startPoint x: 684, startPoint y: 323, endPoint x: 743, endPoint y: 354, distance: 66.3
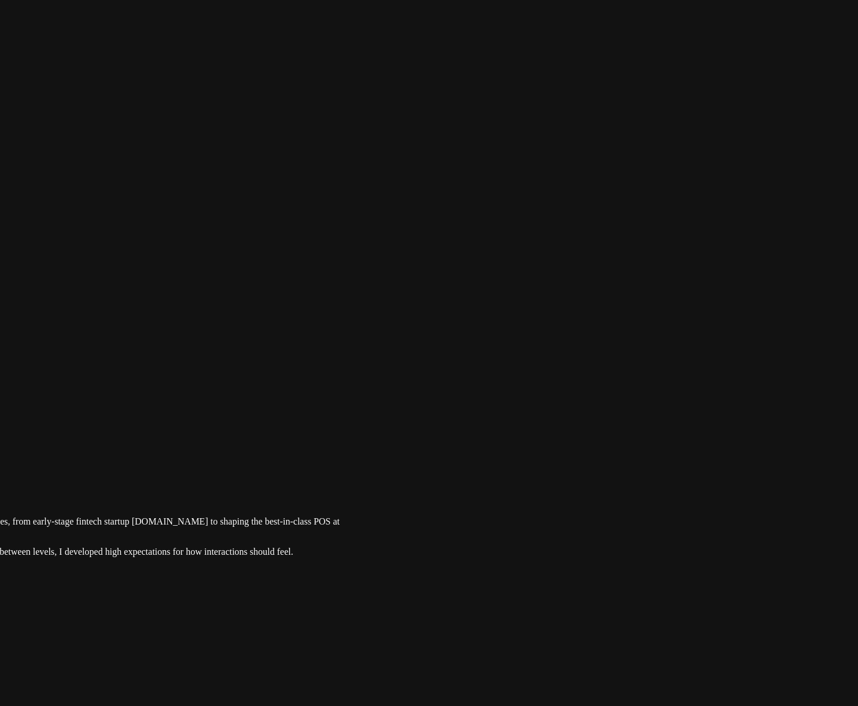
drag, startPoint x: 651, startPoint y: 206, endPoint x: 485, endPoint y: 212, distance: 166.3
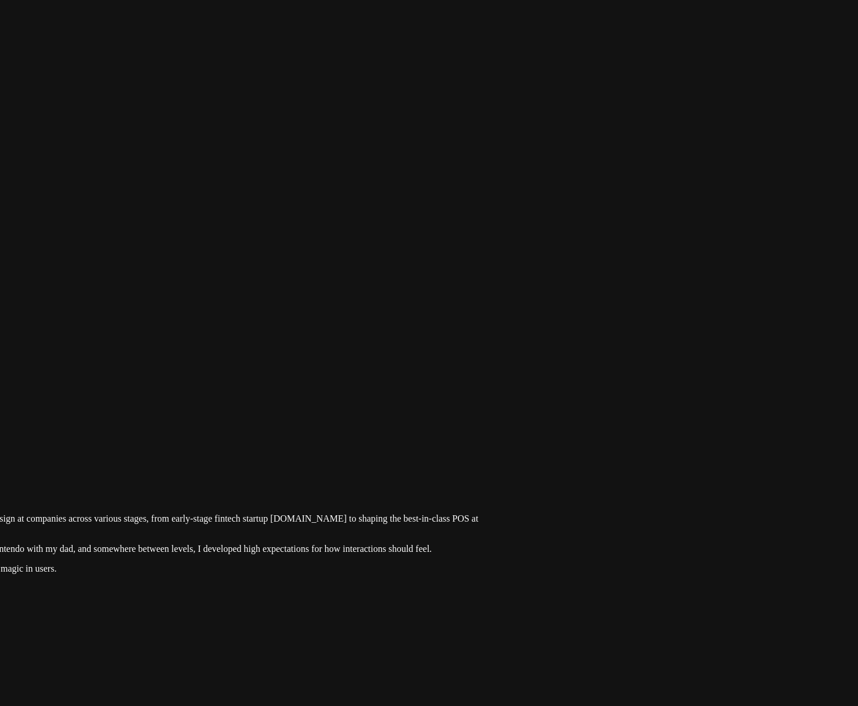
drag, startPoint x: 615, startPoint y: 226, endPoint x: 754, endPoint y: 222, distance: 139.0
click at [492, 443] on div at bounding box center [67, 443] width 849 height 0
drag, startPoint x: 461, startPoint y: 637, endPoint x: 456, endPoint y: 638, distance: 5.9
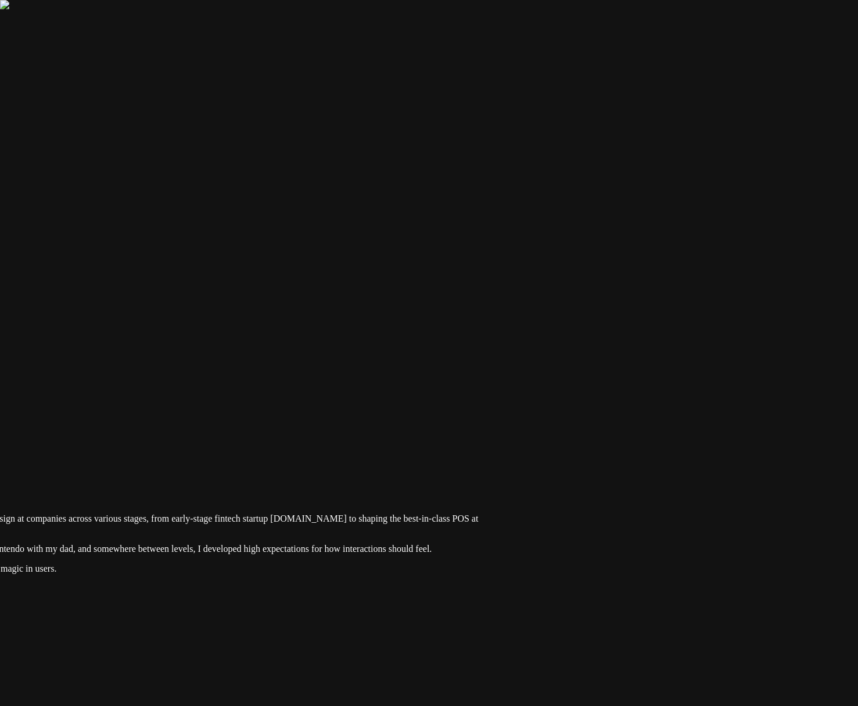
click at [492, 443] on div at bounding box center [67, 443] width 849 height 0
drag, startPoint x: 721, startPoint y: 419, endPoint x: 682, endPoint y: 423, distance: 38.6
click at [492, 443] on div at bounding box center [67, 443] width 849 height 0
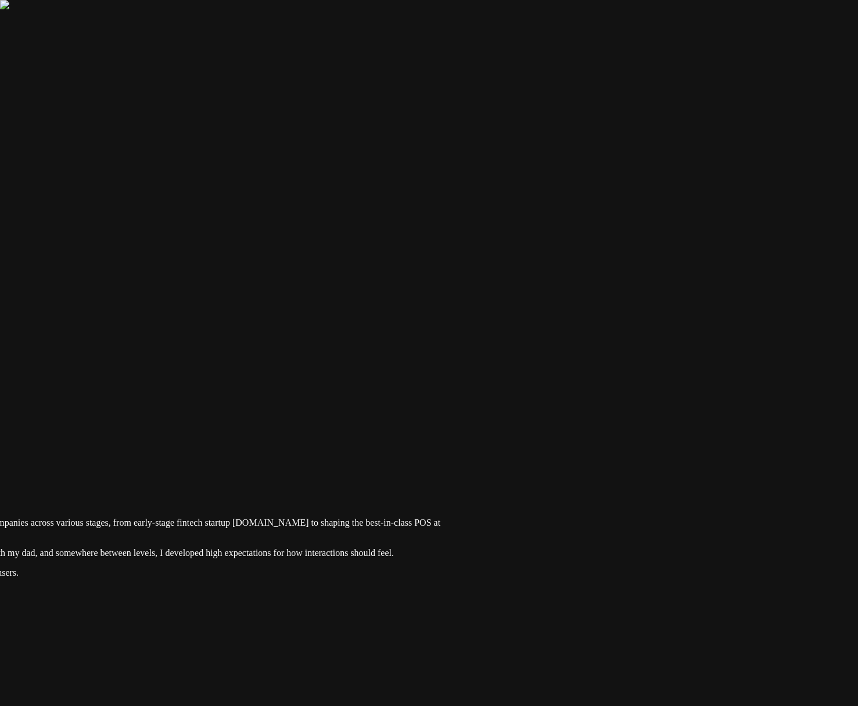
type input "0.04"
click at [454, 448] on div at bounding box center [29, 448] width 849 height 0
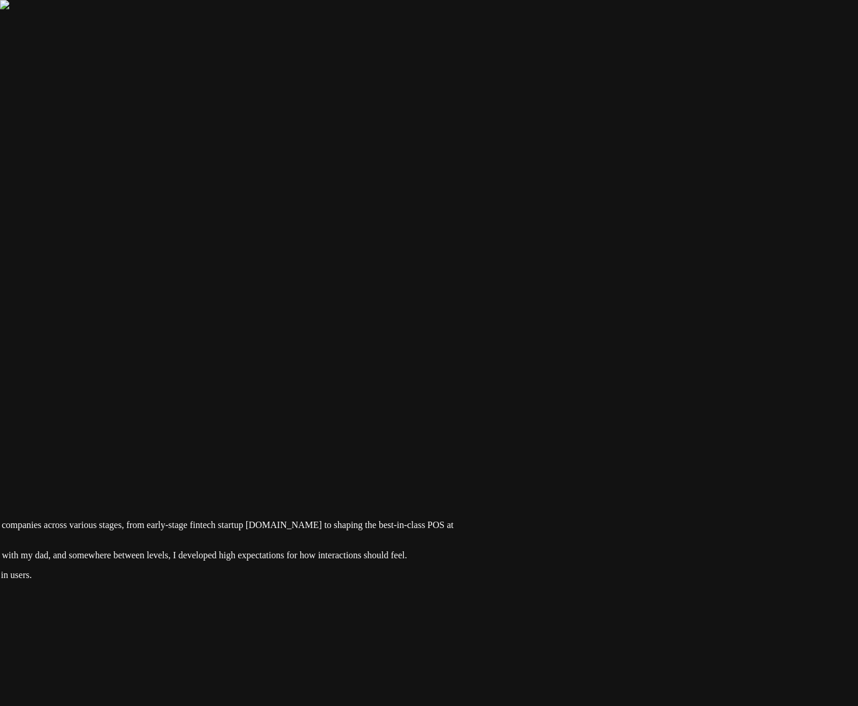
drag, startPoint x: 643, startPoint y: 514, endPoint x: 656, endPoint y: 516, distance: 13.5
click at [467, 450] on div at bounding box center [42, 450] width 849 height 0
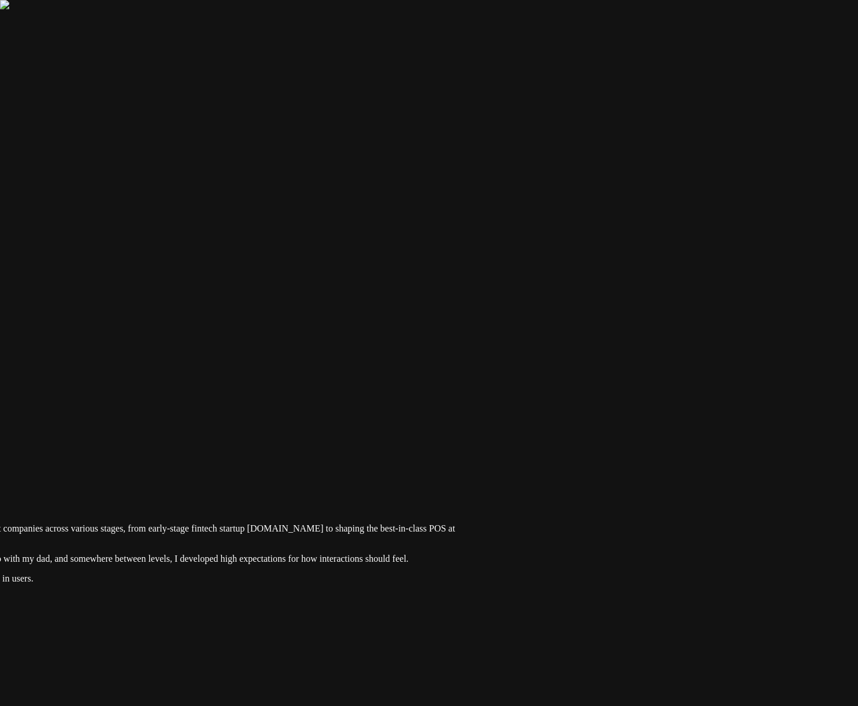
drag, startPoint x: 679, startPoint y: 463, endPoint x: 680, endPoint y: 475, distance: 11.6
click at [468, 454] on div at bounding box center [43, 454] width 849 height 0
drag, startPoint x: 703, startPoint y: 466, endPoint x: 527, endPoint y: 471, distance: 176.8
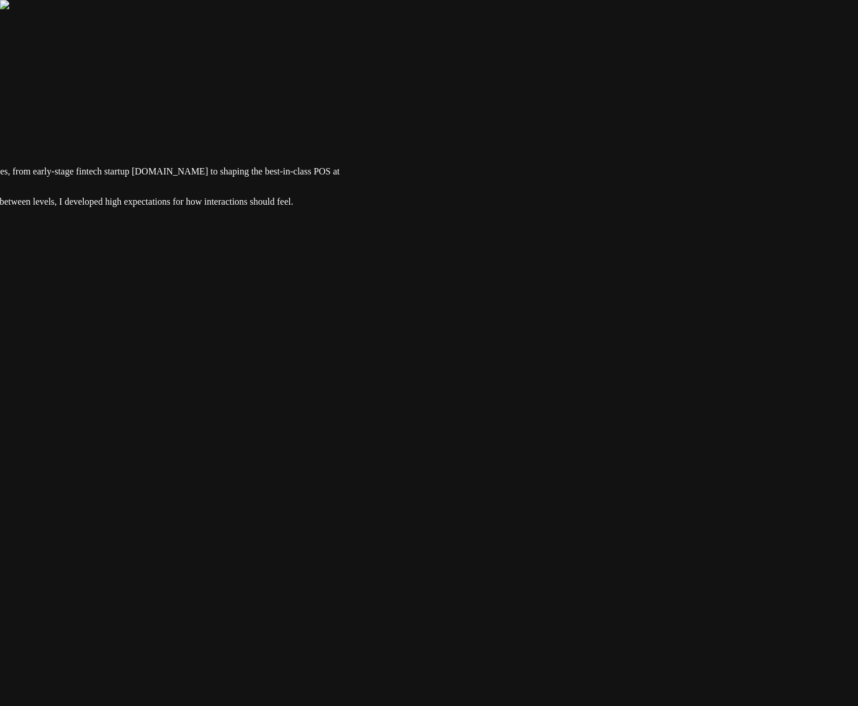
drag, startPoint x: 652, startPoint y: 477, endPoint x: 638, endPoint y: 119, distance: 358.3
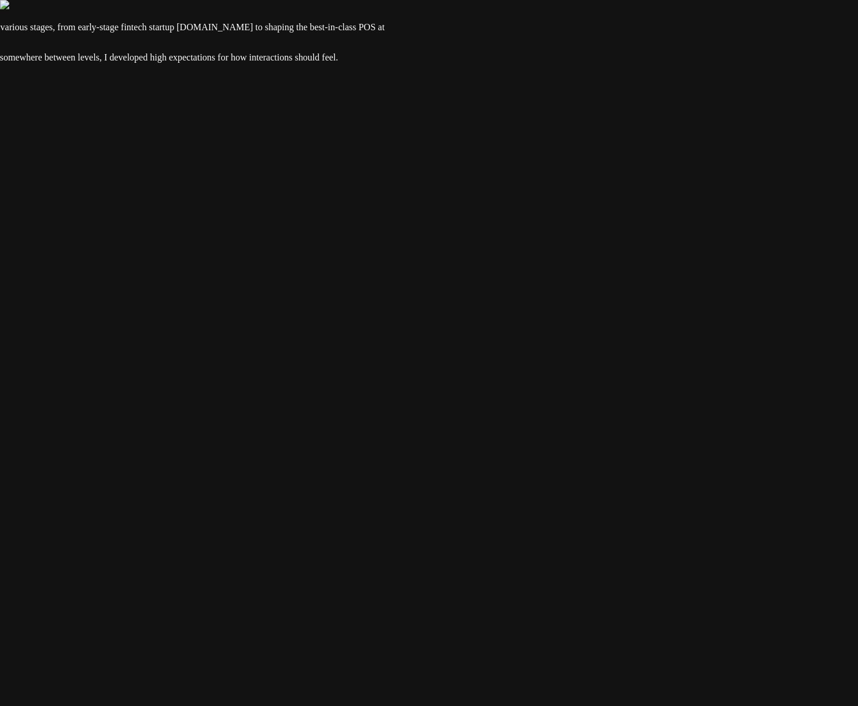
drag, startPoint x: 566, startPoint y: 264, endPoint x: 587, endPoint y: 198, distance: 69.7
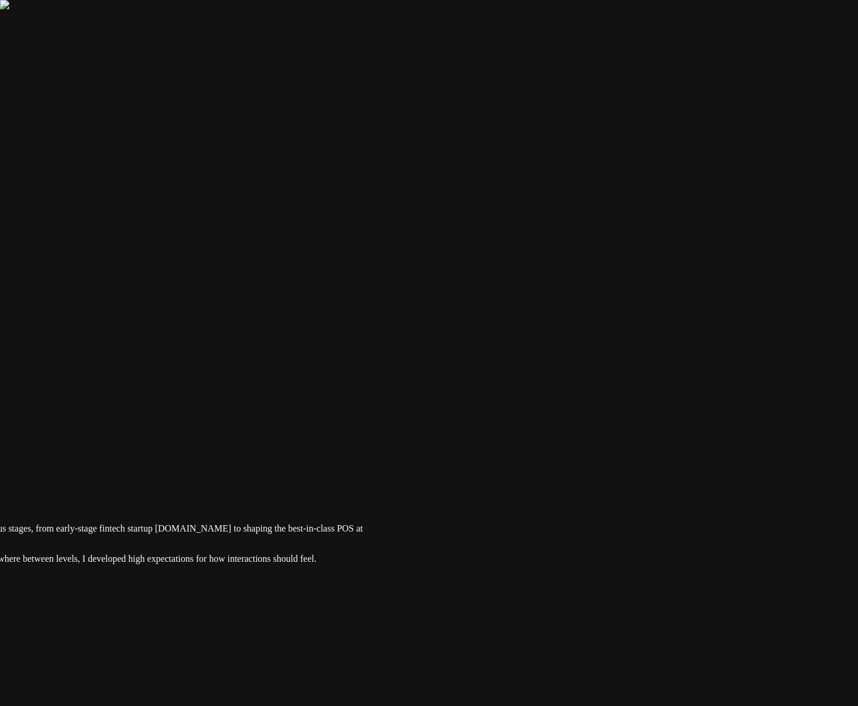
drag, startPoint x: 564, startPoint y: 66, endPoint x: 556, endPoint y: 561, distance: 495.8
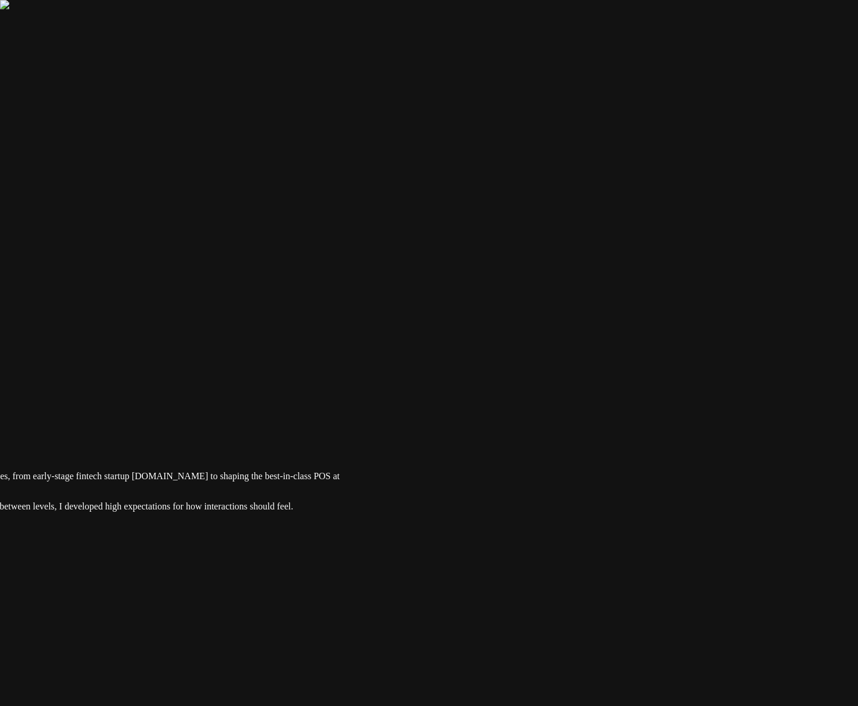
drag, startPoint x: 617, startPoint y: 310, endPoint x: 453, endPoint y: 257, distance: 171.7
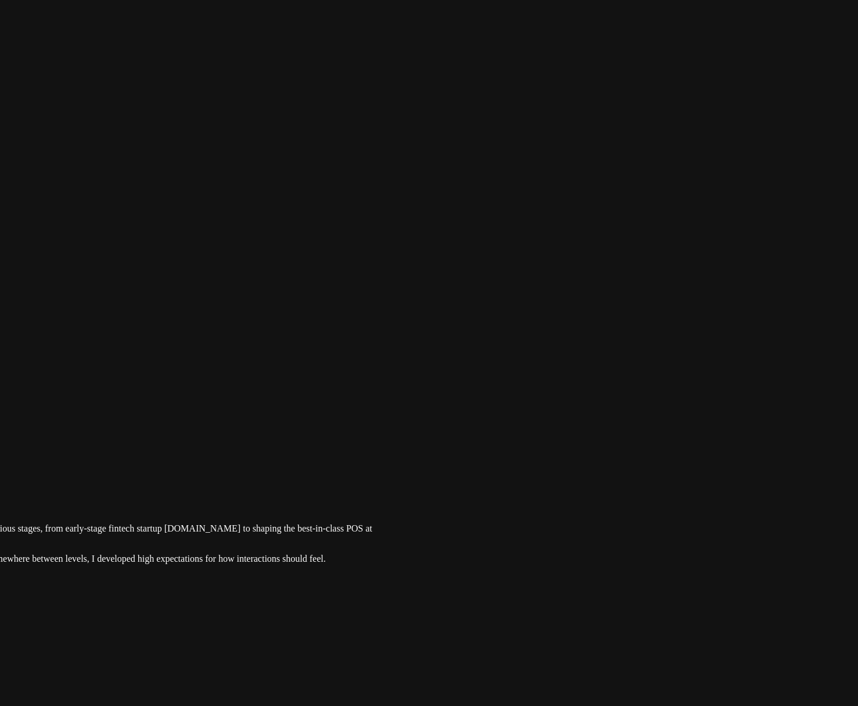
drag, startPoint x: 603, startPoint y: 244, endPoint x: 638, endPoint y: 368, distance: 128.6
drag, startPoint x: 374, startPoint y: 273, endPoint x: 958, endPoint y: 317, distance: 585.2
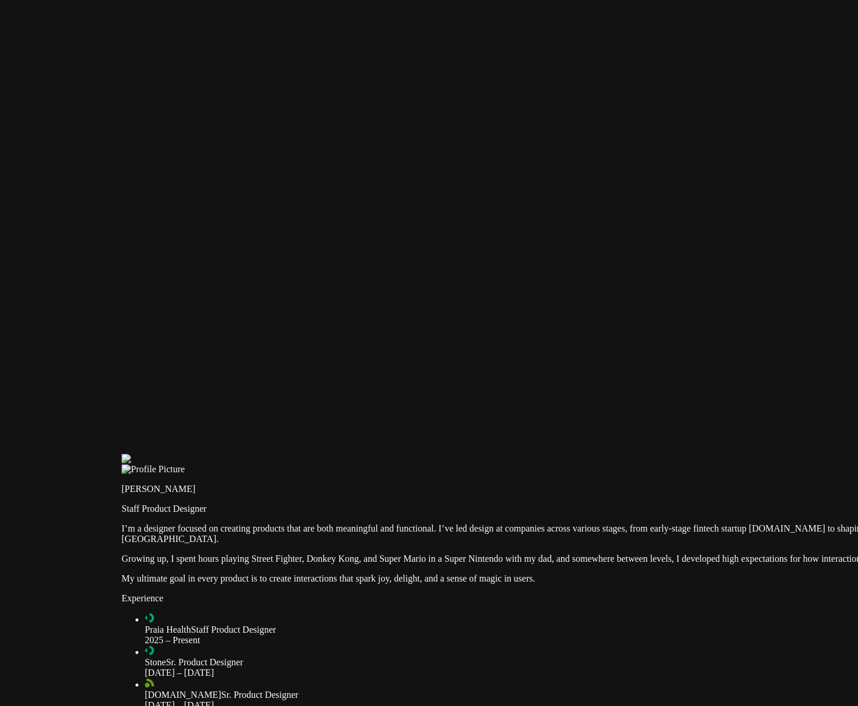
click at [559, 454] on div at bounding box center [545, 454] width 849 height 0
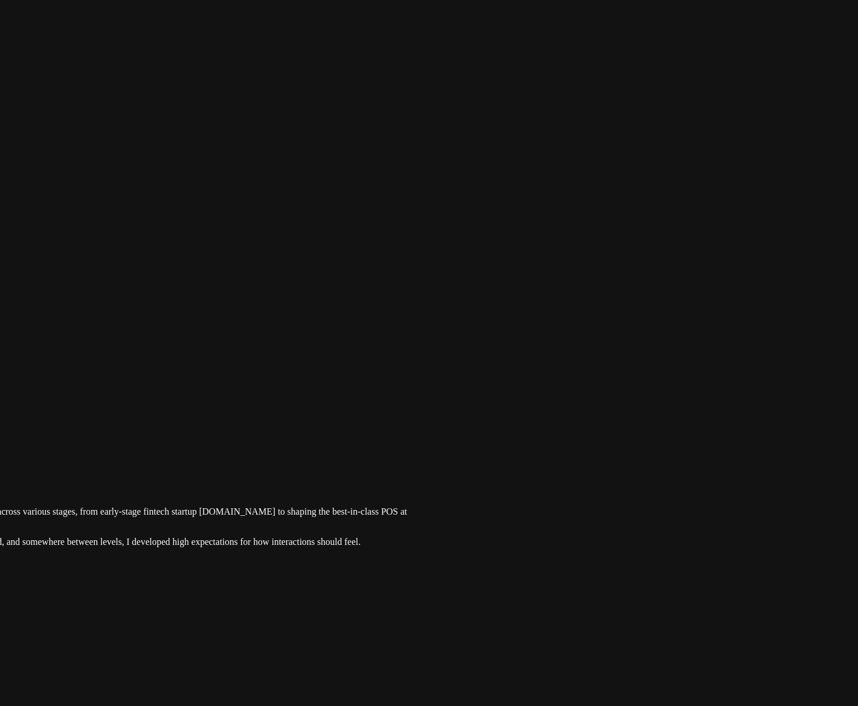
drag, startPoint x: 716, startPoint y: 241, endPoint x: 207, endPoint y: 226, distance: 509.4
drag, startPoint x: 732, startPoint y: 284, endPoint x: 682, endPoint y: 284, distance: 50.0
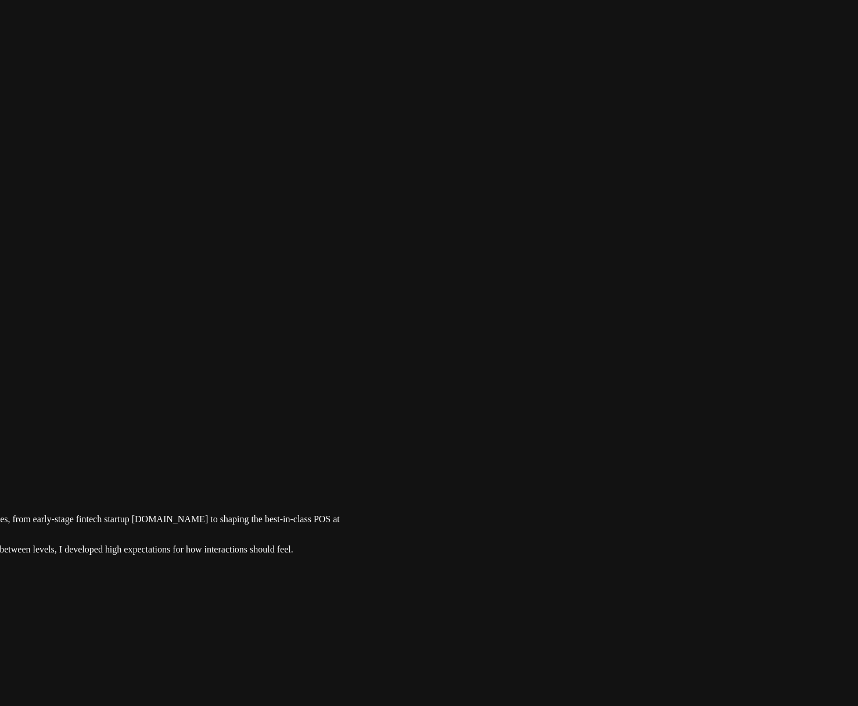
drag, startPoint x: 699, startPoint y: 262, endPoint x: 517, endPoint y: 269, distance: 181.5
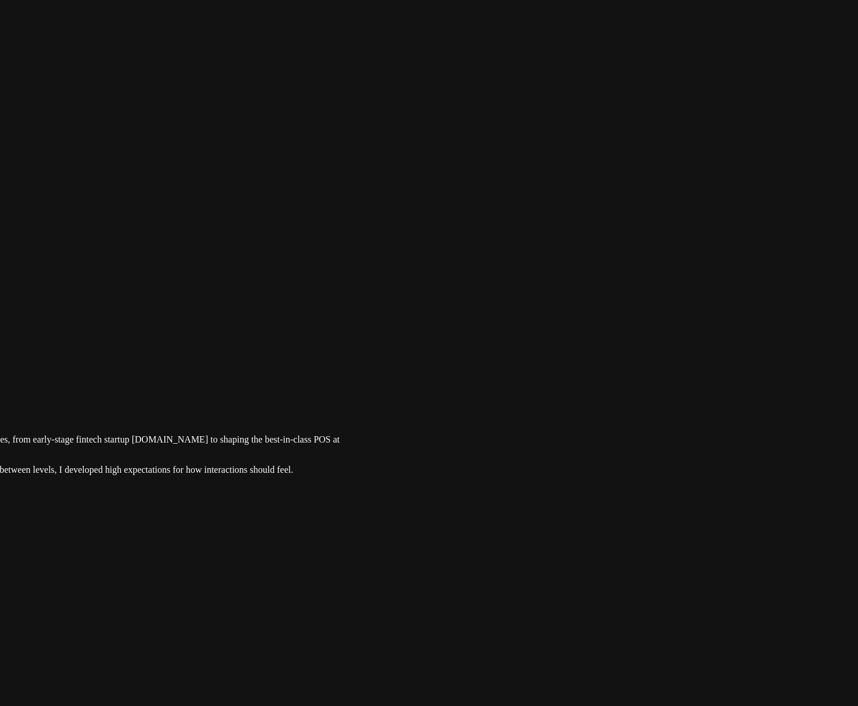
drag, startPoint x: 730, startPoint y: 293, endPoint x: 575, endPoint y: 214, distance: 173.6
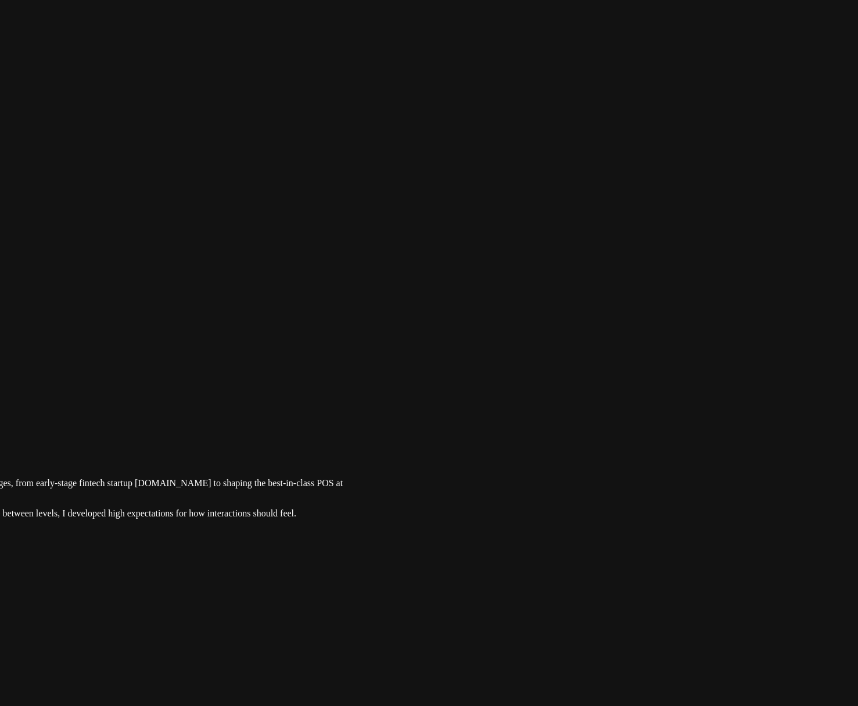
drag, startPoint x: 620, startPoint y: 273, endPoint x: 621, endPoint y: 315, distance: 42.5
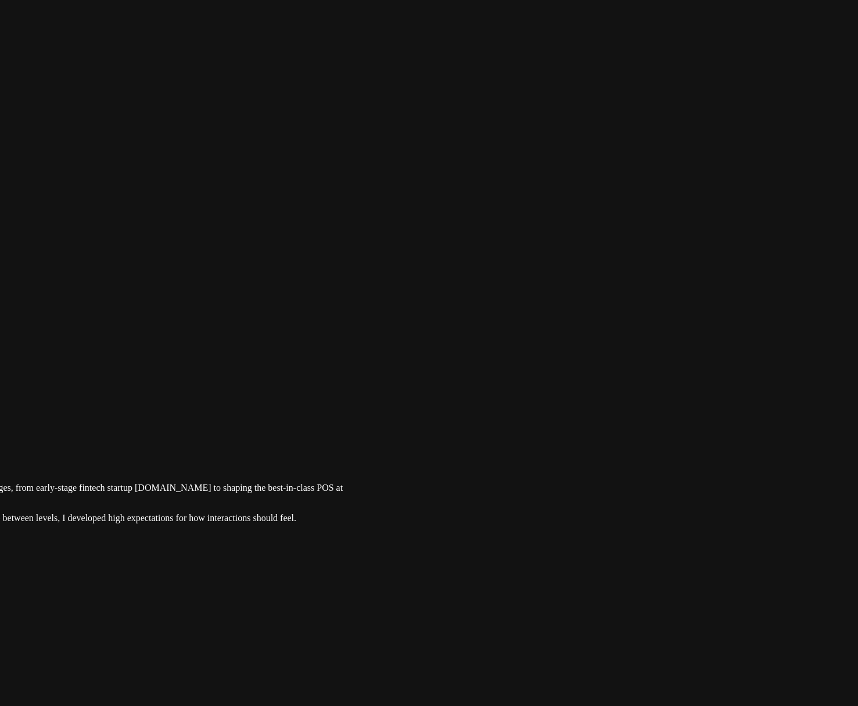
drag, startPoint x: 745, startPoint y: 261, endPoint x: 672, endPoint y: 256, distance: 72.2
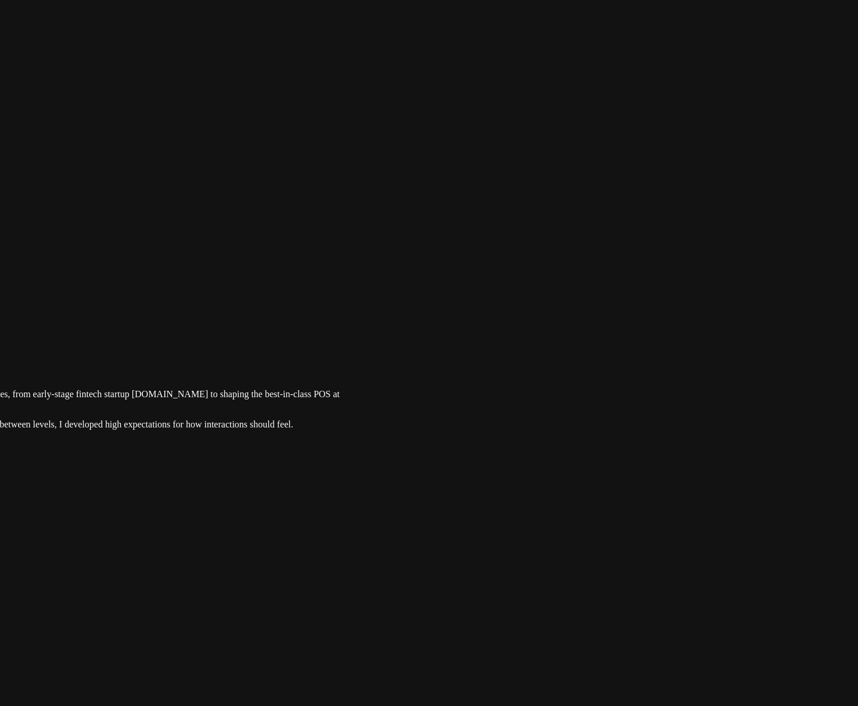
drag, startPoint x: 724, startPoint y: 463, endPoint x: 719, endPoint y: 384, distance: 79.8
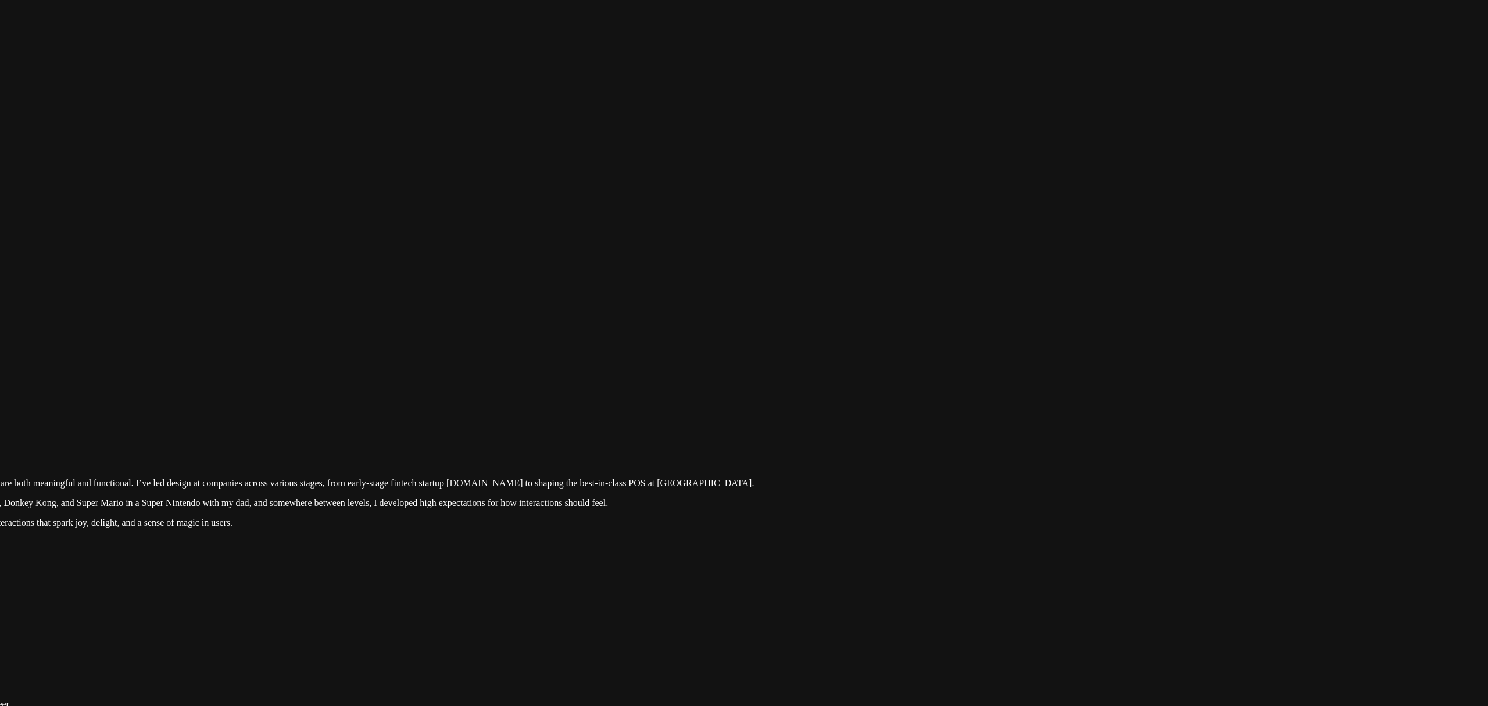
drag, startPoint x: 1184, startPoint y: 322, endPoint x: 1149, endPoint y: 398, distance: 83.7
click at [858, 408] on div at bounding box center [558, 408] width 1479 height 0
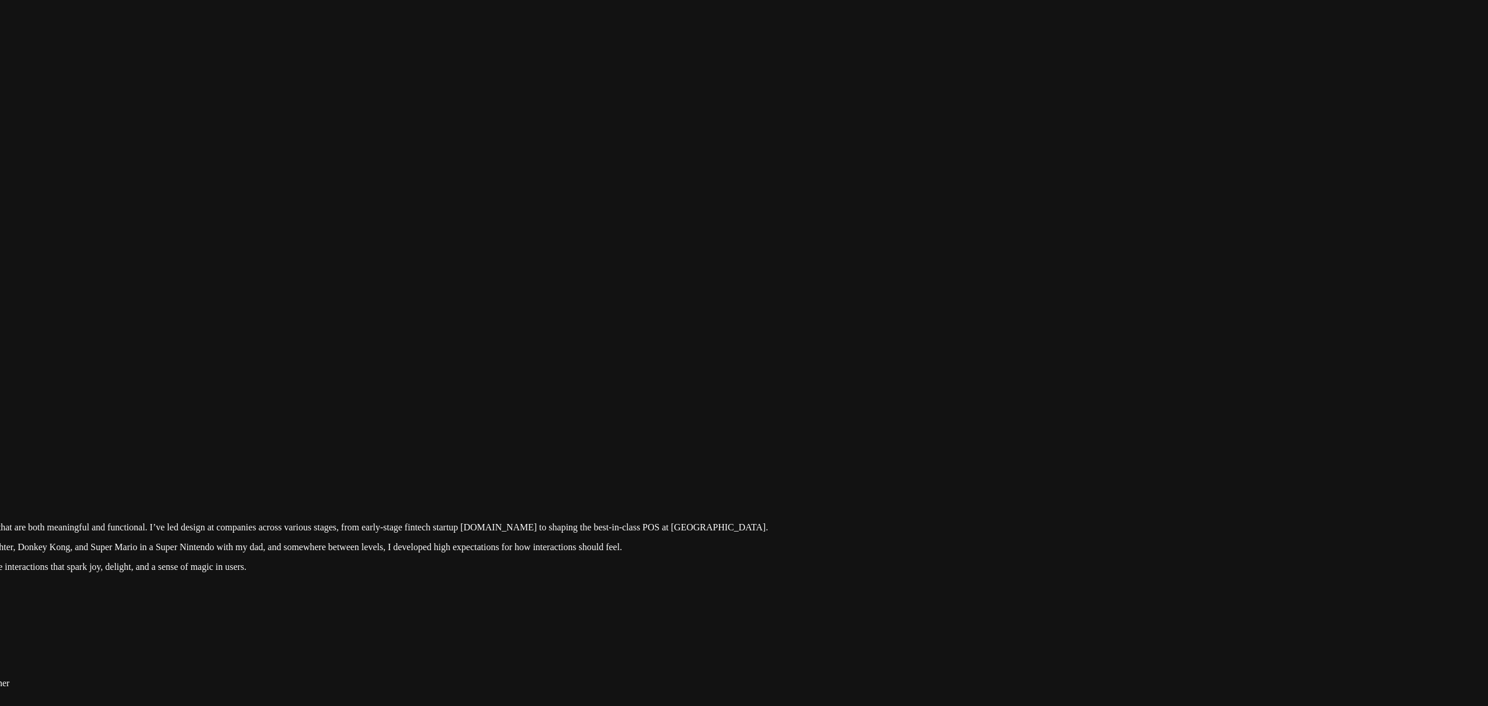
drag, startPoint x: 877, startPoint y: 155, endPoint x: 903, endPoint y: 110, distance: 51.0
click at [858, 452] on div at bounding box center [572, 452] width 1479 height 0
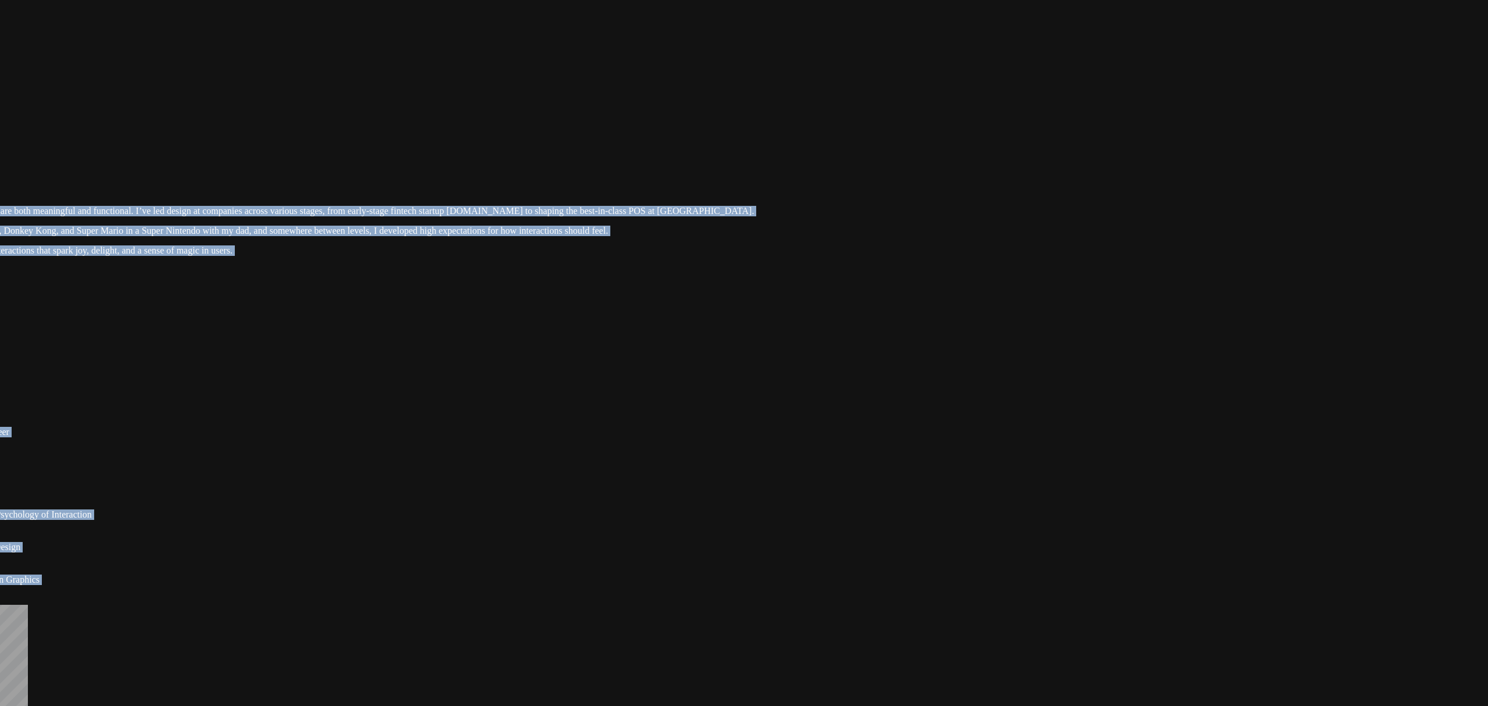
drag, startPoint x: 1197, startPoint y: 393, endPoint x: 1030, endPoint y: 163, distance: 285.1
click at [858, 136] on div at bounding box center [558, 136] width 1479 height 0
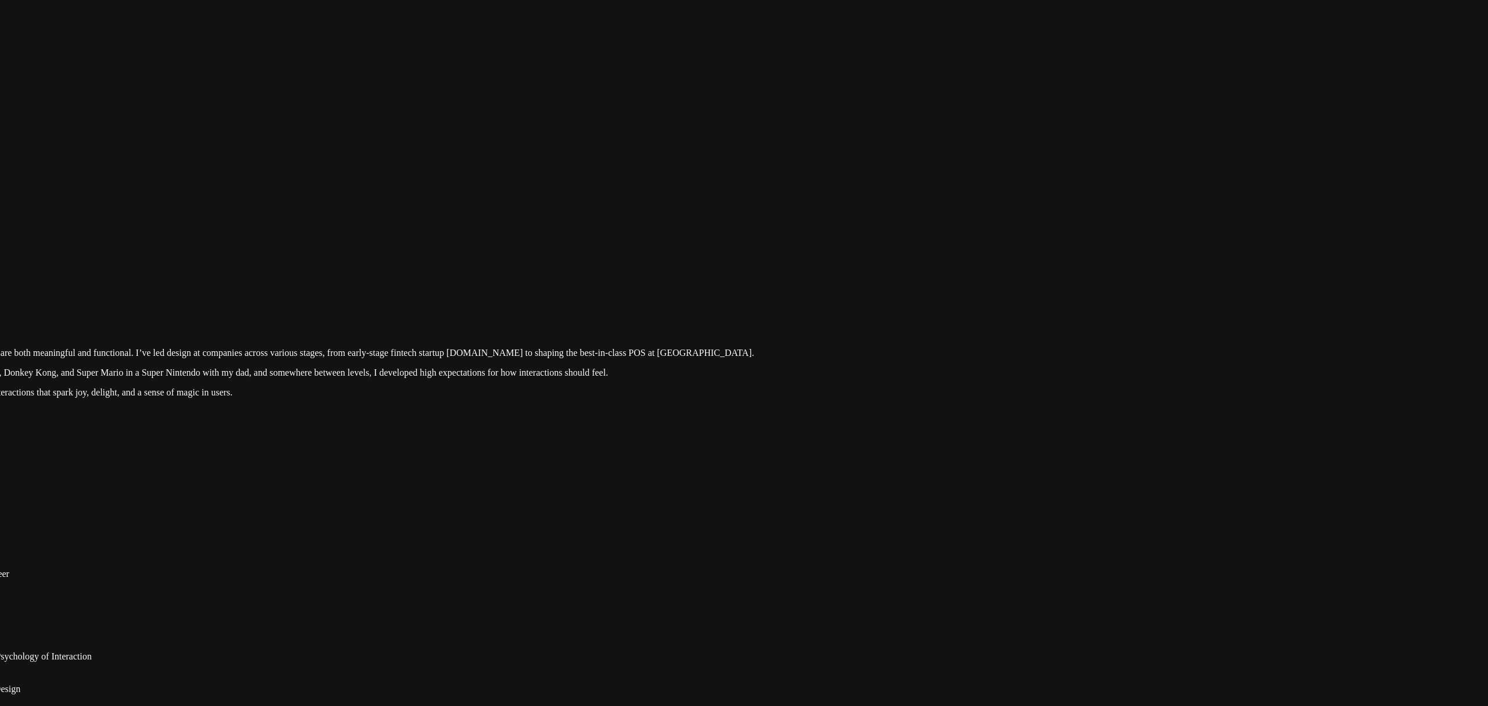
drag, startPoint x: 1314, startPoint y: 523, endPoint x: 1251, endPoint y: 668, distance: 157.5
click at [858, 278] on div at bounding box center [558, 278] width 1479 height 0
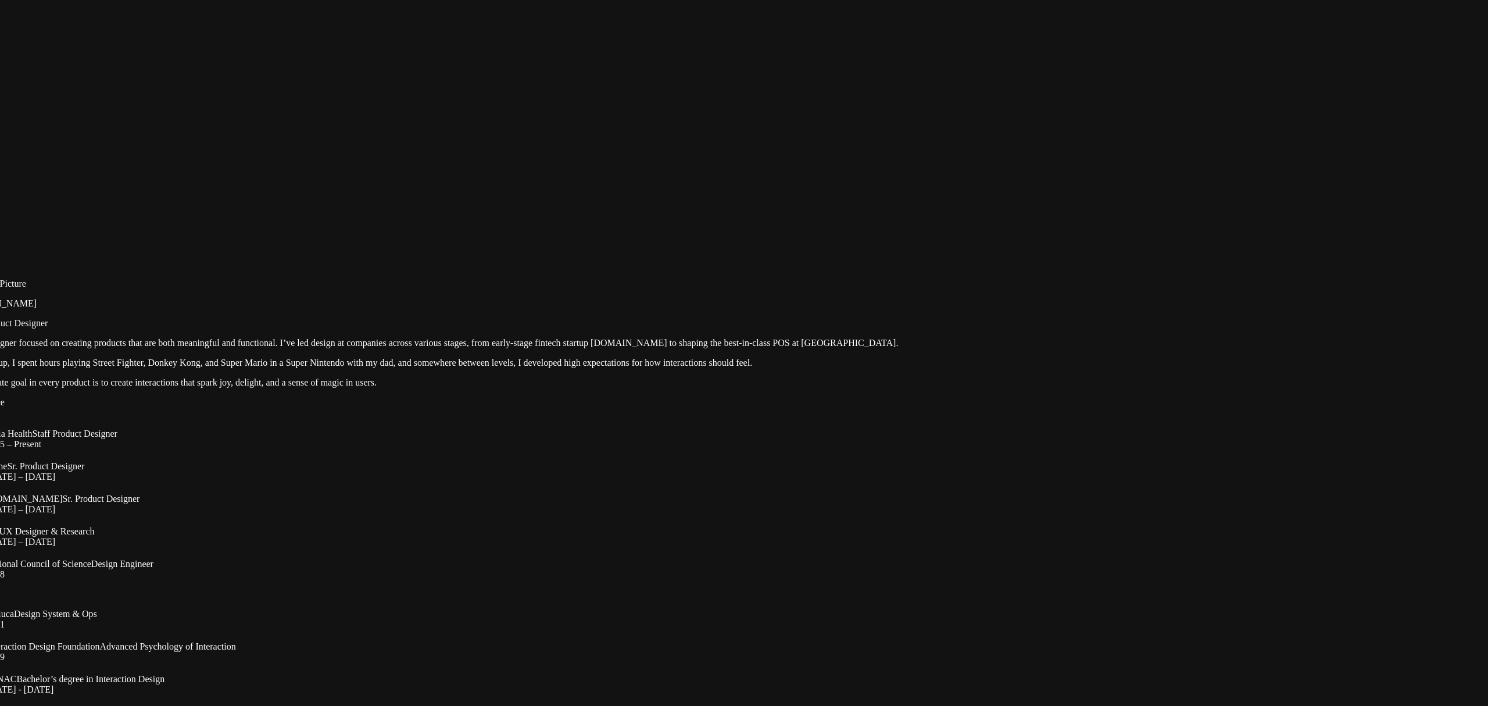
drag, startPoint x: 601, startPoint y: 389, endPoint x: 1075, endPoint y: 391, distance: 474.3
click at [858, 268] on div at bounding box center [702, 268] width 1479 height 0
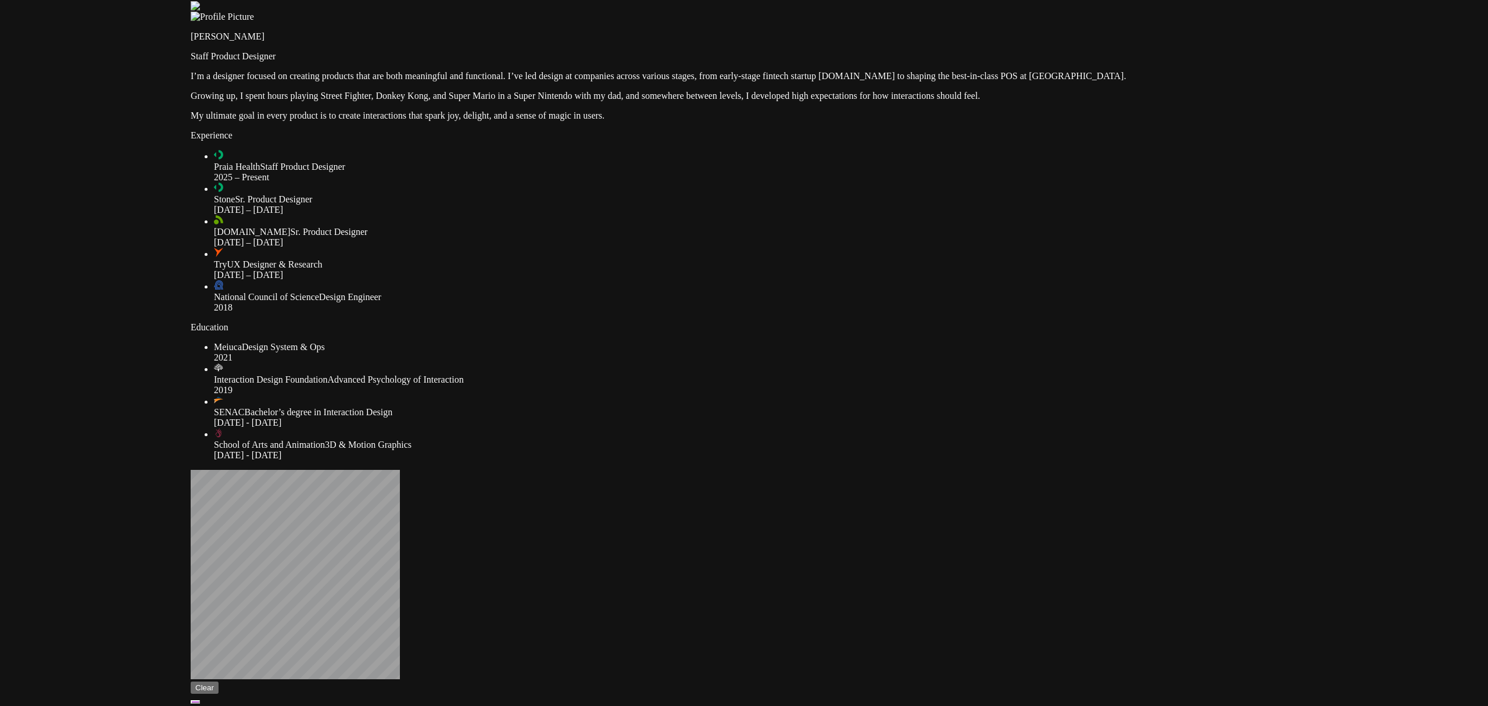
drag, startPoint x: 630, startPoint y: 346, endPoint x: 911, endPoint y: -36, distance: 474.8
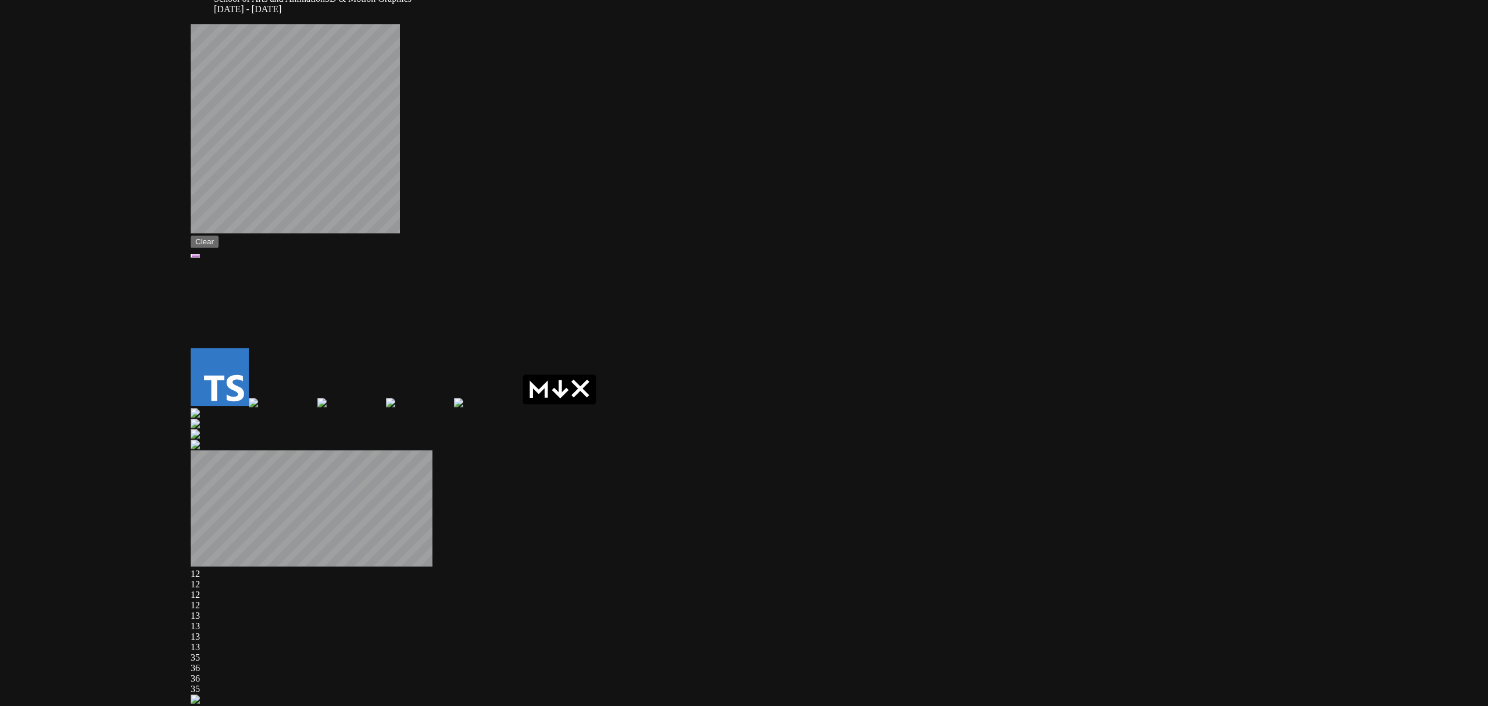
drag, startPoint x: 549, startPoint y: 467, endPoint x: 570, endPoint y: 73, distance: 394.6
drag, startPoint x: 281, startPoint y: 617, endPoint x: 226, endPoint y: 574, distance: 69.6
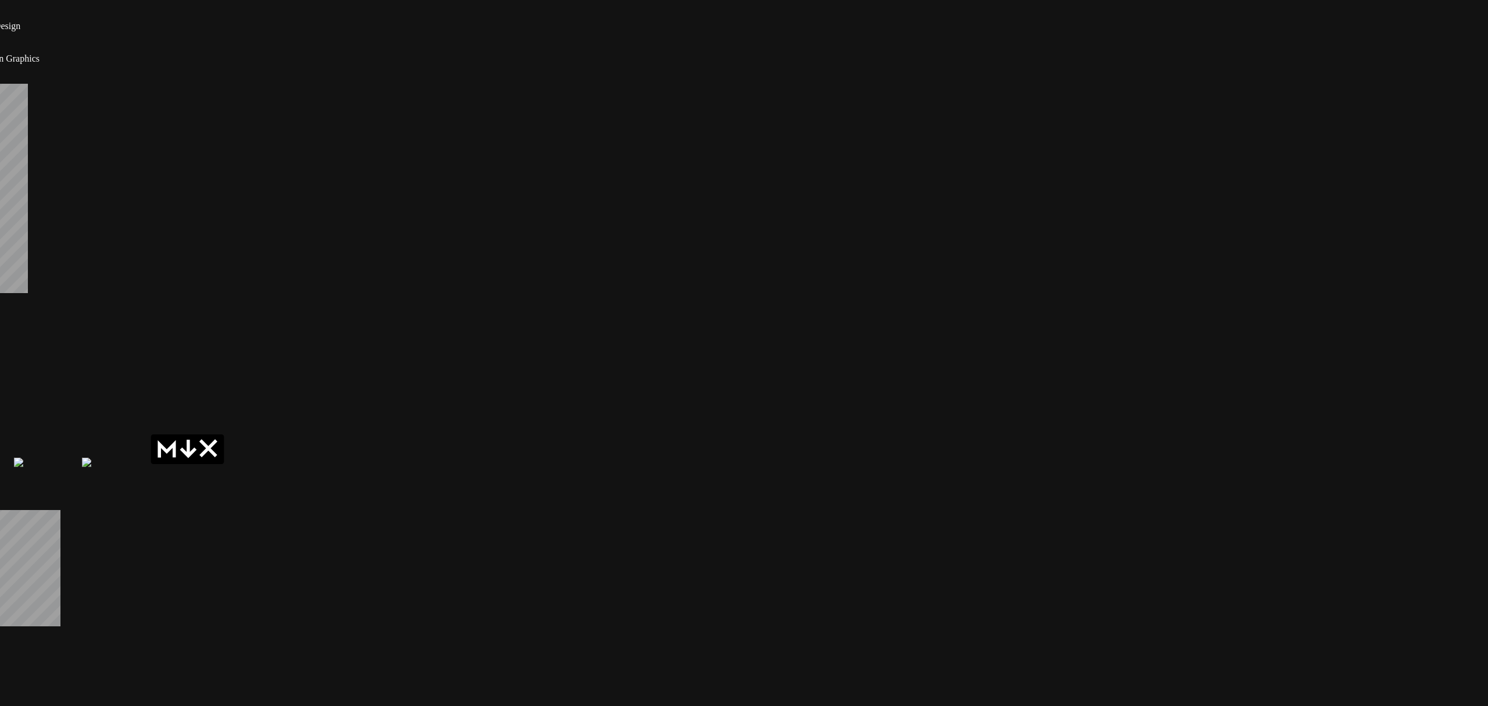
drag, startPoint x: 1028, startPoint y: 393, endPoint x: 445, endPoint y: 484, distance: 589.9
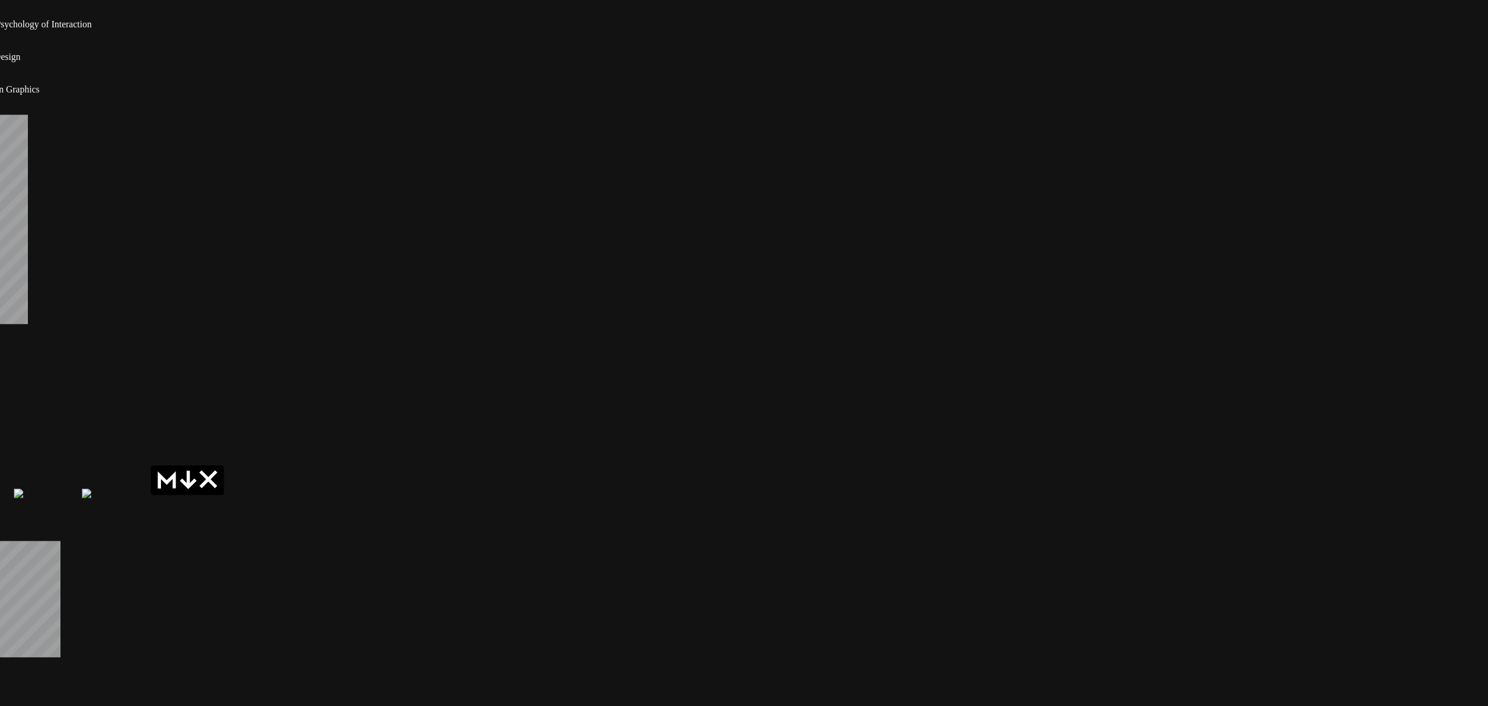
drag, startPoint x: 1271, startPoint y: 541, endPoint x: 1269, endPoint y: 643, distance: 102.3
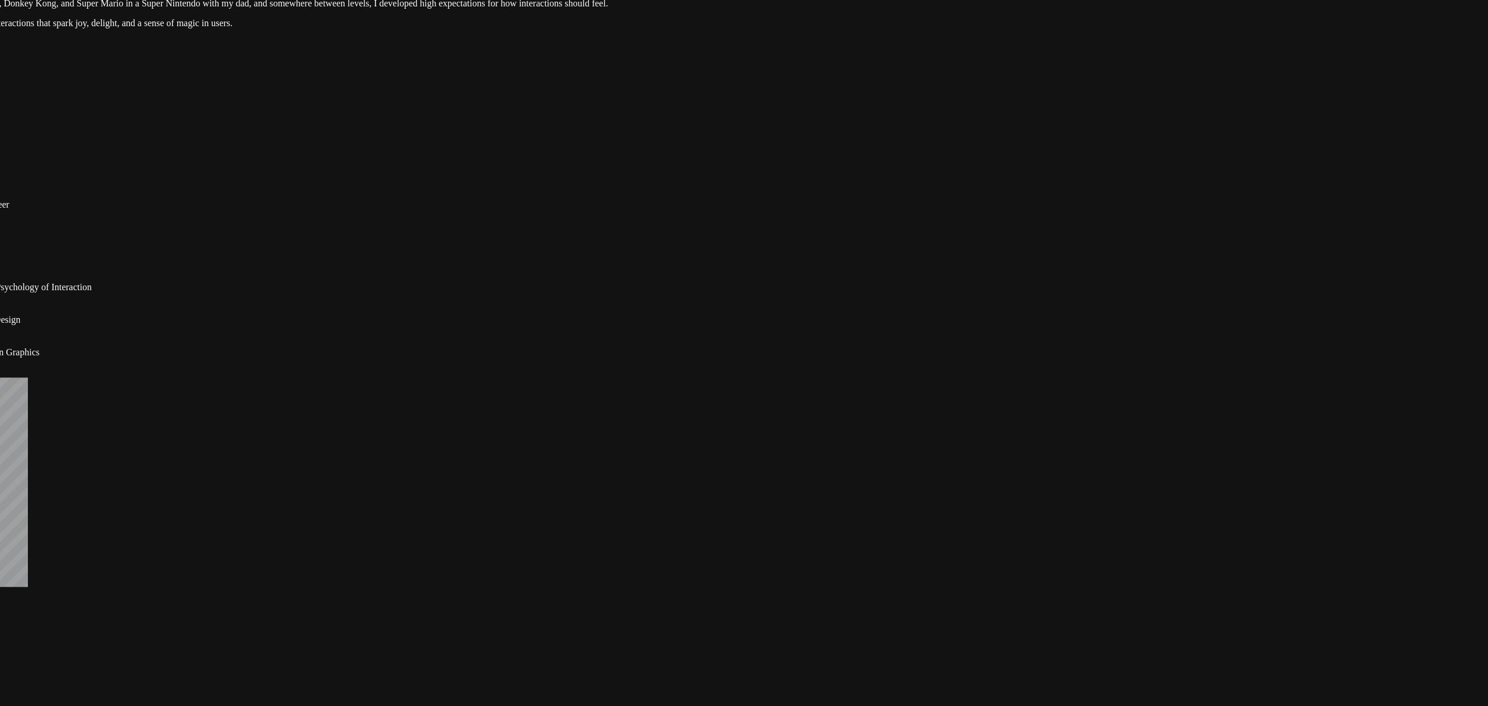
drag, startPoint x: 1316, startPoint y: 445, endPoint x: 1286, endPoint y: 708, distance: 264.4
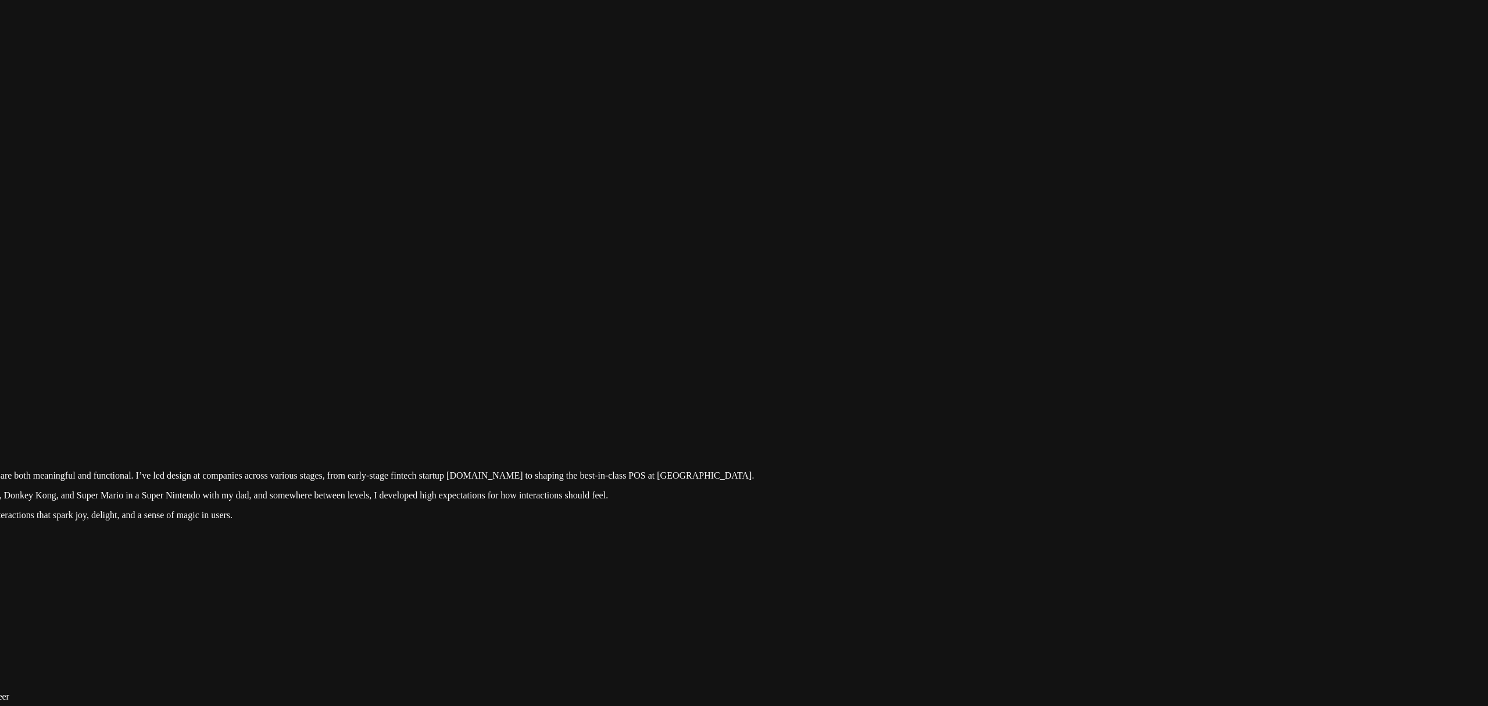
drag, startPoint x: 1144, startPoint y: 84, endPoint x: 1107, endPoint y: 589, distance: 505.8
click at [858, 400] on div at bounding box center [558, 400] width 1479 height 0
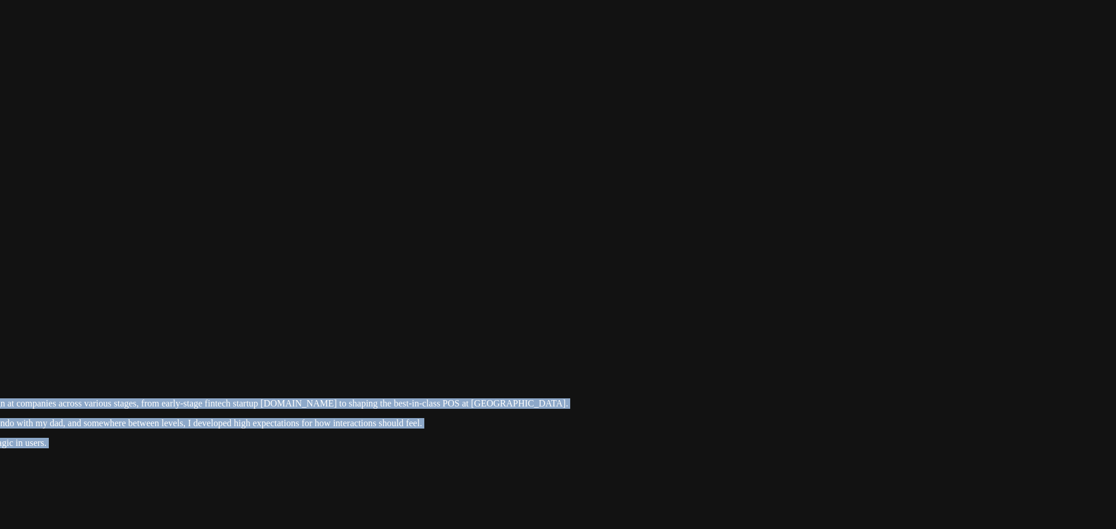
drag, startPoint x: 1043, startPoint y: 160, endPoint x: 437, endPoint y: 527, distance: 708.0
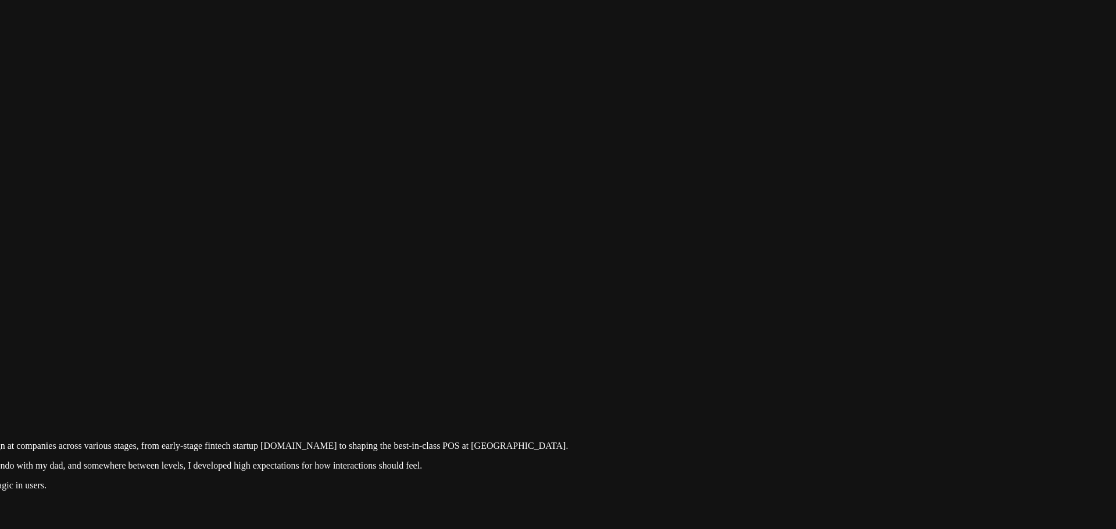
click at [739, 371] on div at bounding box center [186, 371] width 1107 height 0
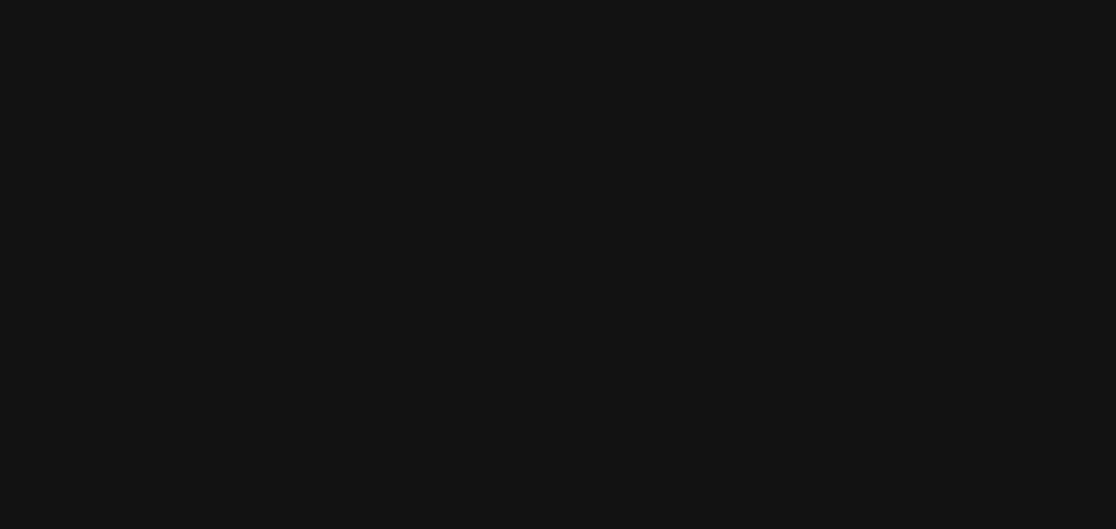
drag, startPoint x: 808, startPoint y: 362, endPoint x: 810, endPoint y: 520, distance: 158.1
click at [741, 529] on div at bounding box center [187, 529] width 1107 height 0
drag, startPoint x: 811, startPoint y: 187, endPoint x: 655, endPoint y: 84, distance: 186.7
click at [646, 438] on div at bounding box center [186, 438] width 1107 height 0
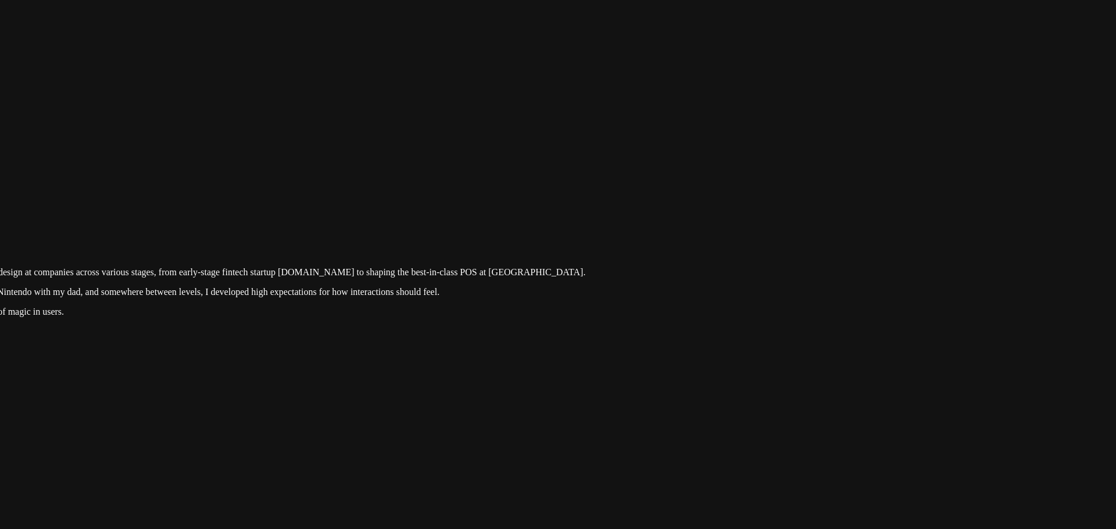
drag, startPoint x: 865, startPoint y: 402, endPoint x: 883, endPoint y: 162, distance: 241.3
click at [757, 198] on div at bounding box center [203, 198] width 1107 height 0
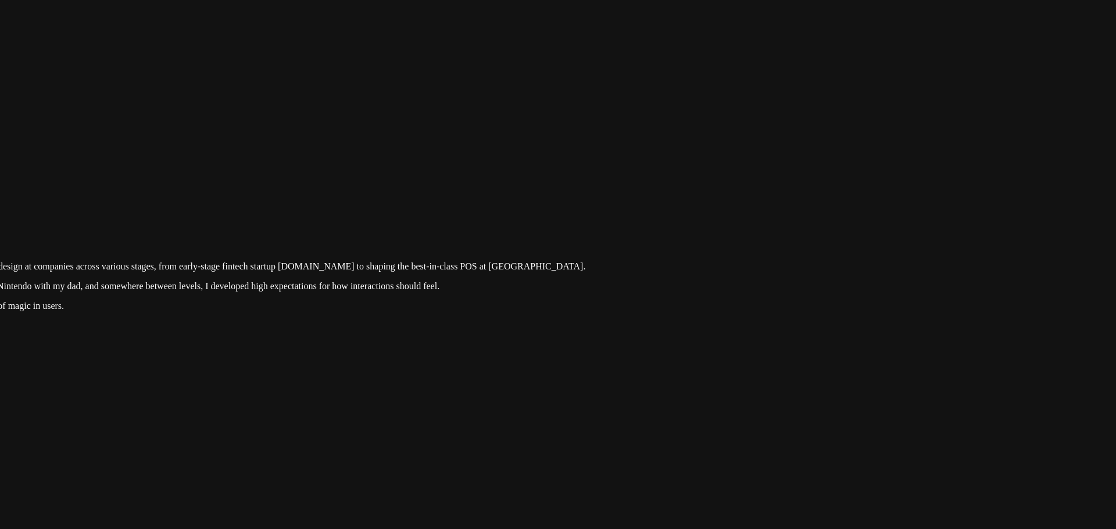
drag, startPoint x: 849, startPoint y: 291, endPoint x: 863, endPoint y: 84, distance: 207.3
click at [757, 192] on div at bounding box center [203, 192] width 1107 height 0
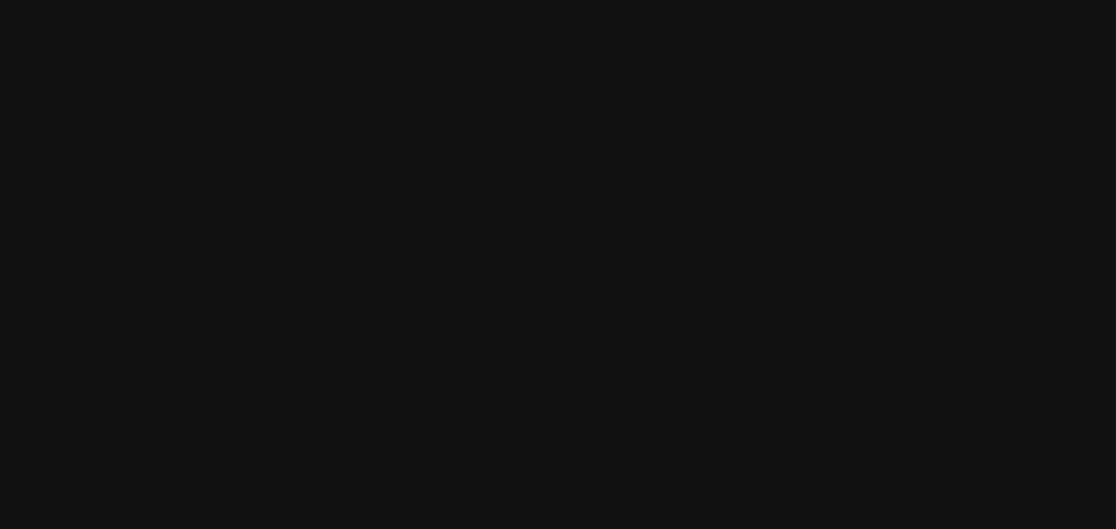
drag, startPoint x: 871, startPoint y: 337, endPoint x: 894, endPoint y: 88, distance: 249.8
drag, startPoint x: 712, startPoint y: 338, endPoint x: 789, endPoint y: 162, distance: 191.8
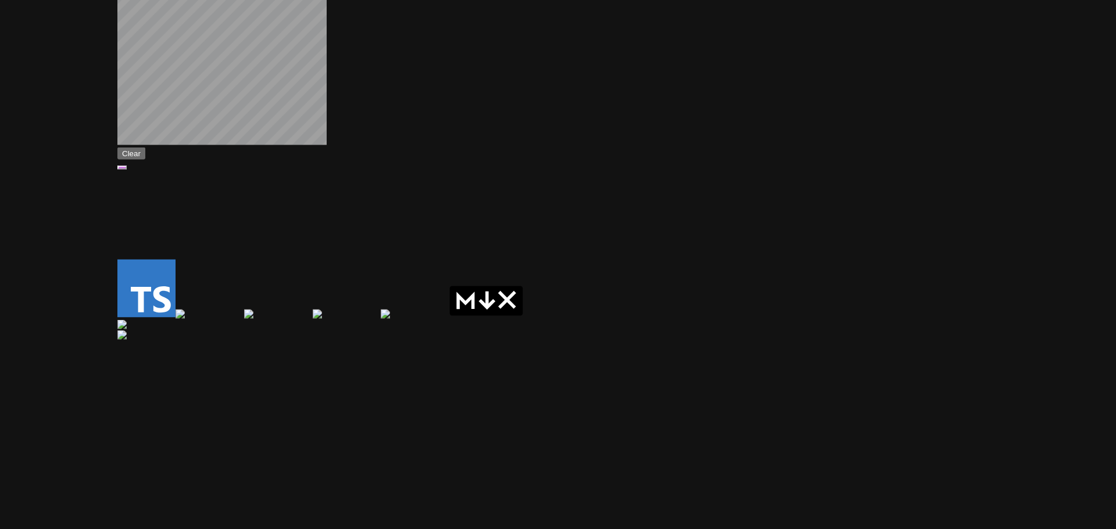
drag, startPoint x: 466, startPoint y: 315, endPoint x: 855, endPoint y: 201, distance: 405.9
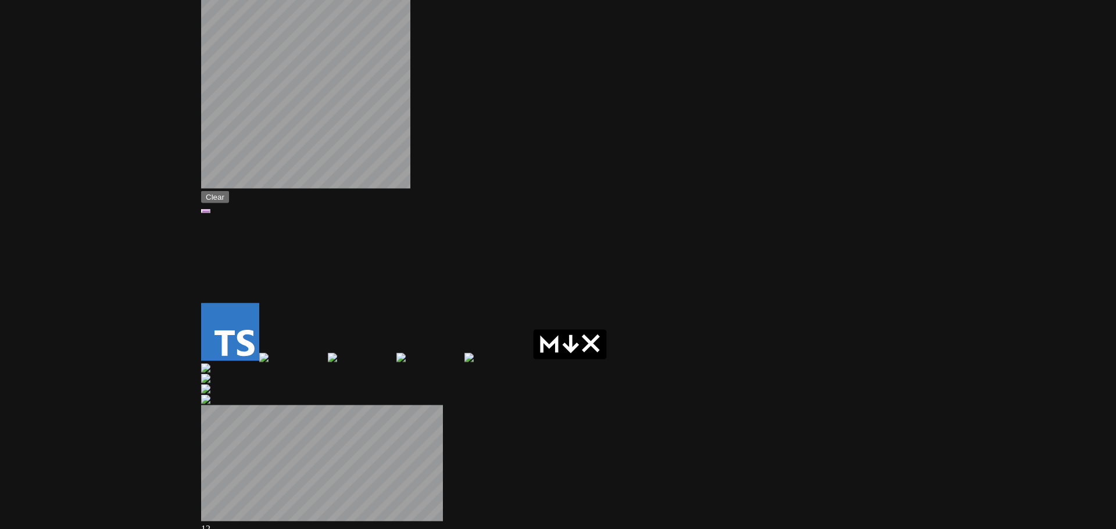
drag, startPoint x: 346, startPoint y: 229, endPoint x: 496, endPoint y: 352, distance: 194.1
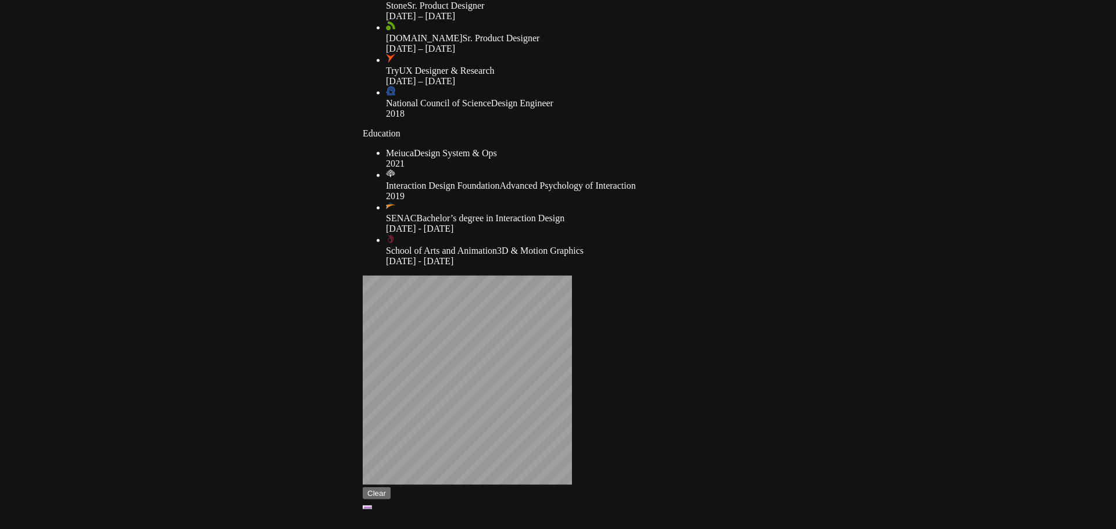
drag, startPoint x: 281, startPoint y: 115, endPoint x: 380, endPoint y: 441, distance: 340.9
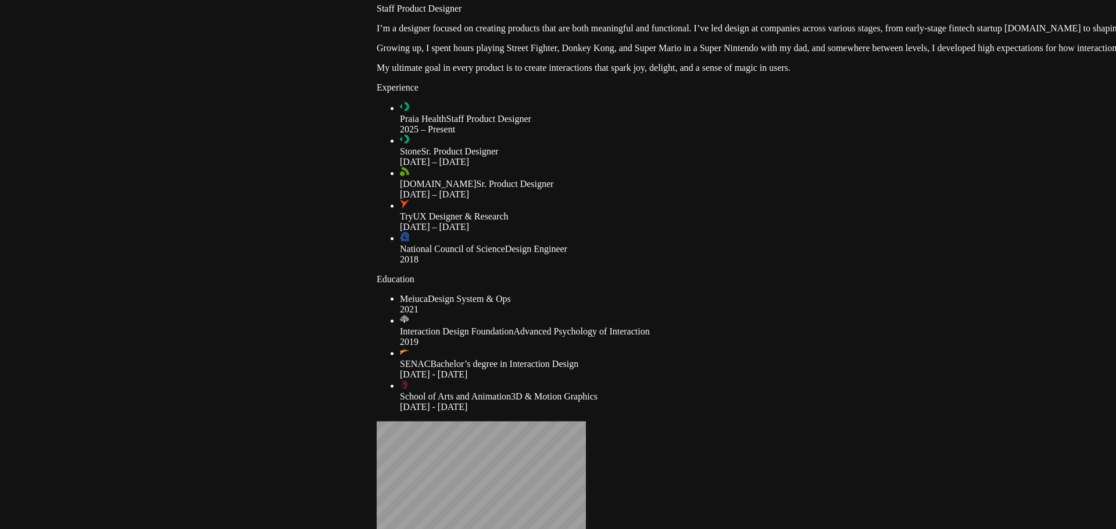
drag, startPoint x: 304, startPoint y: 362, endPoint x: 289, endPoint y: 412, distance: 51.7
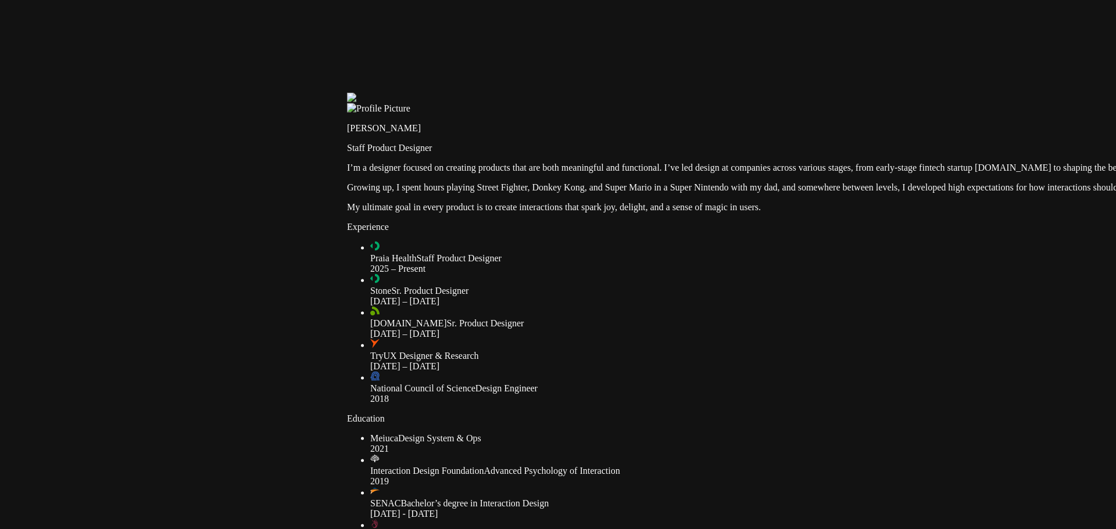
drag, startPoint x: 467, startPoint y: 188, endPoint x: 420, endPoint y: 460, distance: 275.6
click at [420, 93] on div at bounding box center [900, 93] width 1107 height 0
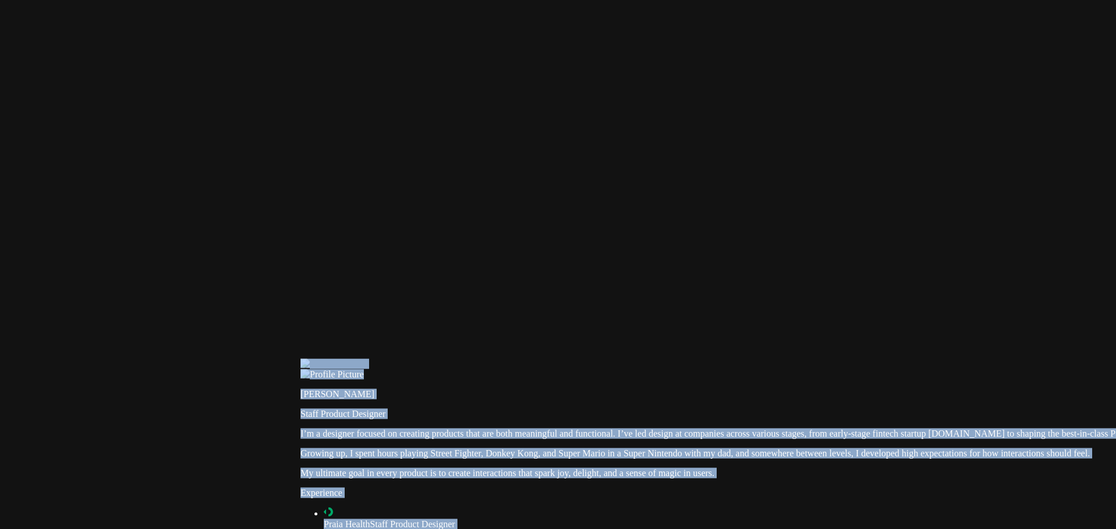
drag, startPoint x: 568, startPoint y: 315, endPoint x: 470, endPoint y: 500, distance: 209.6
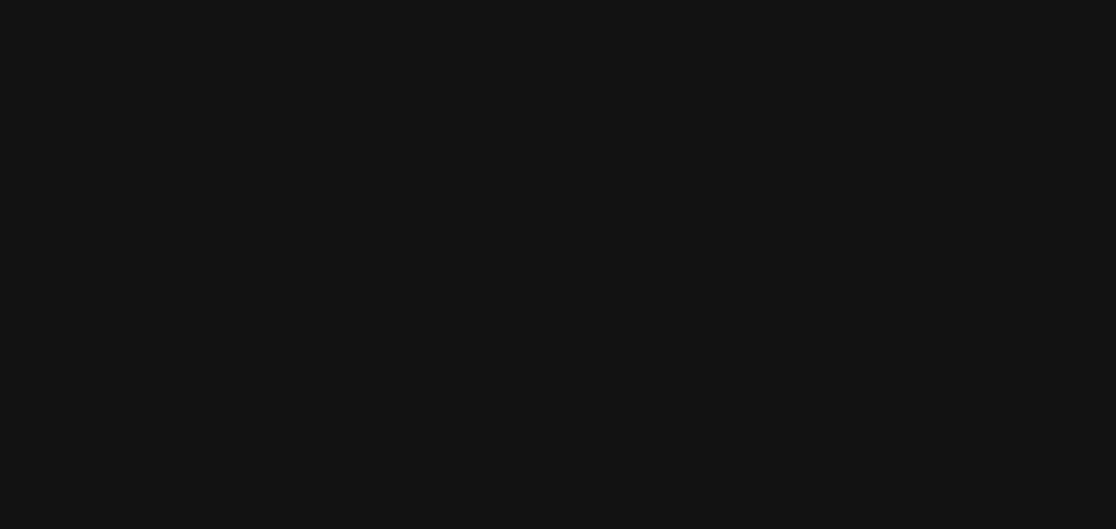
drag, startPoint x: 1010, startPoint y: 230, endPoint x: 466, endPoint y: 159, distance: 548.6
click at [466, 470] on div at bounding box center [232, 470] width 1107 height 0
drag, startPoint x: 752, startPoint y: 181, endPoint x: 657, endPoint y: 181, distance: 95.3
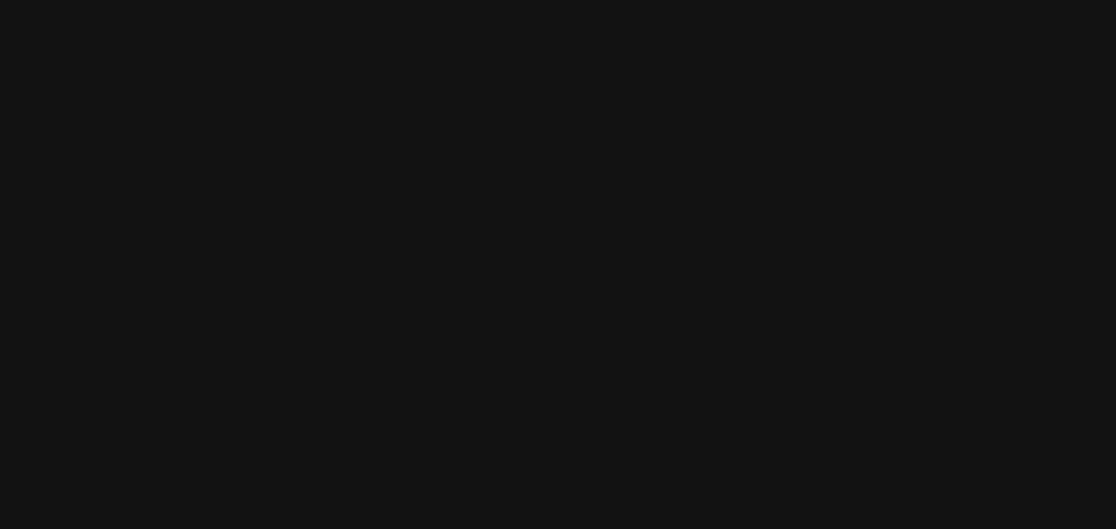
click at [656, 539] on div at bounding box center [186, 539] width 1107 height 0
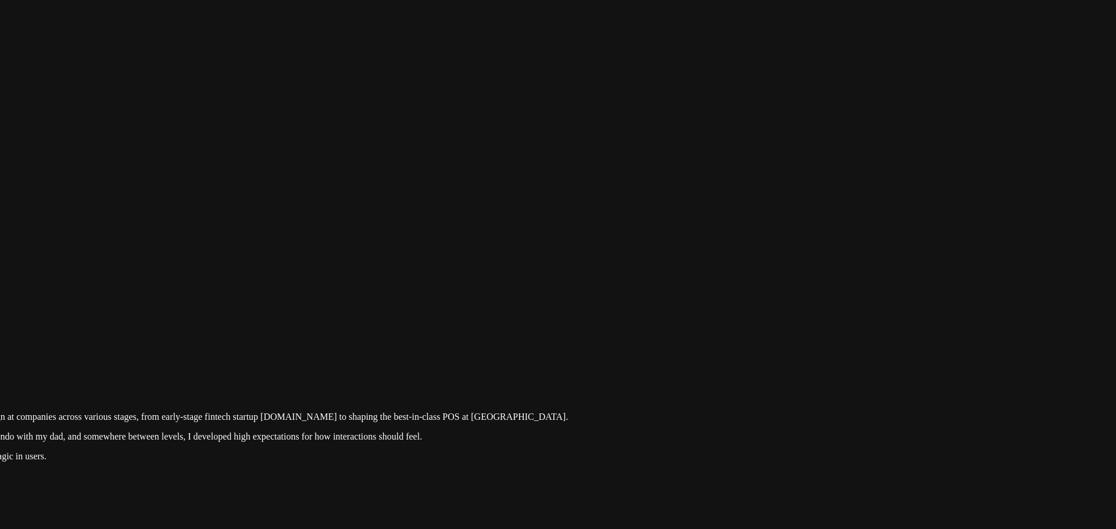
drag, startPoint x: 796, startPoint y: 362, endPoint x: 768, endPoint y: 233, distance: 132.1
click at [739, 342] on div at bounding box center [186, 342] width 1107 height 0
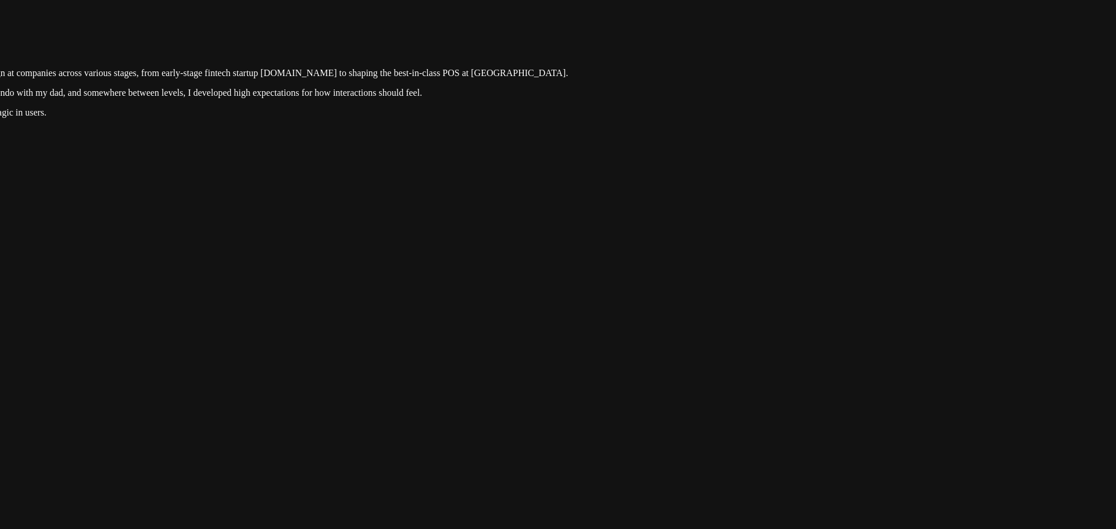
drag, startPoint x: 859, startPoint y: 419, endPoint x: 782, endPoint y: 88, distance: 340.1
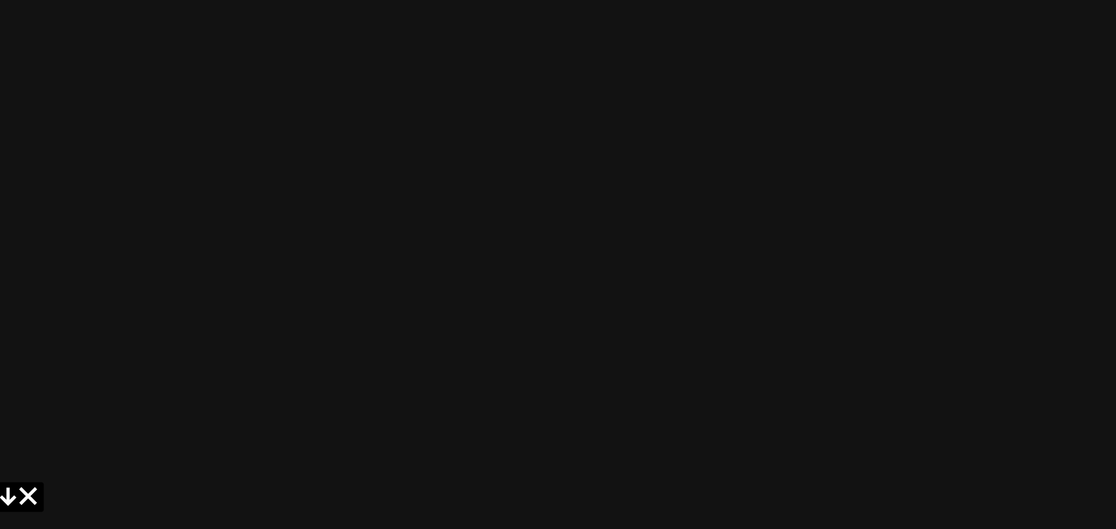
drag, startPoint x: 931, startPoint y: 393, endPoint x: 1024, endPoint y: -9, distance: 412.8
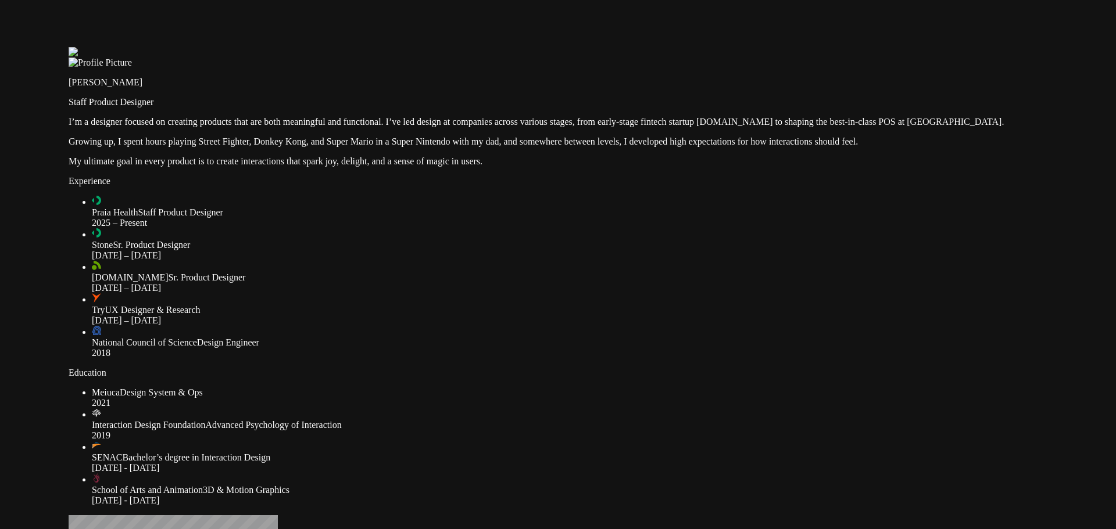
drag, startPoint x: 322, startPoint y: 213, endPoint x: 496, endPoint y: 313, distance: 200.8
click at [484, 47] on div at bounding box center [622, 47] width 1107 height 0
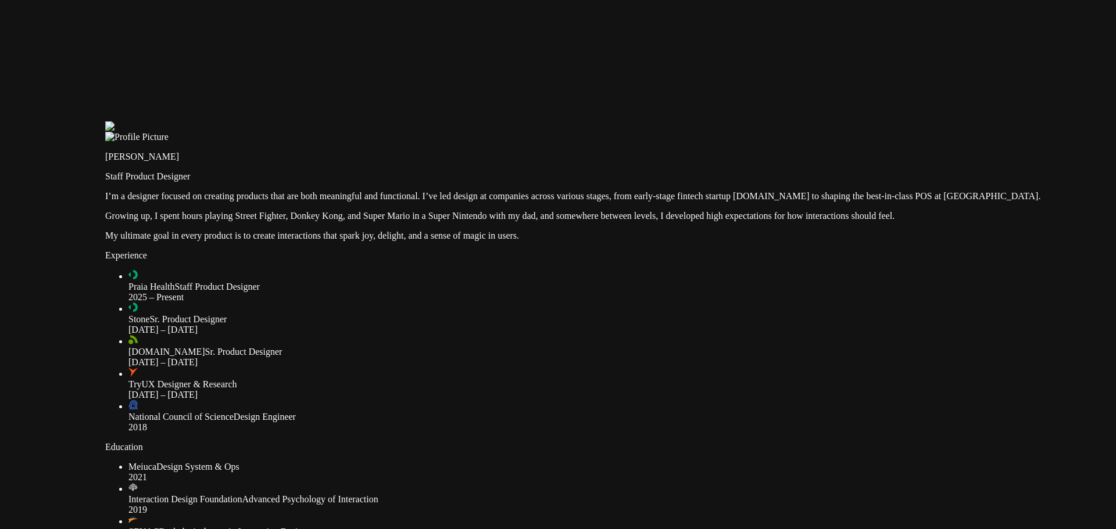
drag, startPoint x: 278, startPoint y: 295, endPoint x: 78, endPoint y: 442, distance: 248.2
click at [110, 121] on div at bounding box center [658, 121] width 1107 height 0
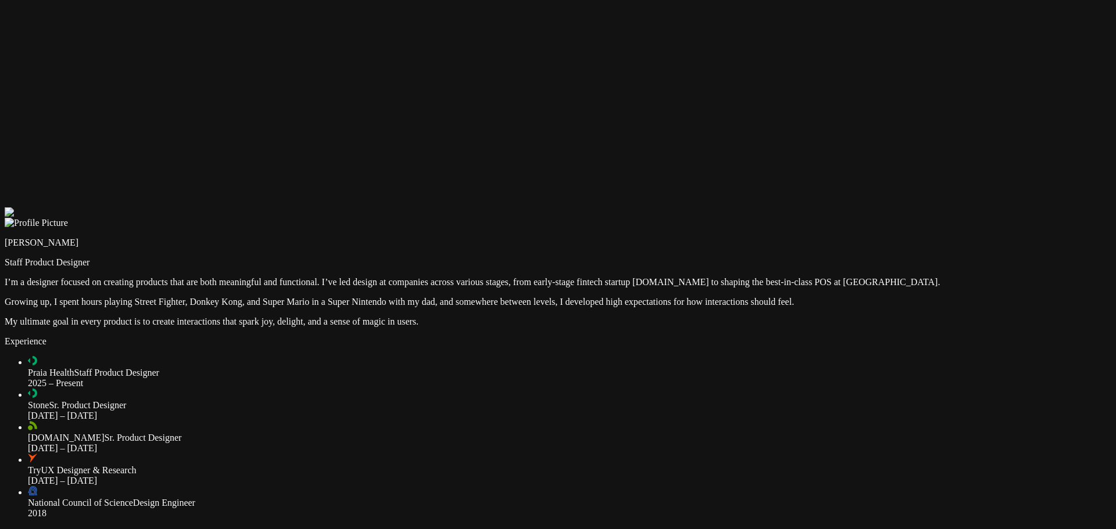
drag, startPoint x: 586, startPoint y: 223, endPoint x: 380, endPoint y: 314, distance: 225.6
click at [380, 207] on div at bounding box center [558, 207] width 1107 height 0
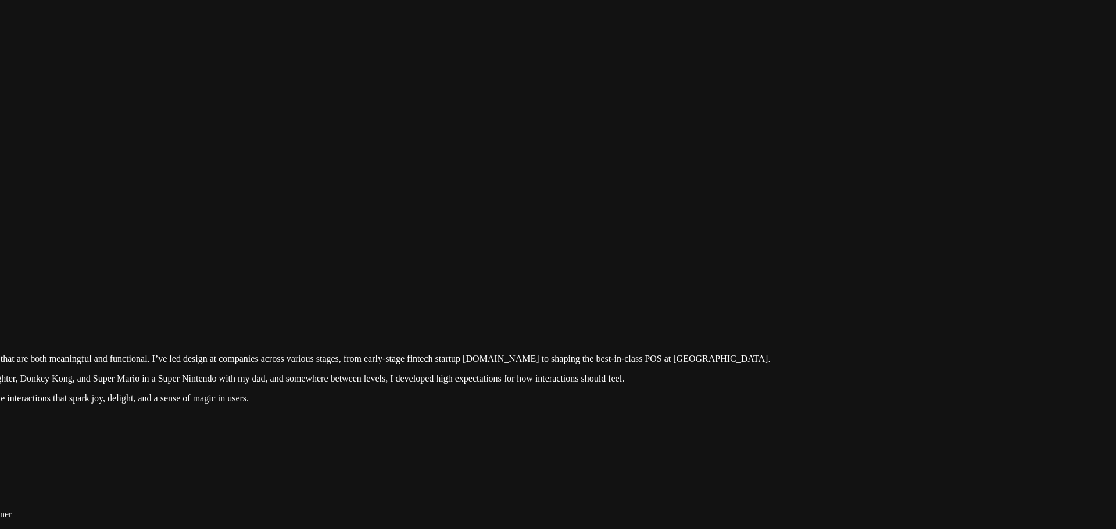
drag, startPoint x: 647, startPoint y: 306, endPoint x: 116, endPoint y: 300, distance: 530.7
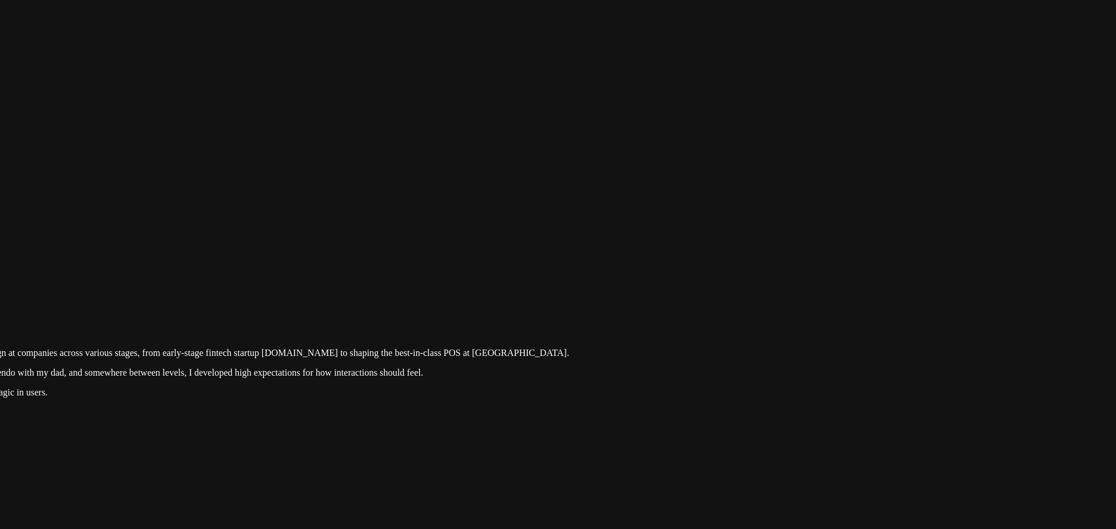
click at [310, 278] on div at bounding box center [187, 278] width 1107 height 0
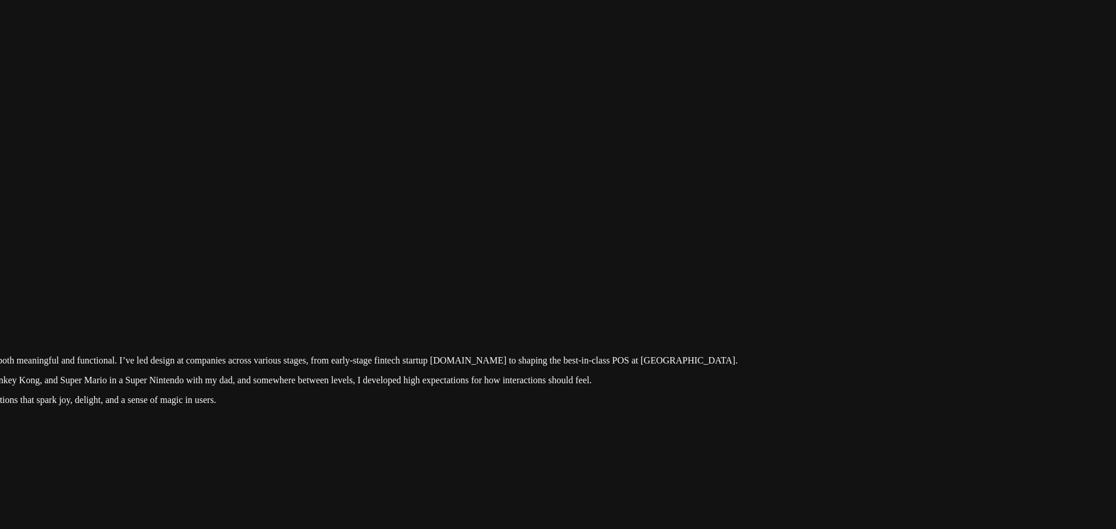
drag, startPoint x: 280, startPoint y: 304, endPoint x: 448, endPoint y: 312, distance: 168.7
click at [448, 286] on div at bounding box center [355, 286] width 1107 height 0
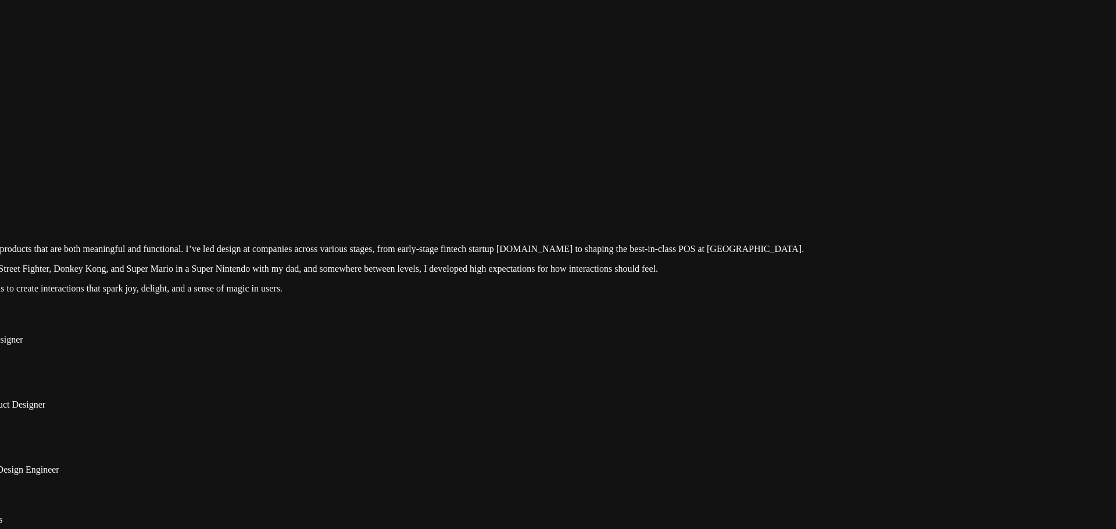
drag, startPoint x: 435, startPoint y: 317, endPoint x: 538, endPoint y: 158, distance: 190.1
click at [535, 174] on div at bounding box center [422, 174] width 1107 height 0
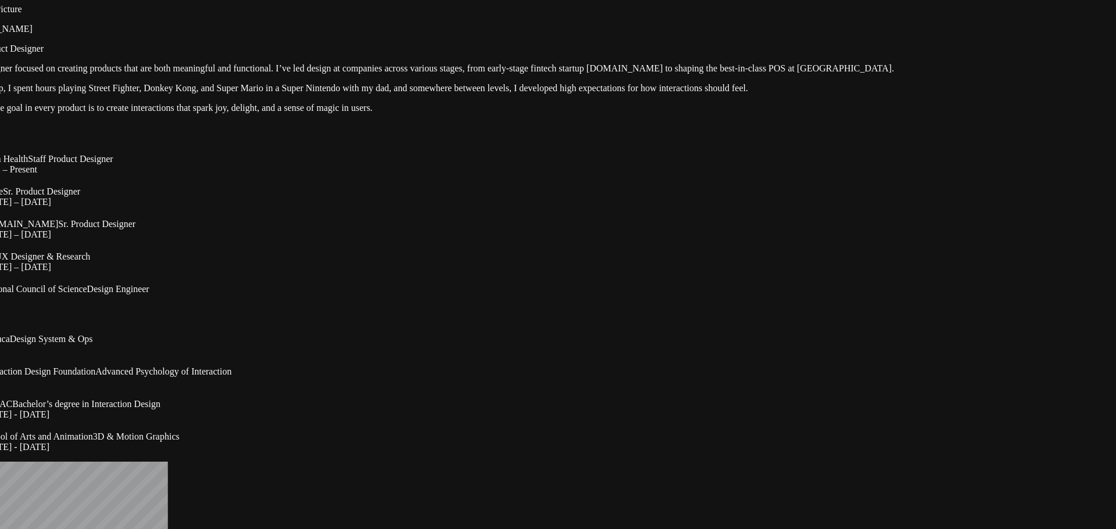
drag, startPoint x: 215, startPoint y: 369, endPoint x: 299, endPoint y: 153, distance: 231.5
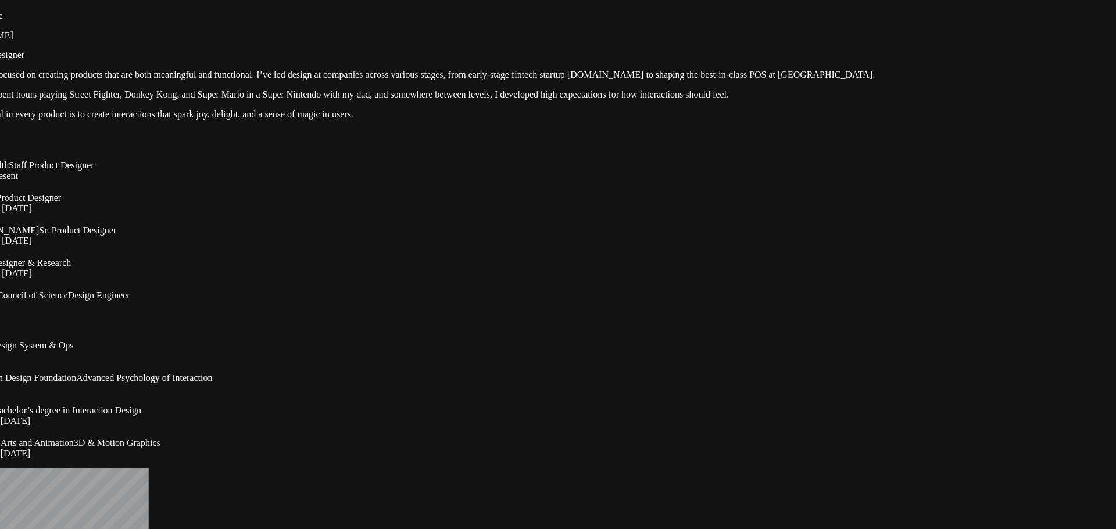
drag, startPoint x: 931, startPoint y: 231, endPoint x: 799, endPoint y: 331, distance: 165.5
click at [828, 0] on div at bounding box center [493, 0] width 1107 height 0
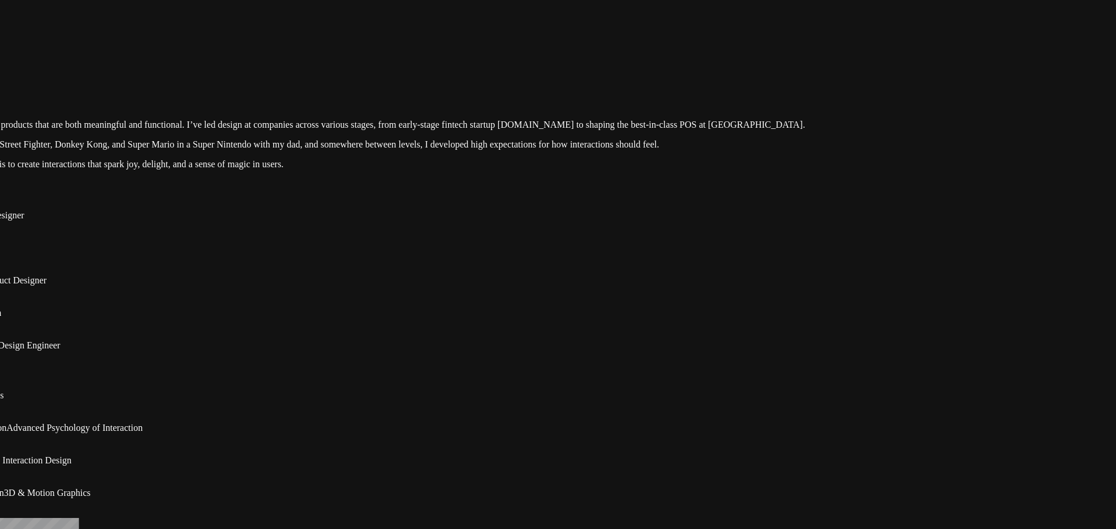
drag, startPoint x: 822, startPoint y: 302, endPoint x: 589, endPoint y: 432, distance: 267.8
click at [608, 50] on div at bounding box center [423, 50] width 1107 height 0
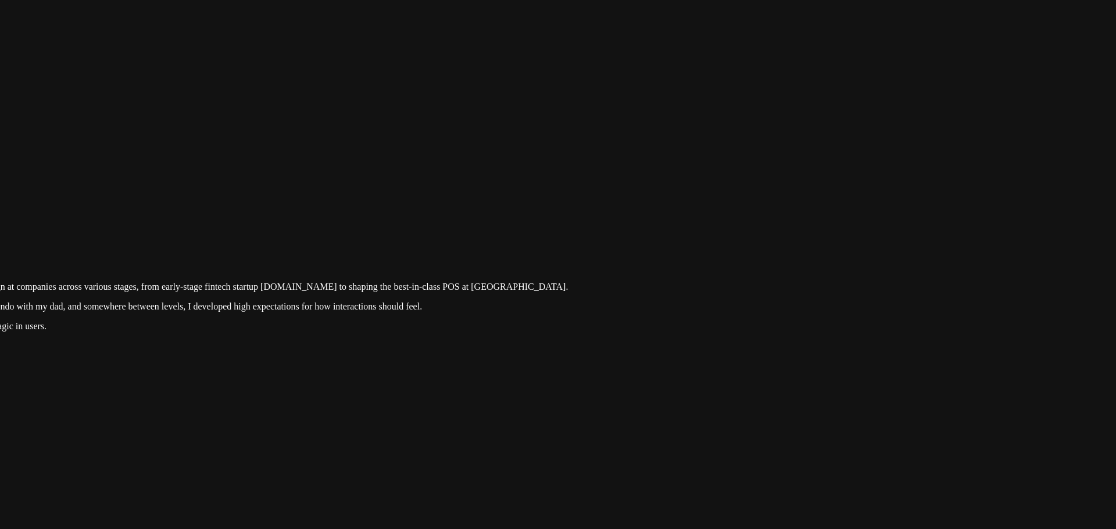
drag, startPoint x: 733, startPoint y: 263, endPoint x: 528, endPoint y: 443, distance: 273.1
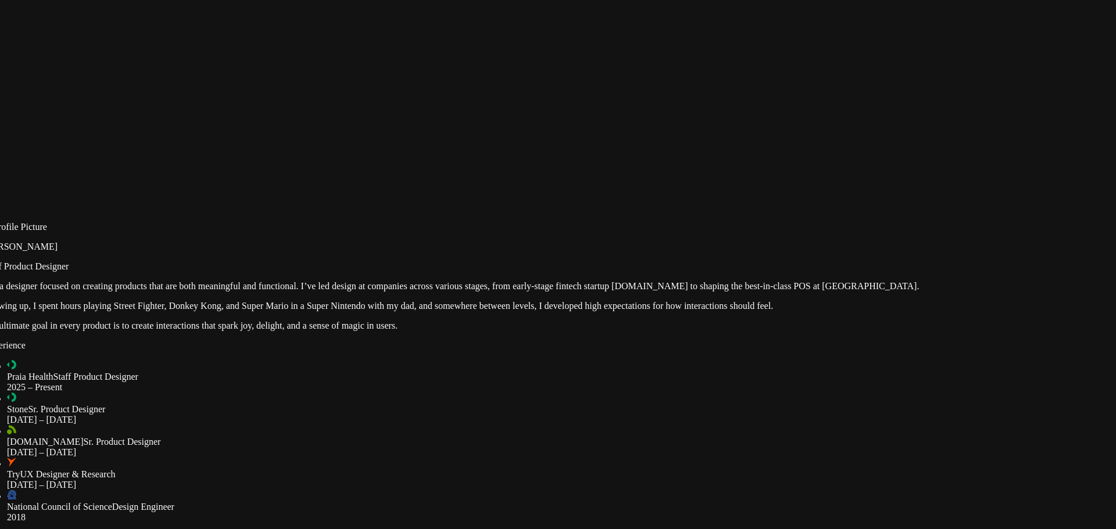
drag, startPoint x: 587, startPoint y: 411, endPoint x: 916, endPoint y: 289, distance: 350.9
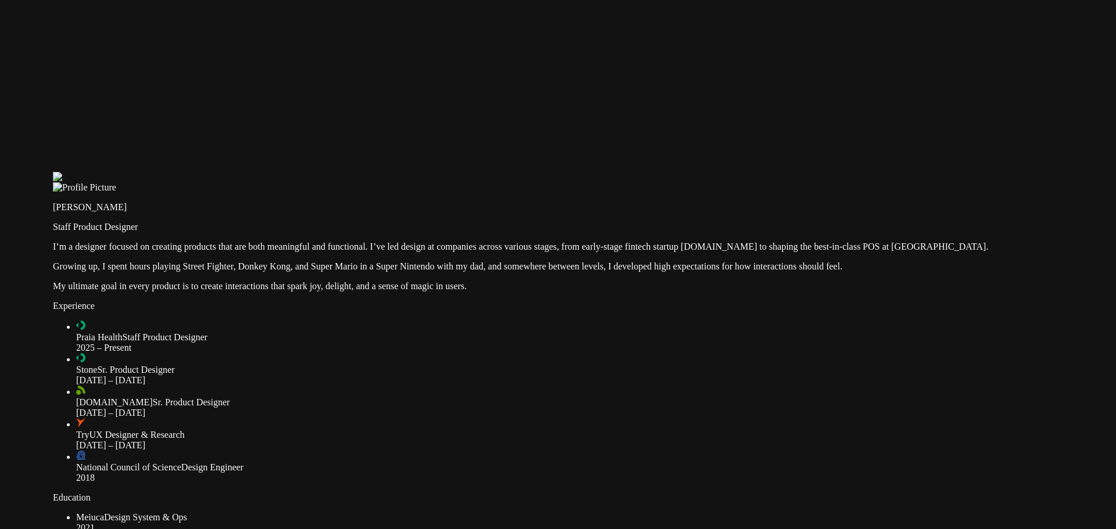
drag, startPoint x: 601, startPoint y: 226, endPoint x: 728, endPoint y: 158, distance: 144.1
click at [731, 172] on div at bounding box center [606, 172] width 1107 height 0
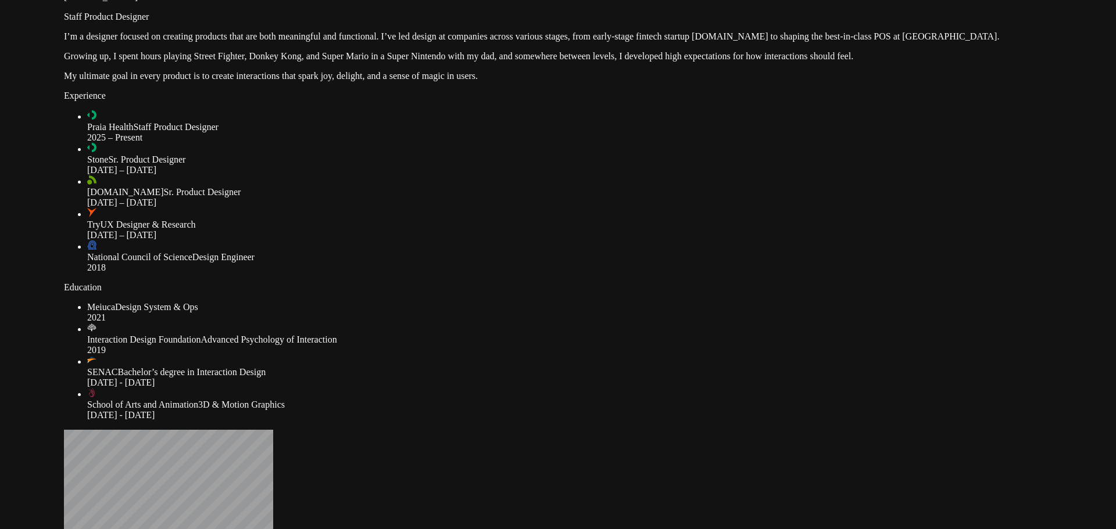
drag, startPoint x: 441, startPoint y: 378, endPoint x: 253, endPoint y: 60, distance: 369.5
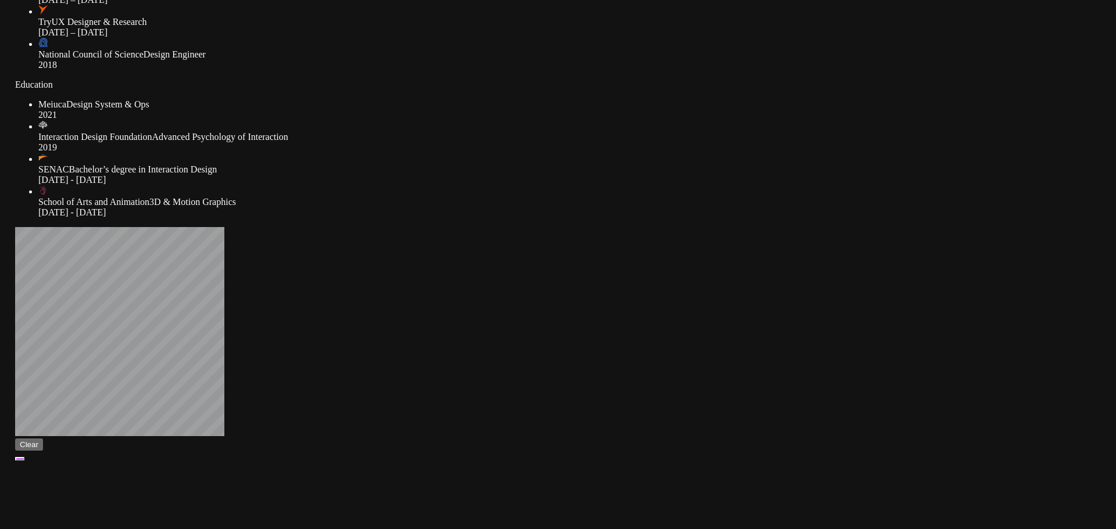
drag, startPoint x: 284, startPoint y: 409, endPoint x: 498, endPoint y: 204, distance: 296.0
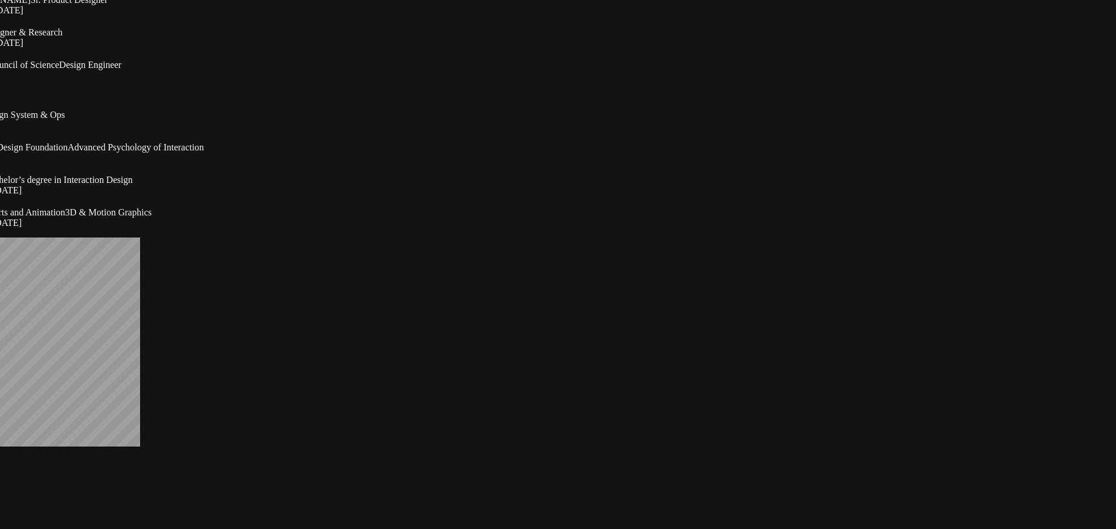
drag, startPoint x: 500, startPoint y: 199, endPoint x: 30, endPoint y: 454, distance: 535.5
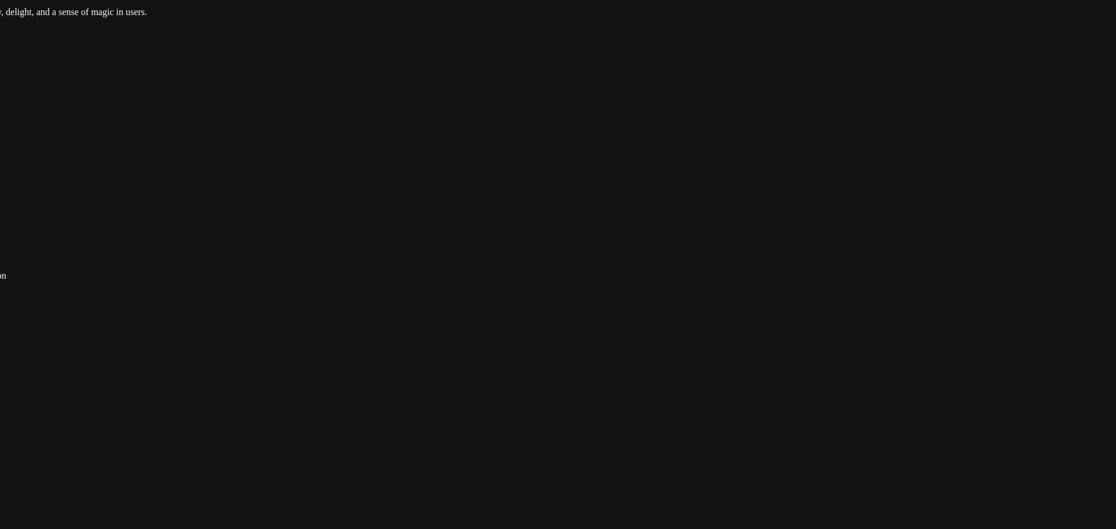
drag, startPoint x: 585, startPoint y: 183, endPoint x: 554, endPoint y: 319, distance: 138.9
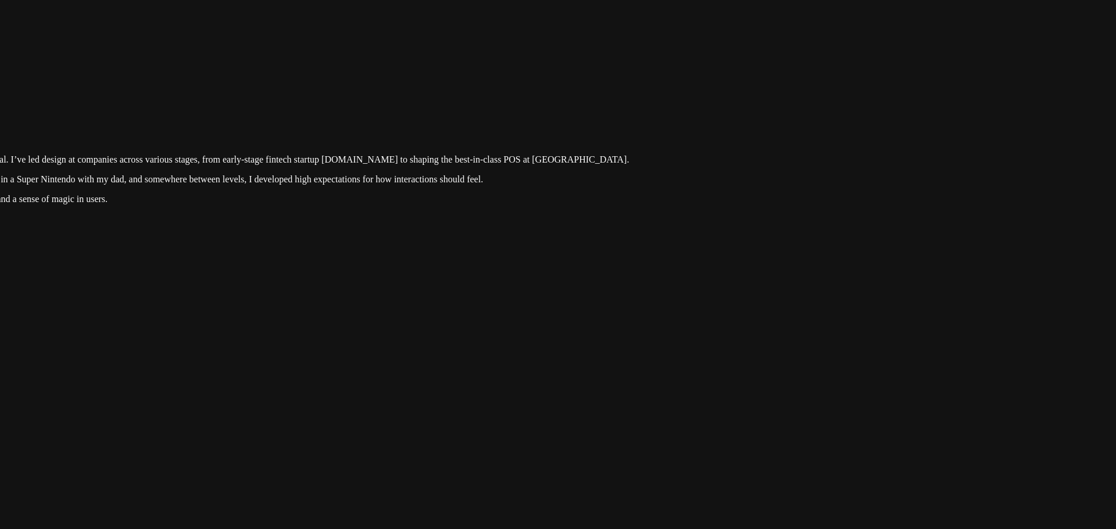
drag, startPoint x: 554, startPoint y: 330, endPoint x: 538, endPoint y: 421, distance: 92.7
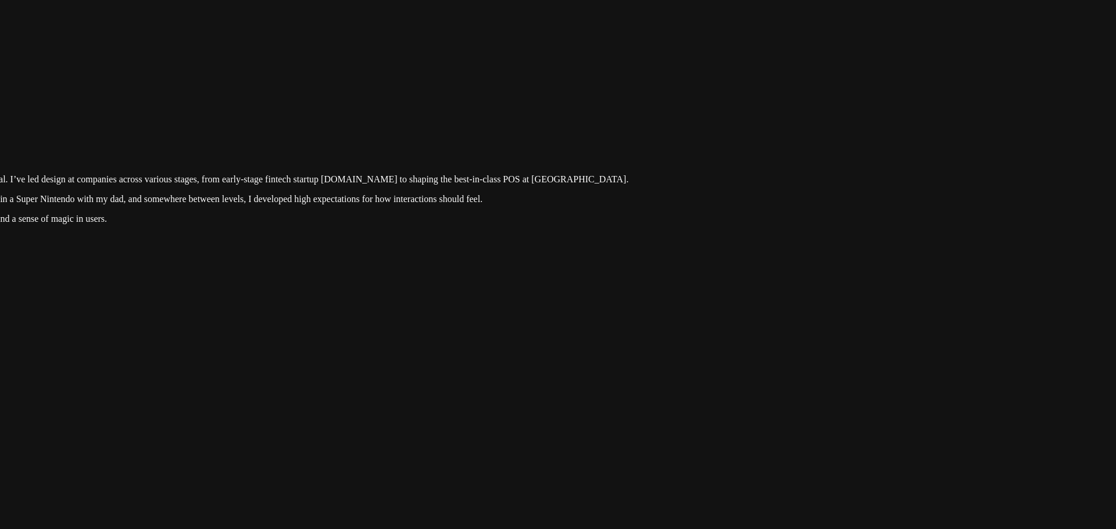
drag, startPoint x: 669, startPoint y: 212, endPoint x: 639, endPoint y: 353, distance: 143.7
click at [640, 105] on div at bounding box center [246, 105] width 1107 height 0
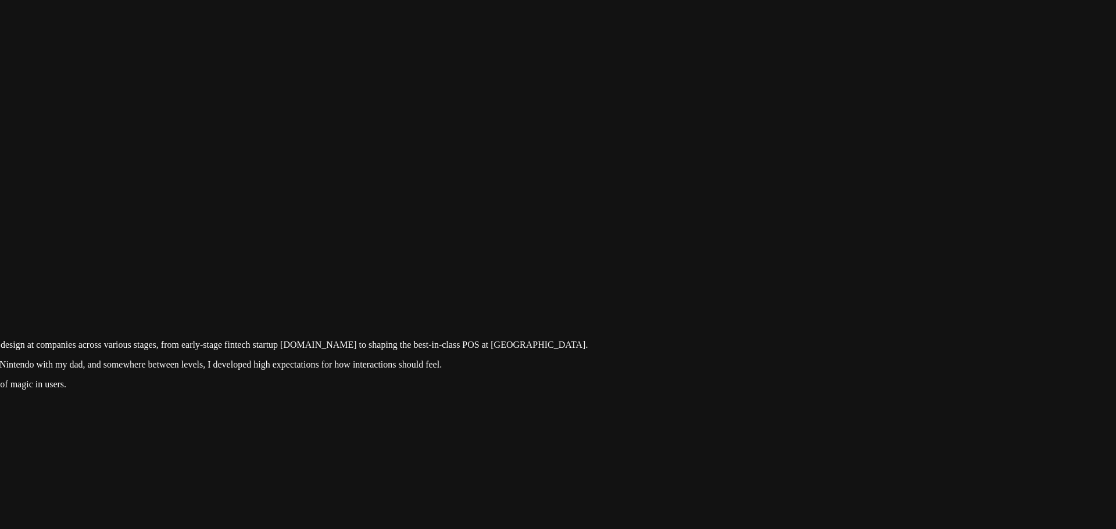
drag, startPoint x: 602, startPoint y: 210, endPoint x: 629, endPoint y: 347, distance: 140.0
click at [629, 270] on div at bounding box center [205, 270] width 1107 height 0
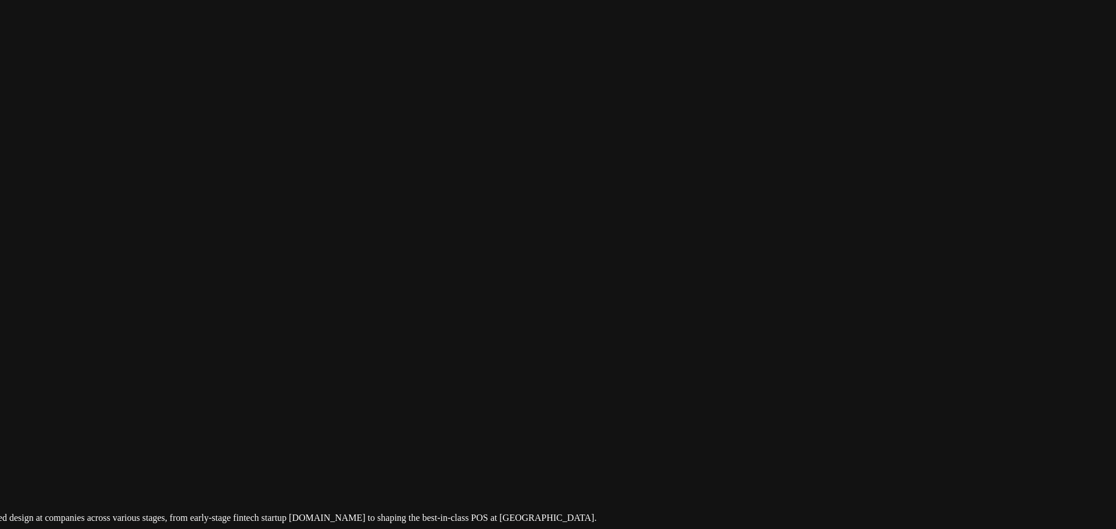
drag, startPoint x: 489, startPoint y: 227, endPoint x: 511, endPoint y: 238, distance: 24.7
click at [510, 443] on div at bounding box center [214, 443] width 1107 height 0
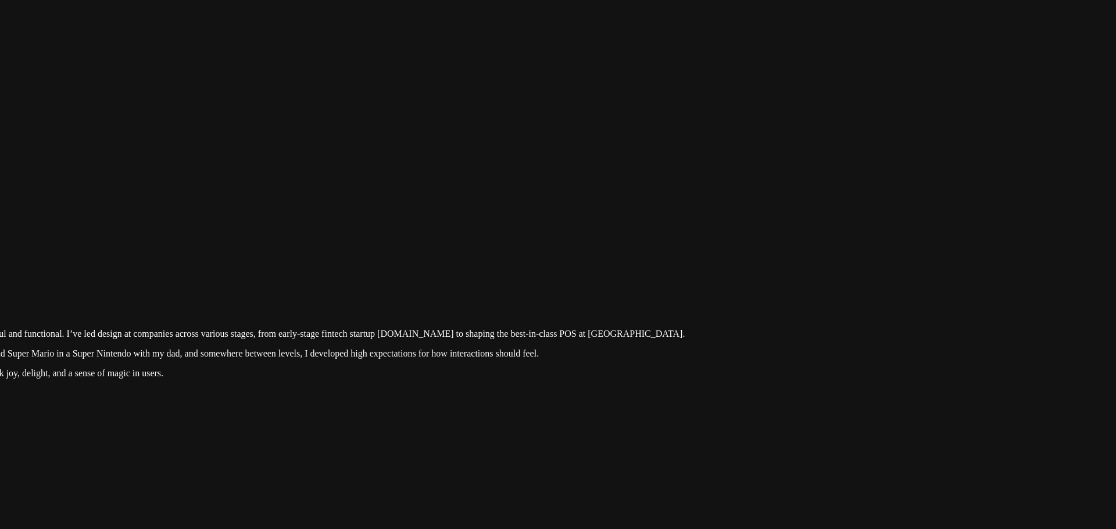
drag, startPoint x: 763, startPoint y: 265, endPoint x: 450, endPoint y: 553, distance: 425.7
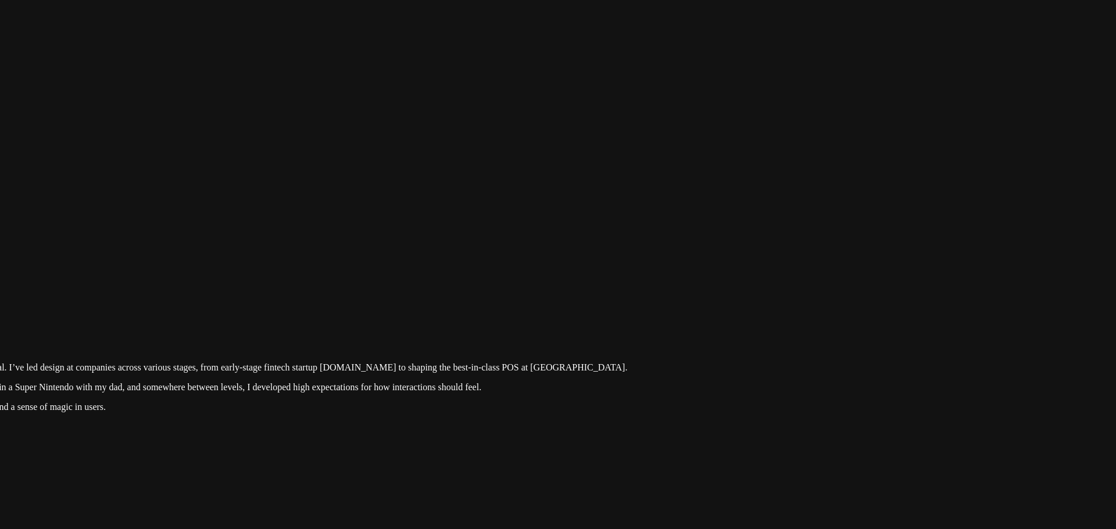
drag, startPoint x: 338, startPoint y: 291, endPoint x: 315, endPoint y: 306, distance: 27.4
click at [338, 291] on div at bounding box center [245, 291] width 1107 height 0
click at [359, 291] on div at bounding box center [245, 291] width 1107 height 0
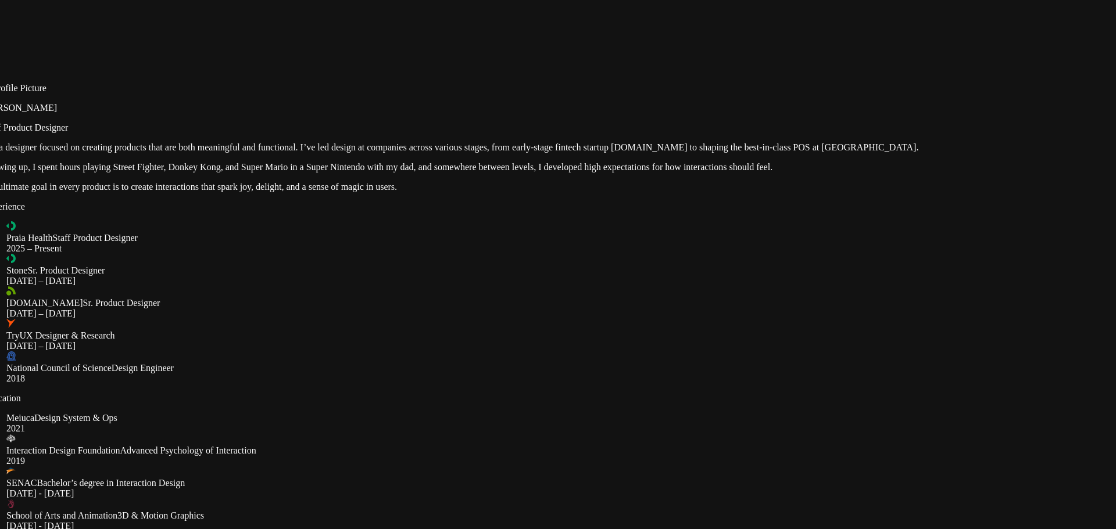
drag, startPoint x: 384, startPoint y: 301, endPoint x: 675, endPoint y: 83, distance: 364.1
click at [675, 73] on div at bounding box center [536, 73] width 1107 height 0
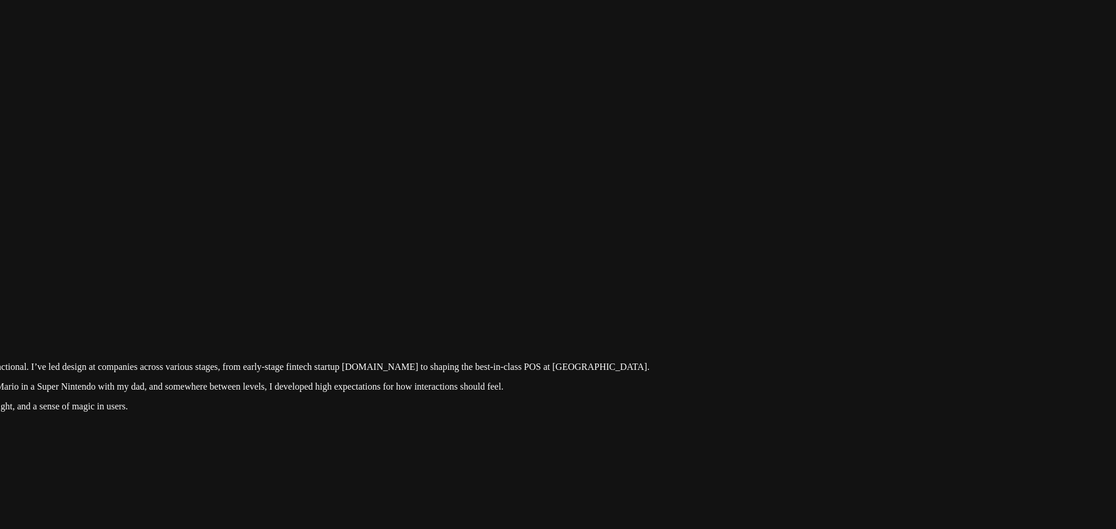
drag, startPoint x: 675, startPoint y: 83, endPoint x: 276, endPoint y: 417, distance: 520.7
click at [276, 292] on div at bounding box center [267, 292] width 1107 height 0
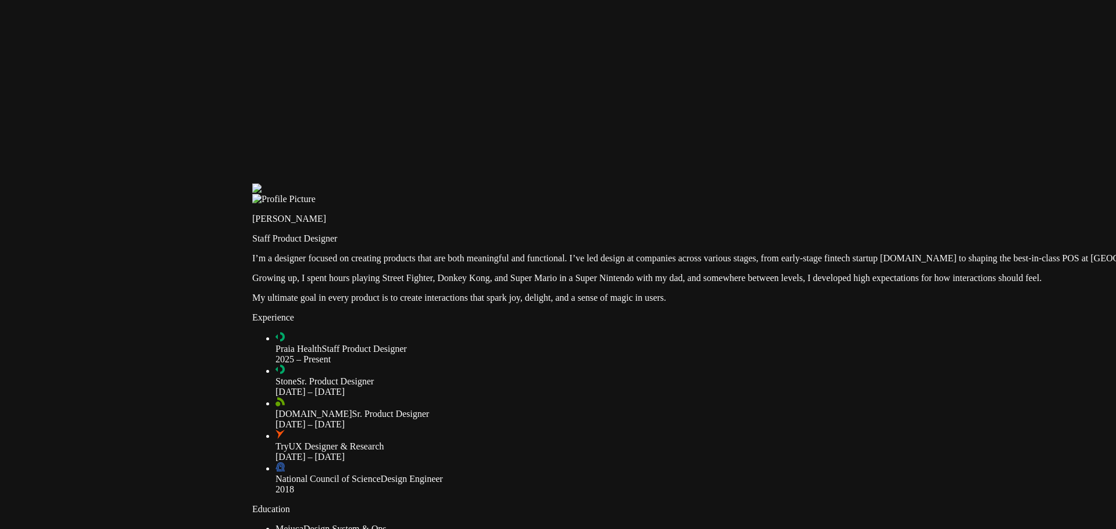
drag, startPoint x: 360, startPoint y: 189, endPoint x: 355, endPoint y: 434, distance: 244.8
click at [355, 184] on div at bounding box center [805, 184] width 1107 height 0
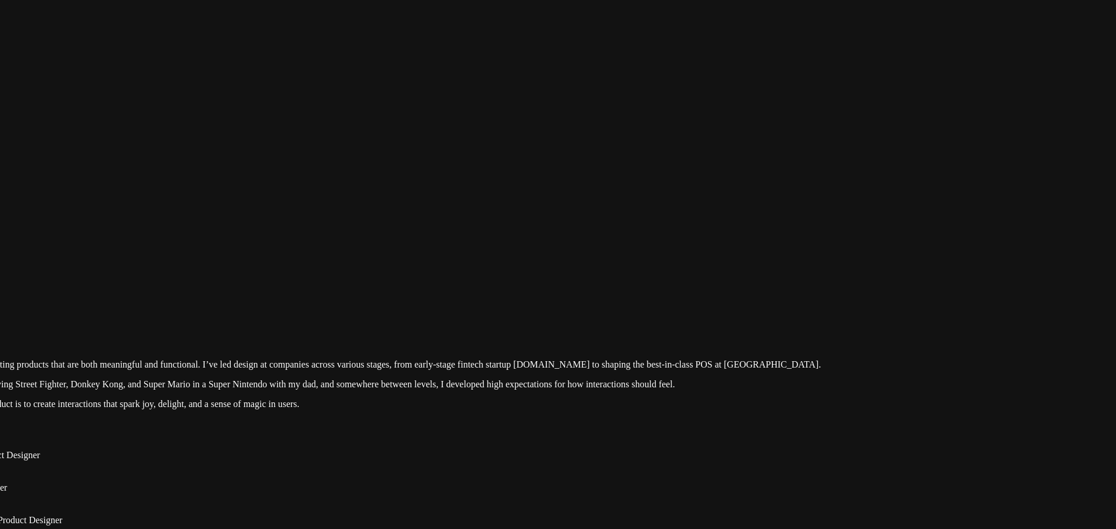
drag, startPoint x: 660, startPoint y: 238, endPoint x: 442, endPoint y: 299, distance: 226.9
click at [442, 290] on div at bounding box center [438, 290] width 1107 height 0
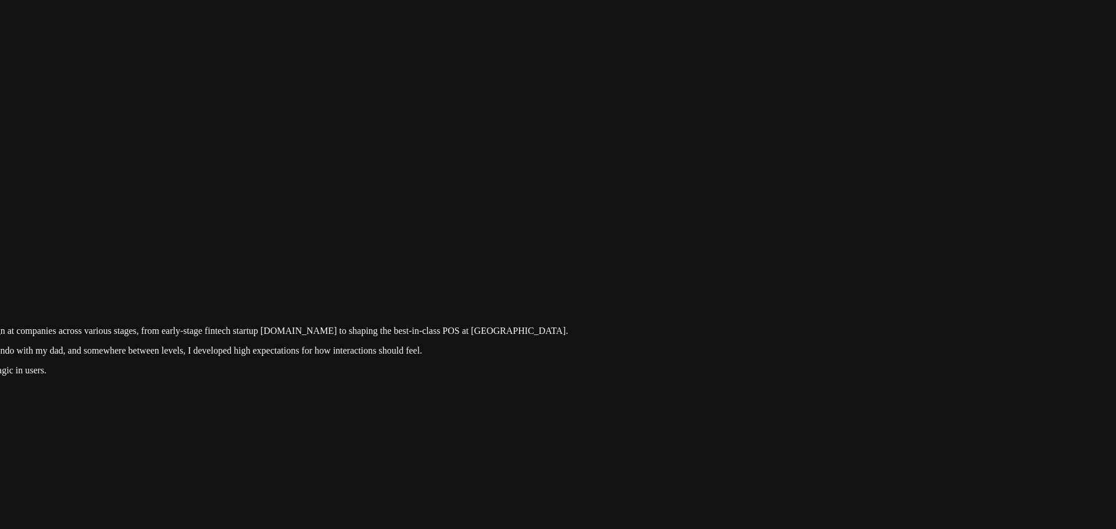
drag, startPoint x: 816, startPoint y: 344, endPoint x: 410, endPoint y: 285, distance: 410.5
click at [411, 256] on div at bounding box center [186, 256] width 1107 height 0
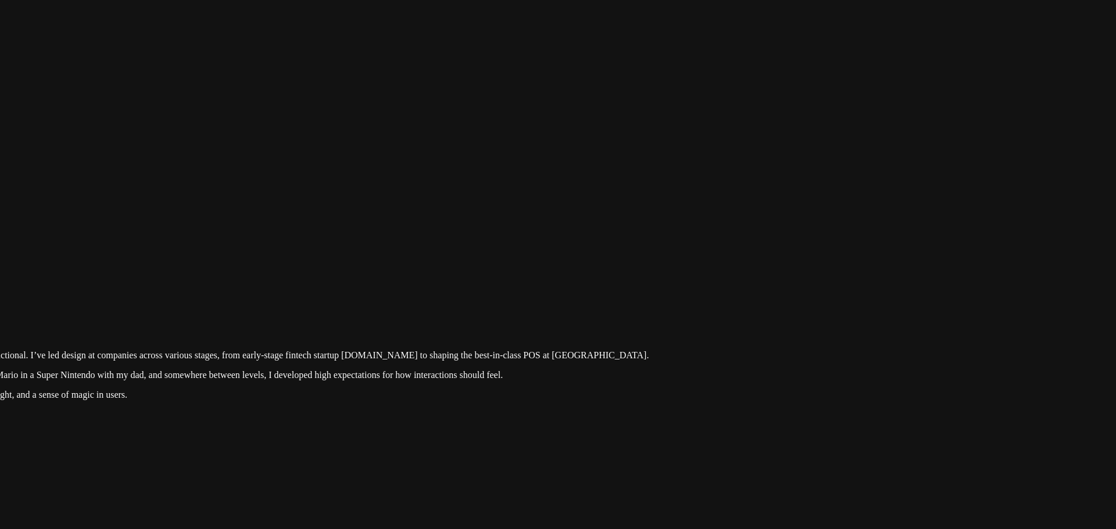
drag, startPoint x: 772, startPoint y: 296, endPoint x: 893, endPoint y: 335, distance: 126.5
click at [820, 281] on div at bounding box center [266, 281] width 1107 height 0
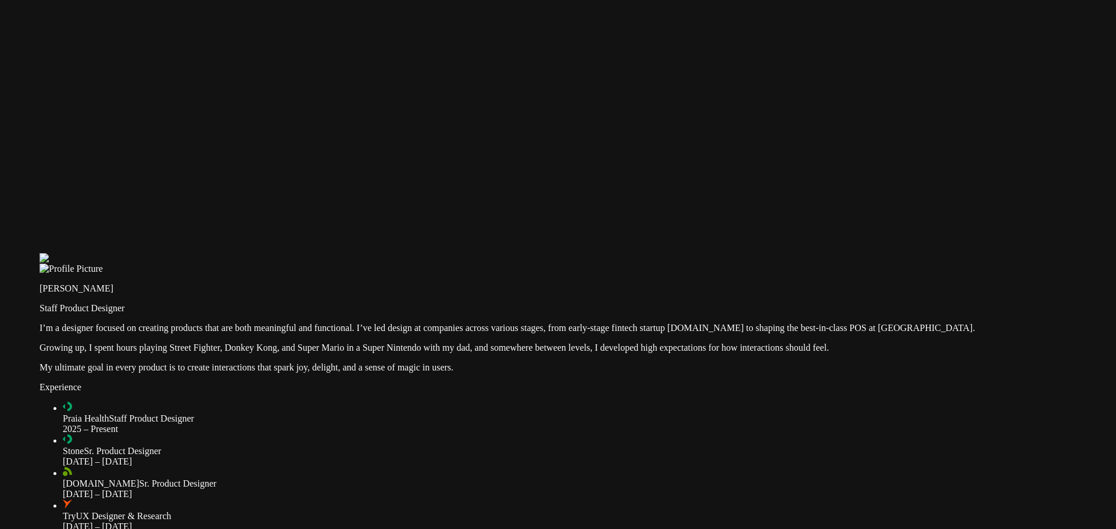
drag, startPoint x: 588, startPoint y: 312, endPoint x: 838, endPoint y: 248, distance: 258.7
click at [838, 253] on div at bounding box center [593, 253] width 1107 height 0
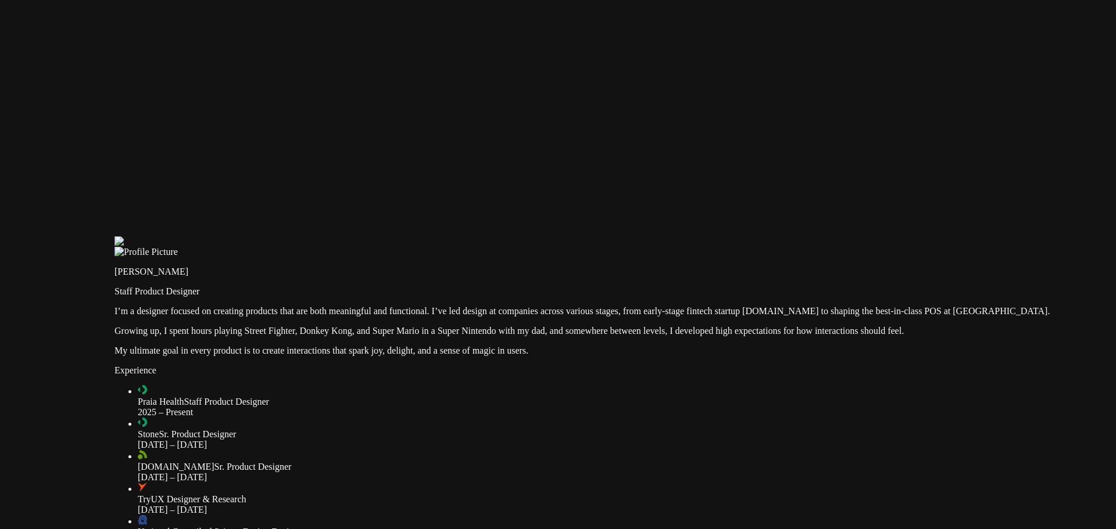
drag, startPoint x: 588, startPoint y: 245, endPoint x: 853, endPoint y: 149, distance: 281.7
click at [853, 237] on div at bounding box center [668, 237] width 1107 height 0
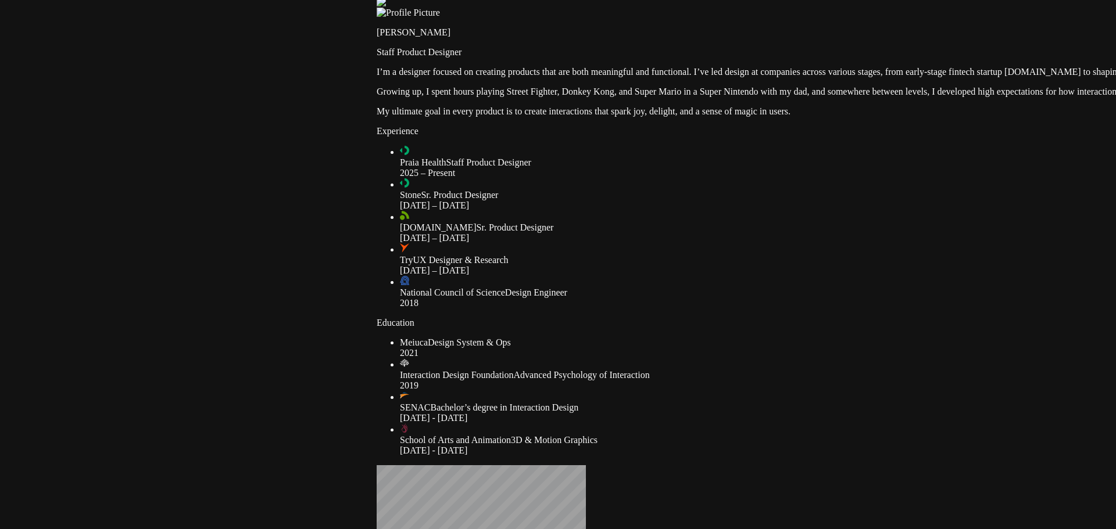
drag, startPoint x: 485, startPoint y: 344, endPoint x: 700, endPoint y: 145, distance: 293.2
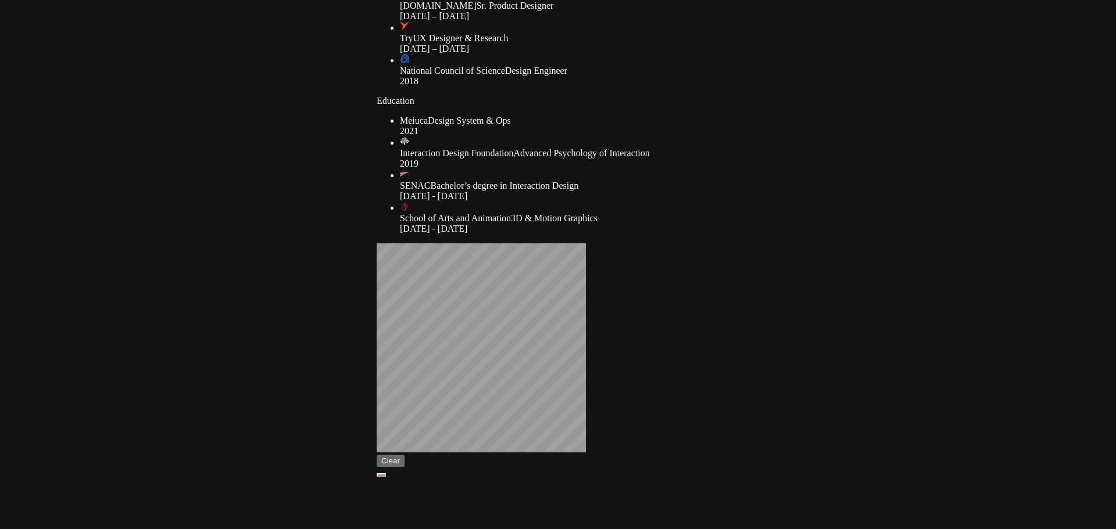
drag, startPoint x: 450, startPoint y: 313, endPoint x: 6, endPoint y: 16, distance: 534.4
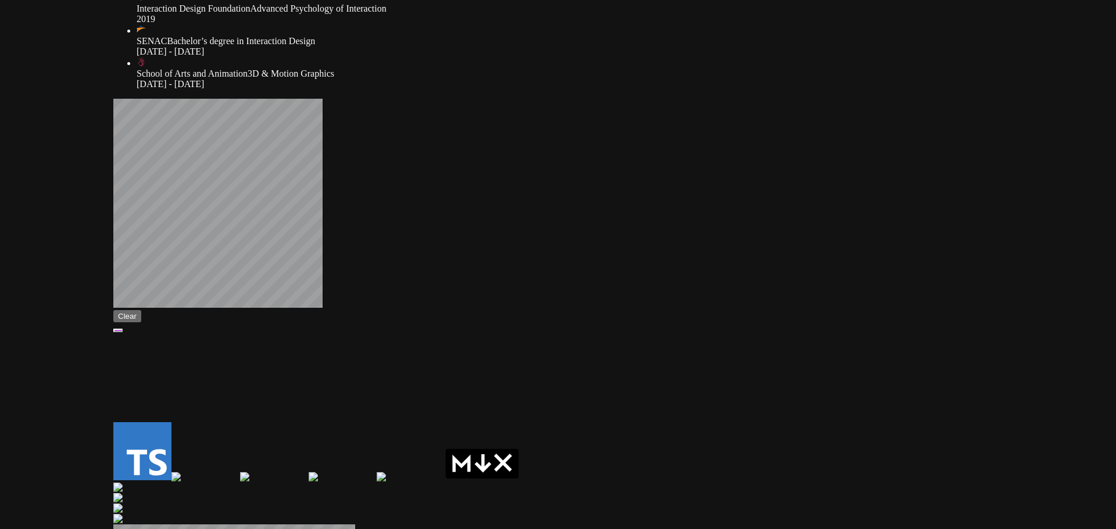
drag, startPoint x: 535, startPoint y: 271, endPoint x: 270, endPoint y: 337, distance: 272.4
drag, startPoint x: 538, startPoint y: 350, endPoint x: 380, endPoint y: 374, distance: 160.5
drag, startPoint x: 650, startPoint y: 313, endPoint x: 446, endPoint y: 385, distance: 216.4
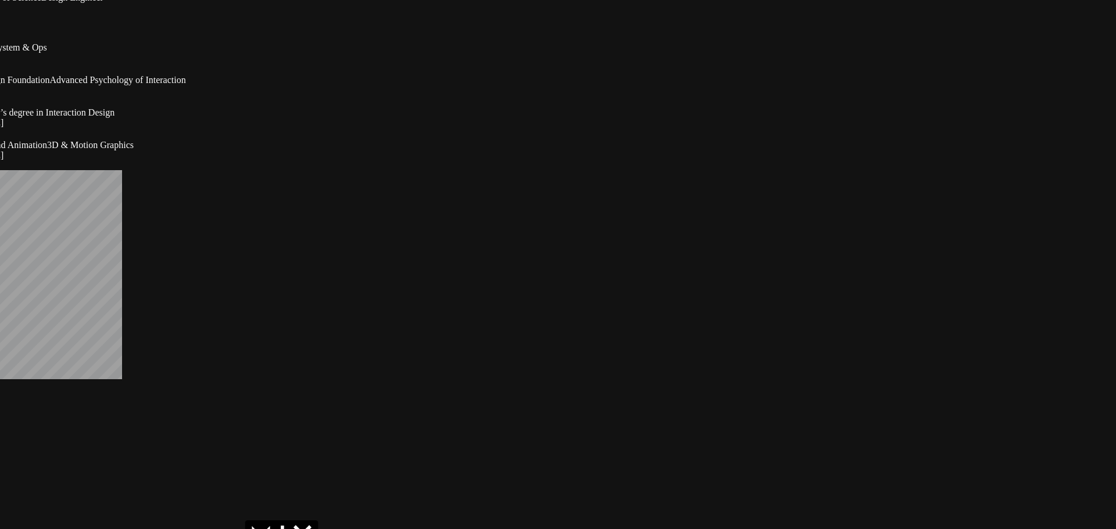
drag, startPoint x: 702, startPoint y: 365, endPoint x: 338, endPoint y: 431, distance: 370.4
drag, startPoint x: 401, startPoint y: 312, endPoint x: 442, endPoint y: 271, distance: 58.0
drag, startPoint x: 444, startPoint y: 269, endPoint x: 346, endPoint y: 385, distance: 151.7
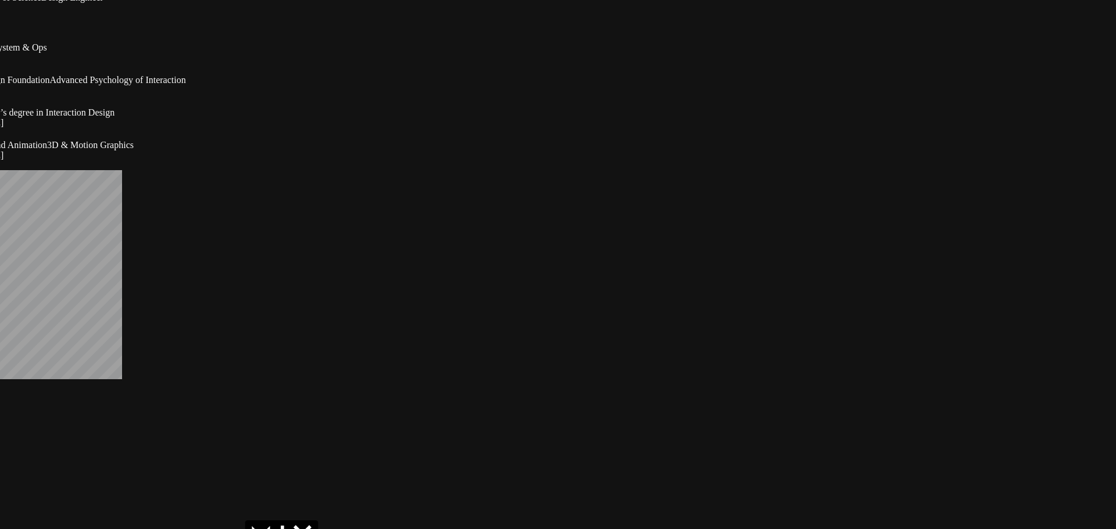
drag, startPoint x: 488, startPoint y: 219, endPoint x: 732, endPoint y: 177, distance: 248.2
click at [396, 161] on div "Education Meiuca Design System & Ops 2021 Interaction Design Foundation Advance…" at bounding box center [466, 92] width 1107 height 138
drag, startPoint x: 790, startPoint y: 168, endPoint x: 407, endPoint y: 399, distance: 447.2
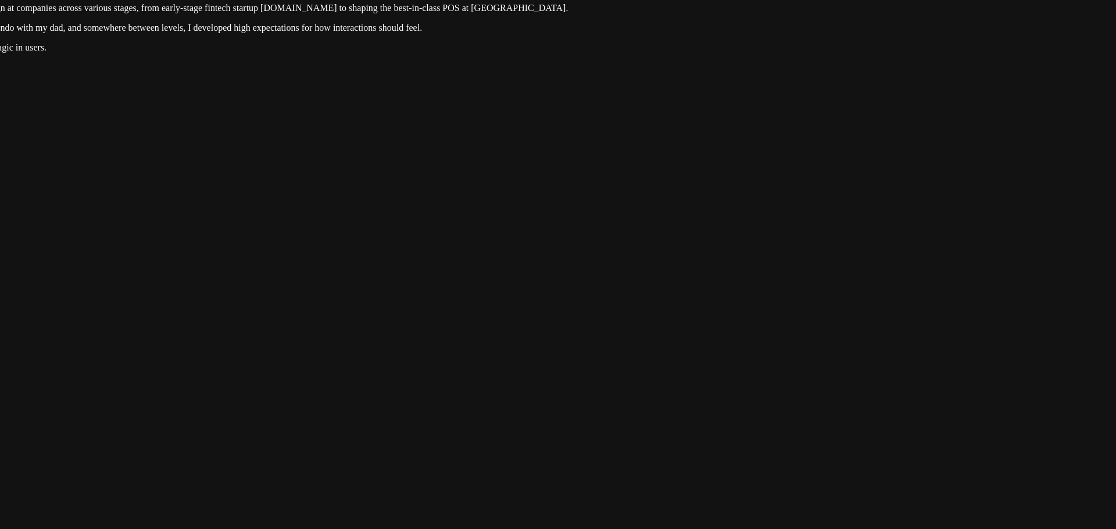
drag, startPoint x: 775, startPoint y: 171, endPoint x: 432, endPoint y: 381, distance: 401.5
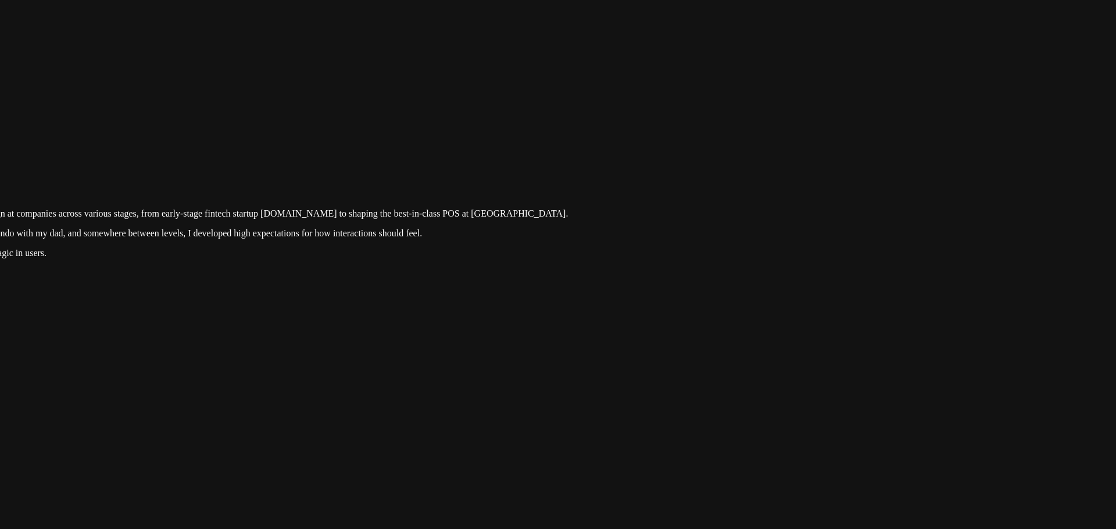
drag, startPoint x: 657, startPoint y: 195, endPoint x: 584, endPoint y: 344, distance: 165.6
click at [585, 139] on div at bounding box center [186, 139] width 1107 height 0
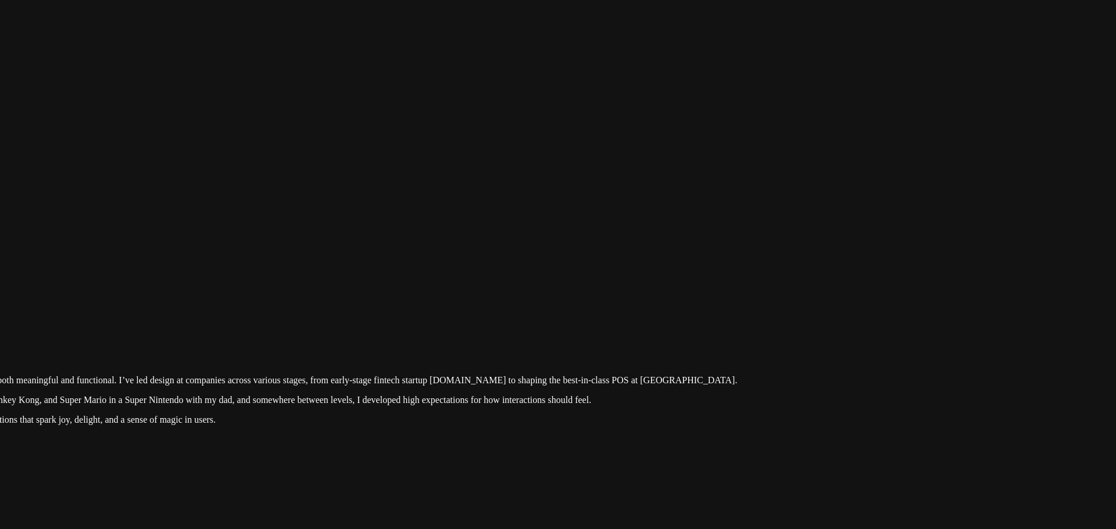
drag, startPoint x: 616, startPoint y: 305, endPoint x: 845, endPoint y: 339, distance: 231.5
click at [845, 306] on div at bounding box center [355, 306] width 1107 height 0
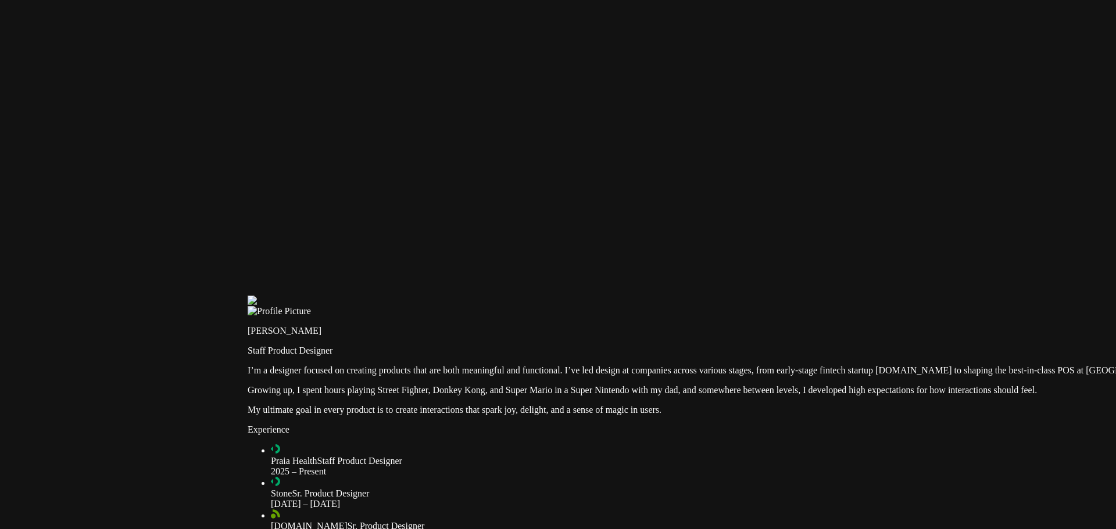
drag, startPoint x: 504, startPoint y: 329, endPoint x: 847, endPoint y: 306, distance: 344.3
click at [846, 296] on div at bounding box center [801, 296] width 1107 height 0
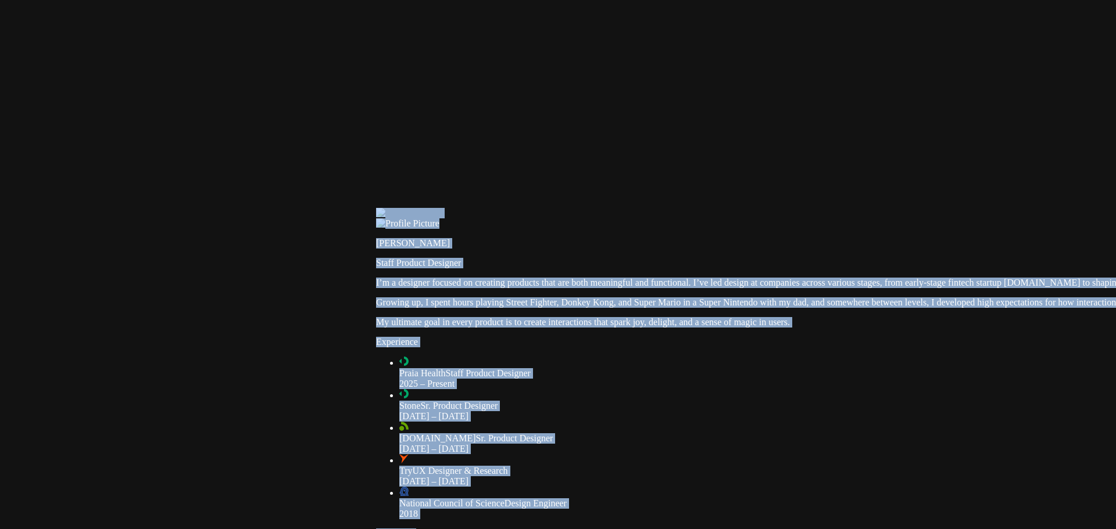
click at [376, 208] on div at bounding box center [929, 208] width 1107 height 0
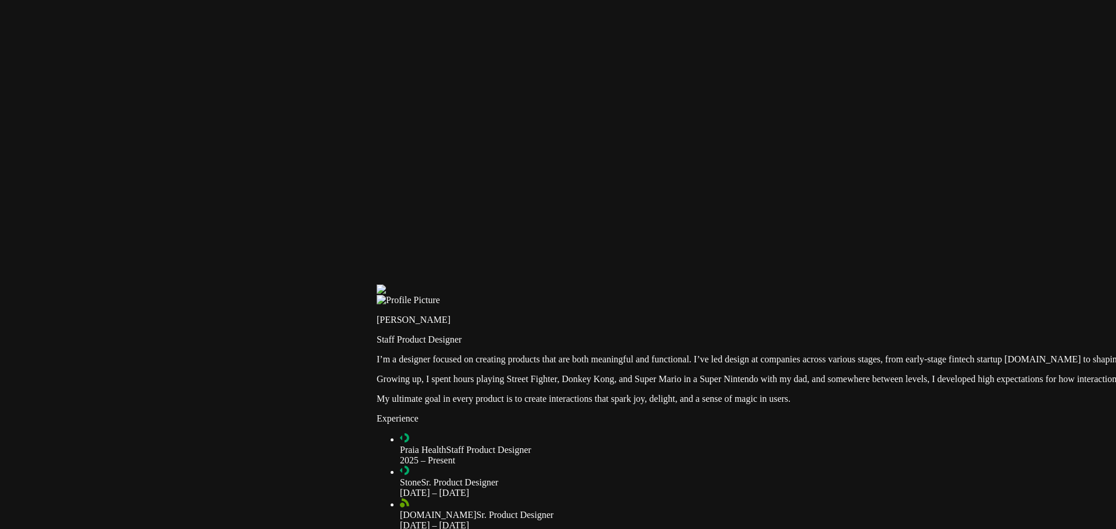
drag, startPoint x: 307, startPoint y: 271, endPoint x: 452, endPoint y: 349, distance: 163.8
click at [450, 285] on div at bounding box center [930, 285] width 1107 height 0
drag, startPoint x: 778, startPoint y: 399, endPoint x: 821, endPoint y: 446, distance: 62.9
click at [821, 406] on div "[PERSON_NAME] Staff Product Designer I’m a designer focused on creating product…" at bounding box center [930, 350] width 1107 height 109
drag, startPoint x: 821, startPoint y: 446, endPoint x: 478, endPoint y: 346, distance: 357.0
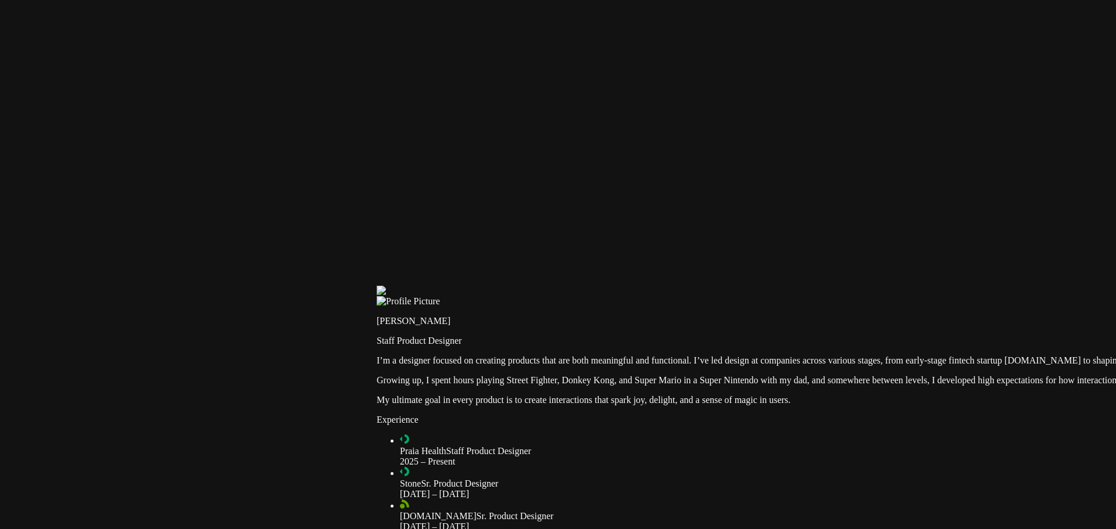
drag, startPoint x: 384, startPoint y: 319, endPoint x: 263, endPoint y: 276, distance: 127.8
click at [377, 286] on div at bounding box center [930, 286] width 1107 height 0
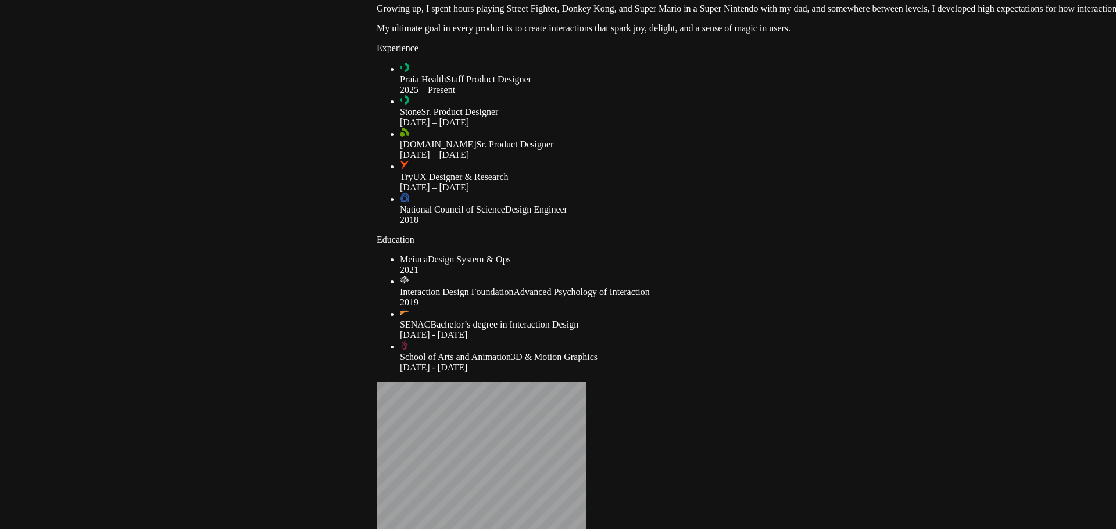
drag, startPoint x: 267, startPoint y: 338, endPoint x: 482, endPoint y: 38, distance: 368.2
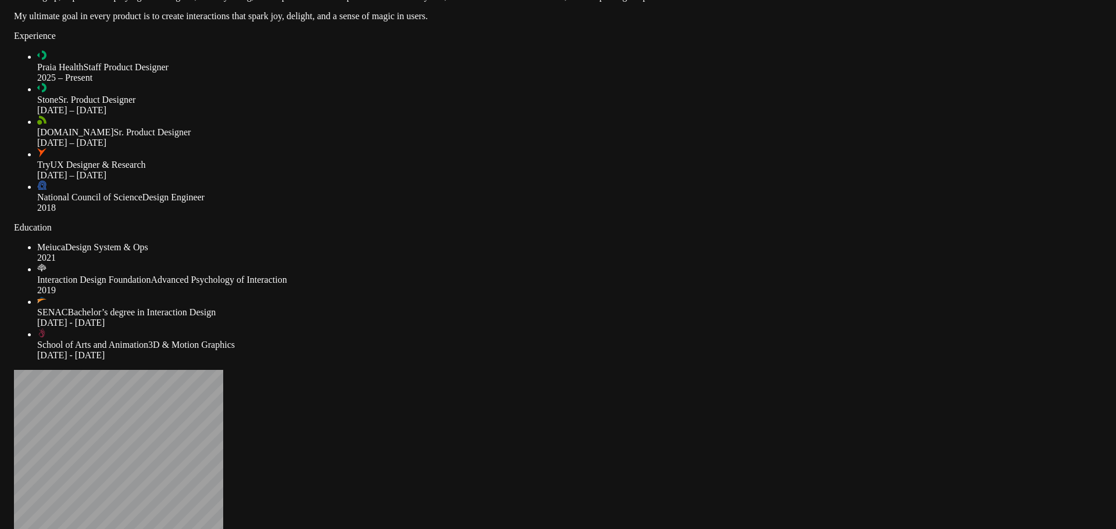
drag, startPoint x: 580, startPoint y: 380, endPoint x: 159, endPoint y: 348, distance: 422.0
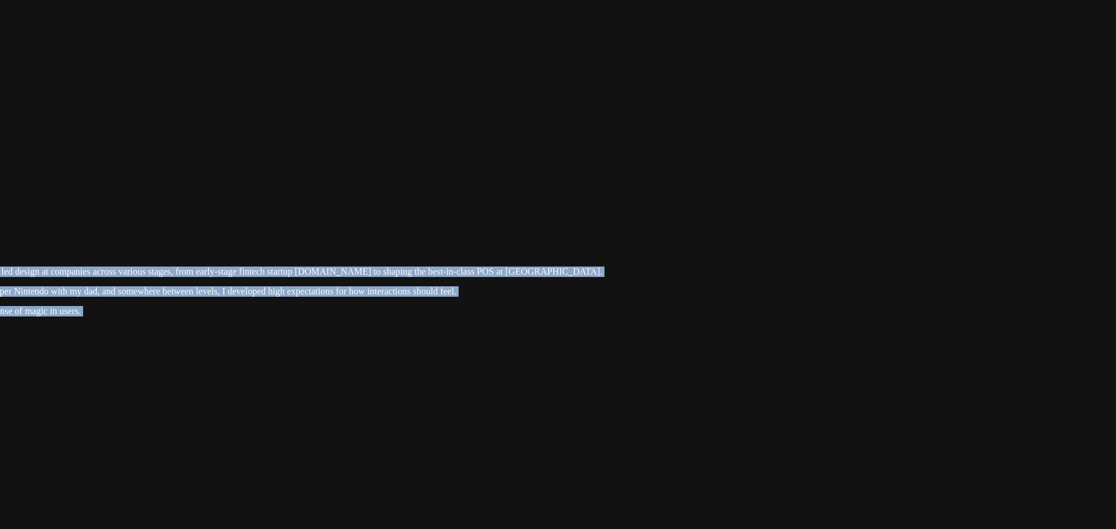
drag, startPoint x: 883, startPoint y: 186, endPoint x: 608, endPoint y: 510, distance: 425.1
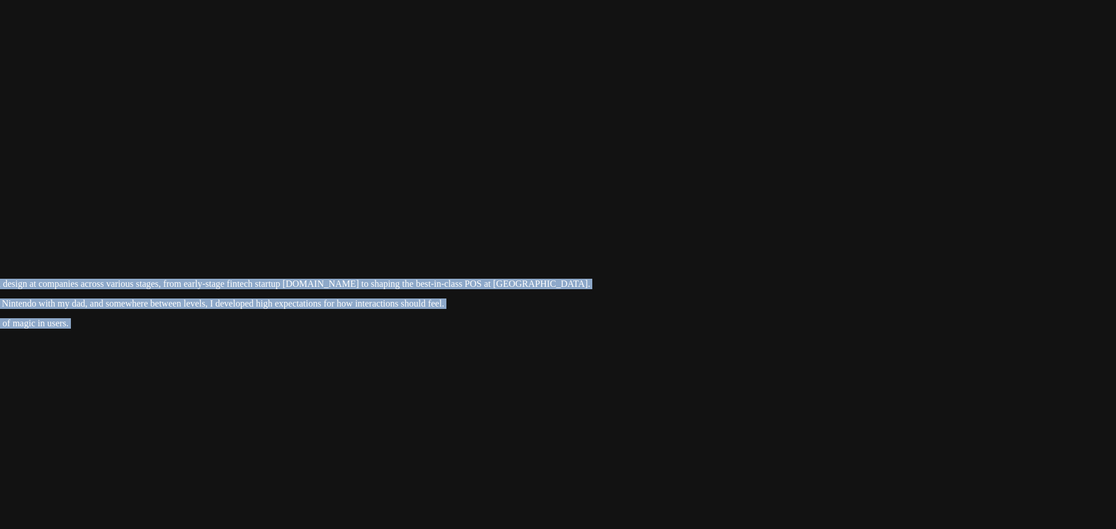
click at [761, 209] on div at bounding box center [208, 209] width 1107 height 0
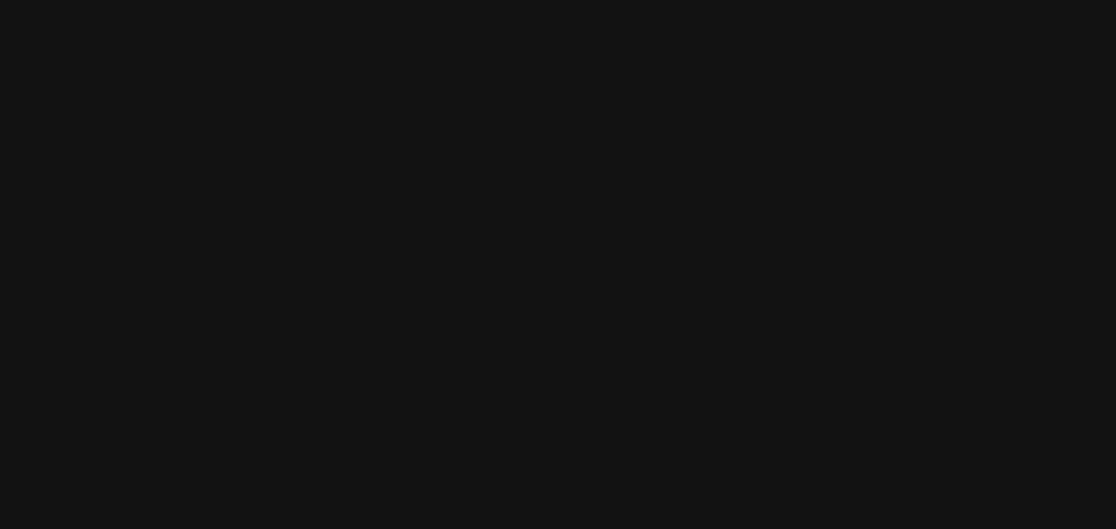
drag, startPoint x: 817, startPoint y: 239, endPoint x: 600, endPoint y: 534, distance: 366.2
